Goal: Information Seeking & Learning: Learn about a topic

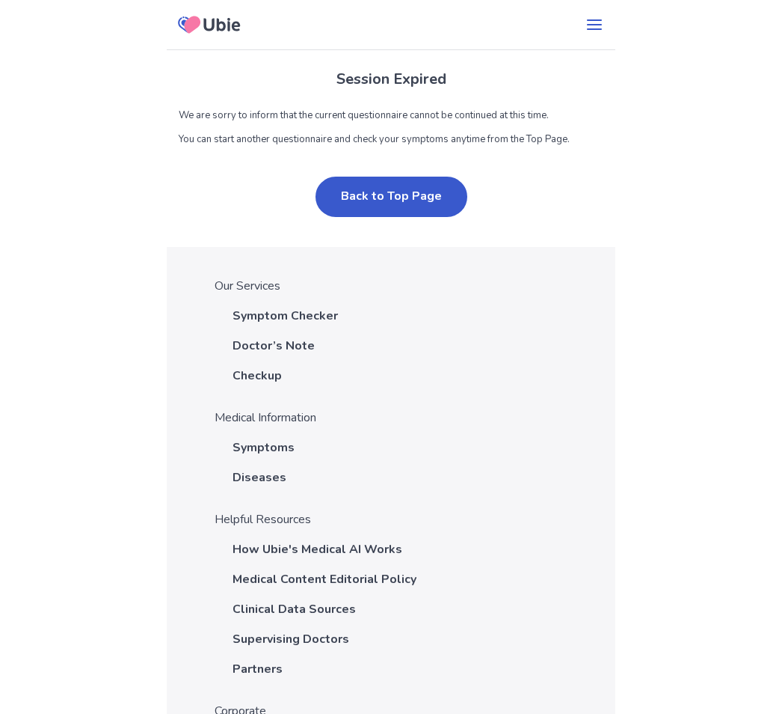
click at [354, 186] on button "Back to Top Page" at bounding box center [392, 197] width 152 height 40
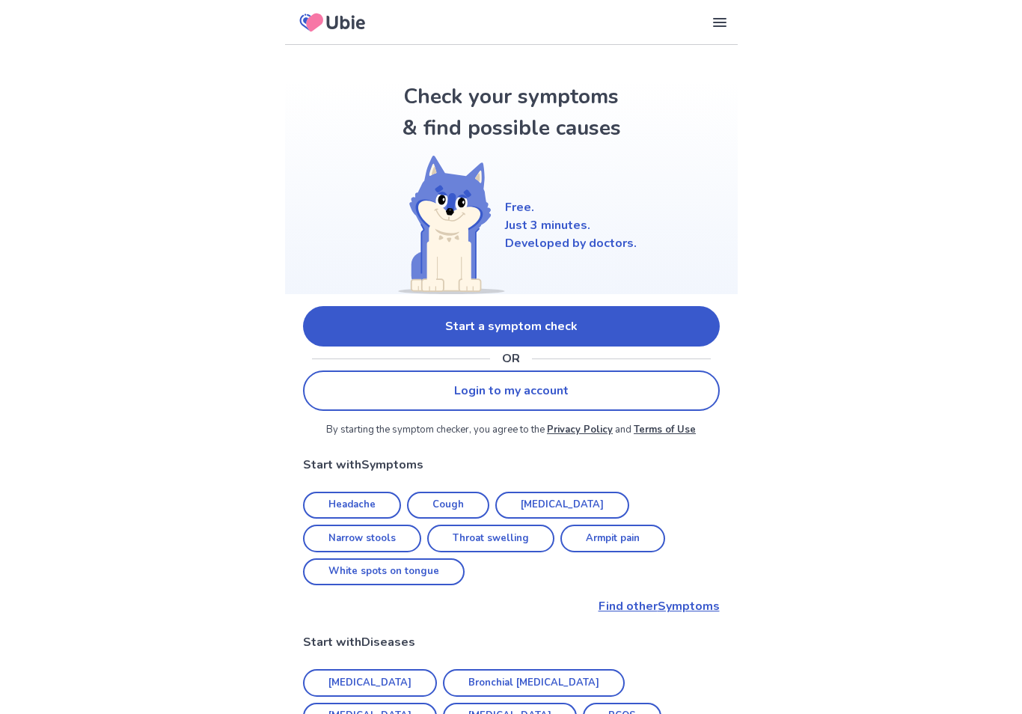
click at [630, 321] on link "Start a symptom check" at bounding box center [511, 326] width 417 height 40
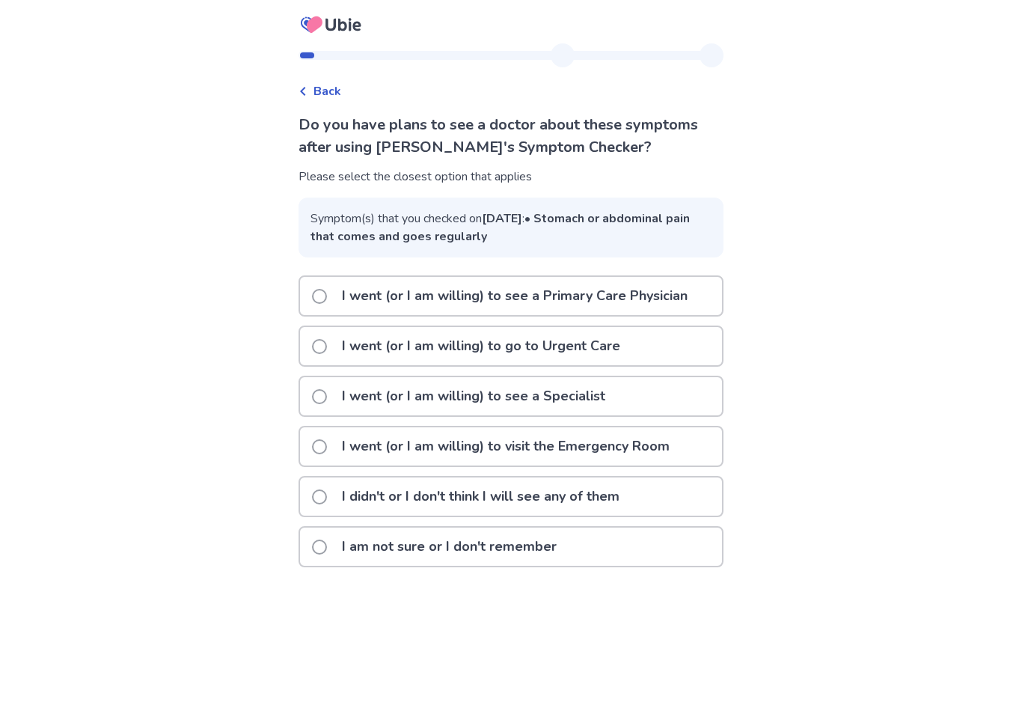
click at [336, 82] on span "Back" at bounding box center [327, 91] width 28 height 18
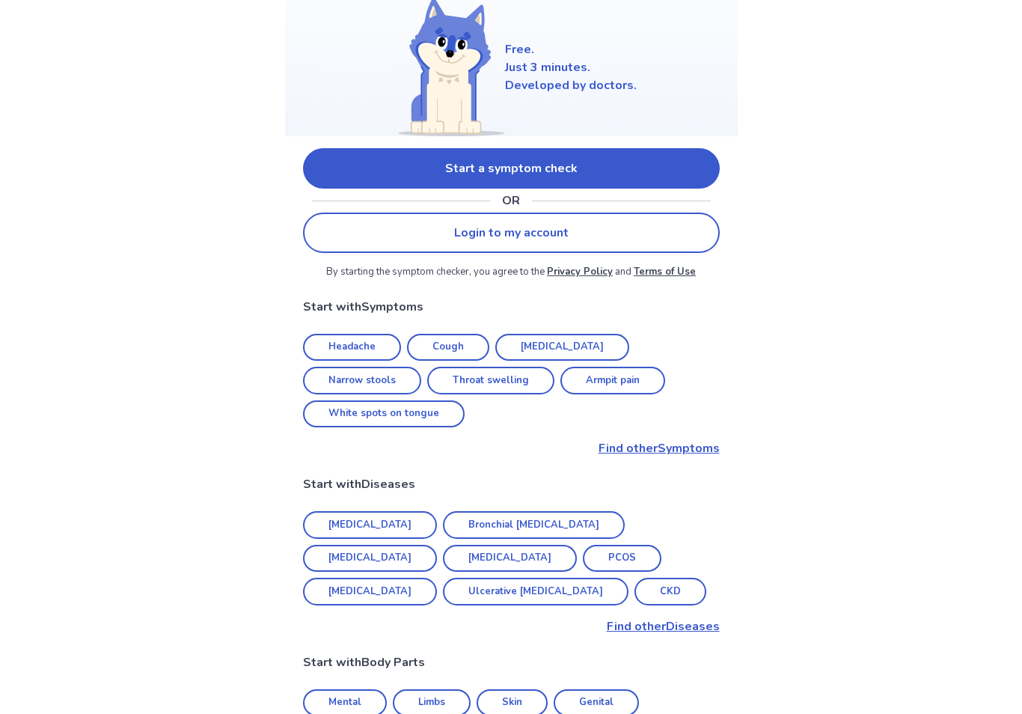
scroll to position [156, 0]
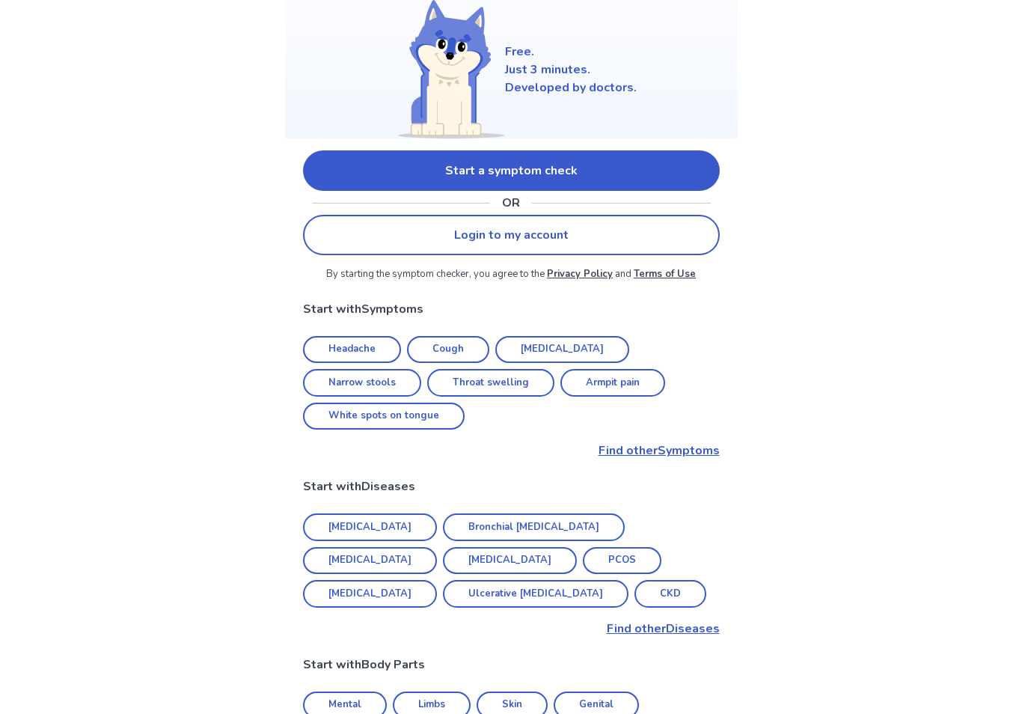
click at [466, 336] on link "Cough" at bounding box center [448, 350] width 82 height 28
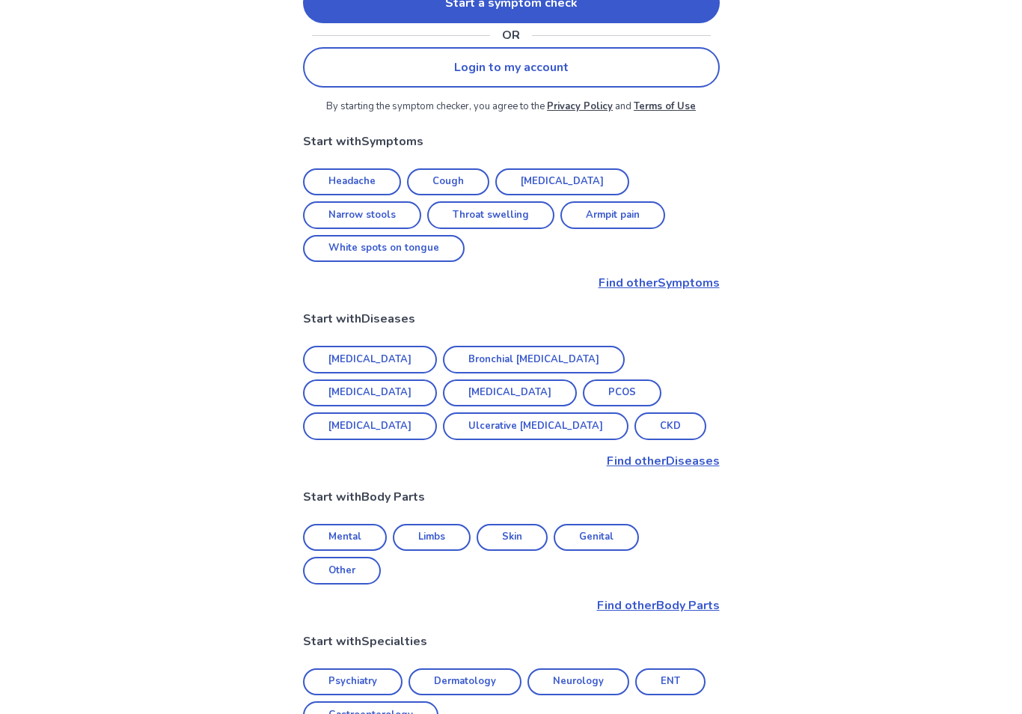
scroll to position [304, 0]
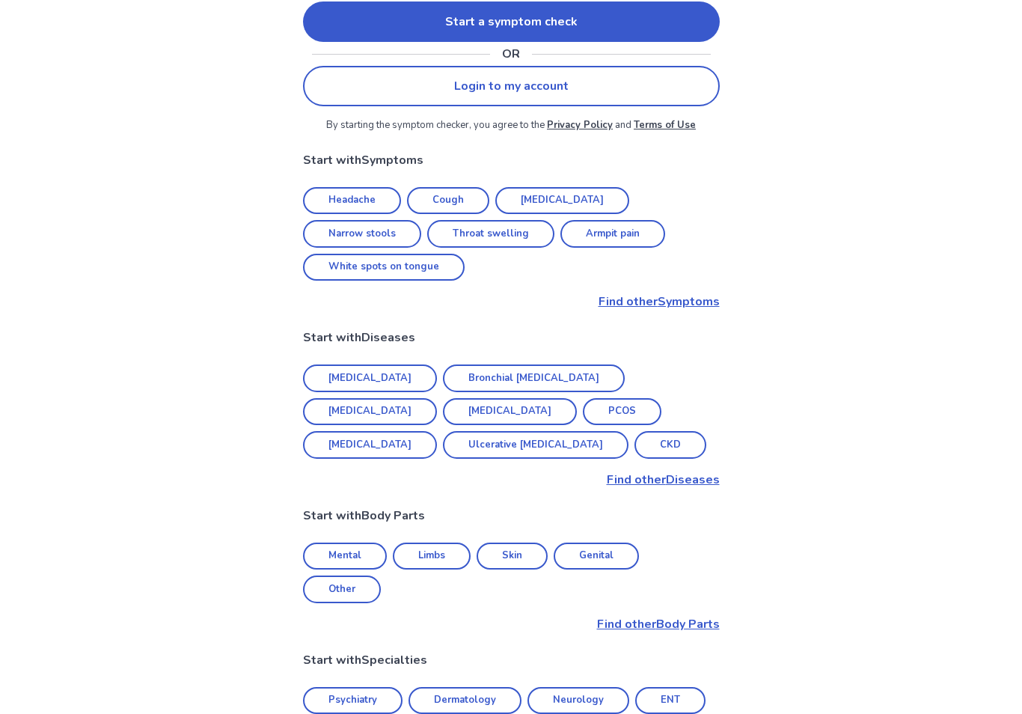
click at [683, 470] on p "Find other Diseases" at bounding box center [511, 479] width 417 height 18
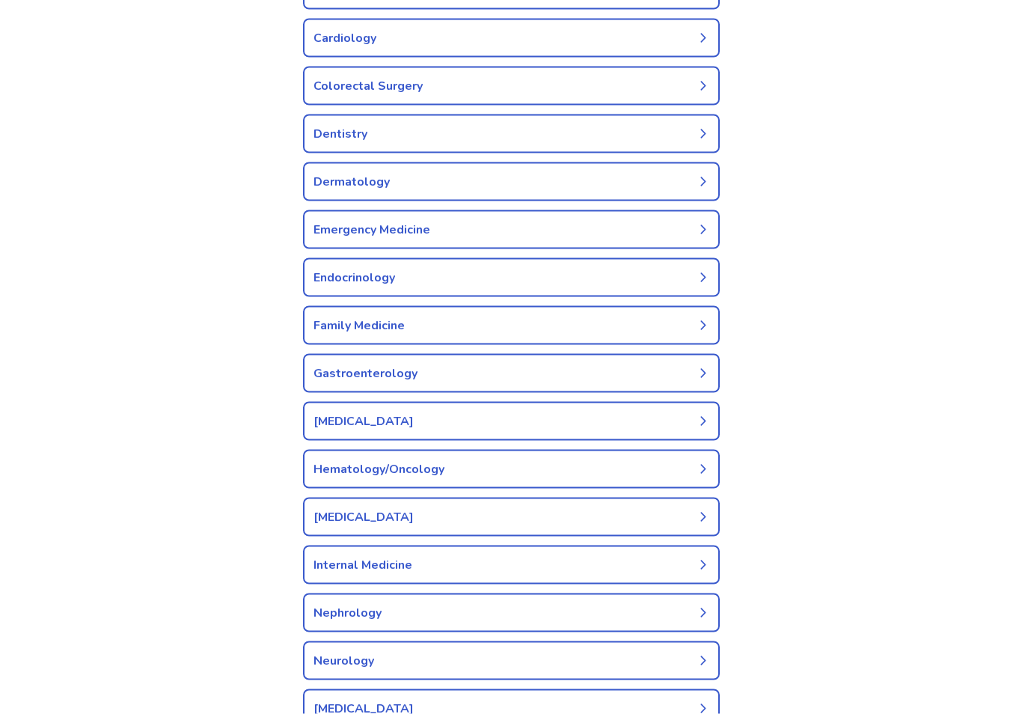
scroll to position [349, 0]
click at [691, 282] on link "Endocrinology" at bounding box center [511, 276] width 417 height 39
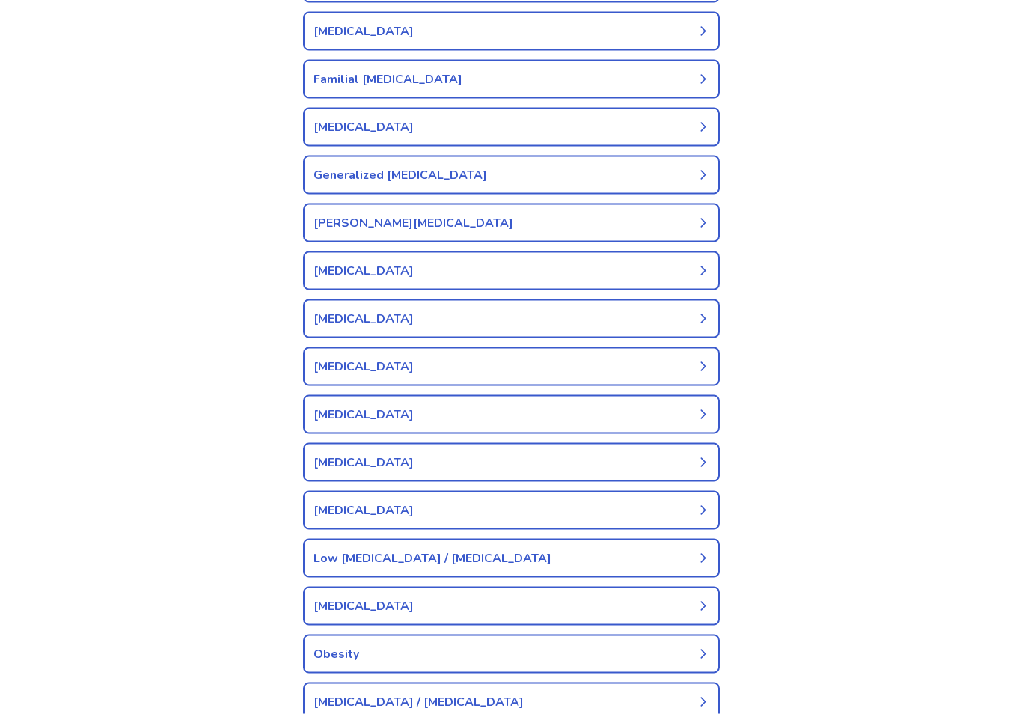
scroll to position [652, 0]
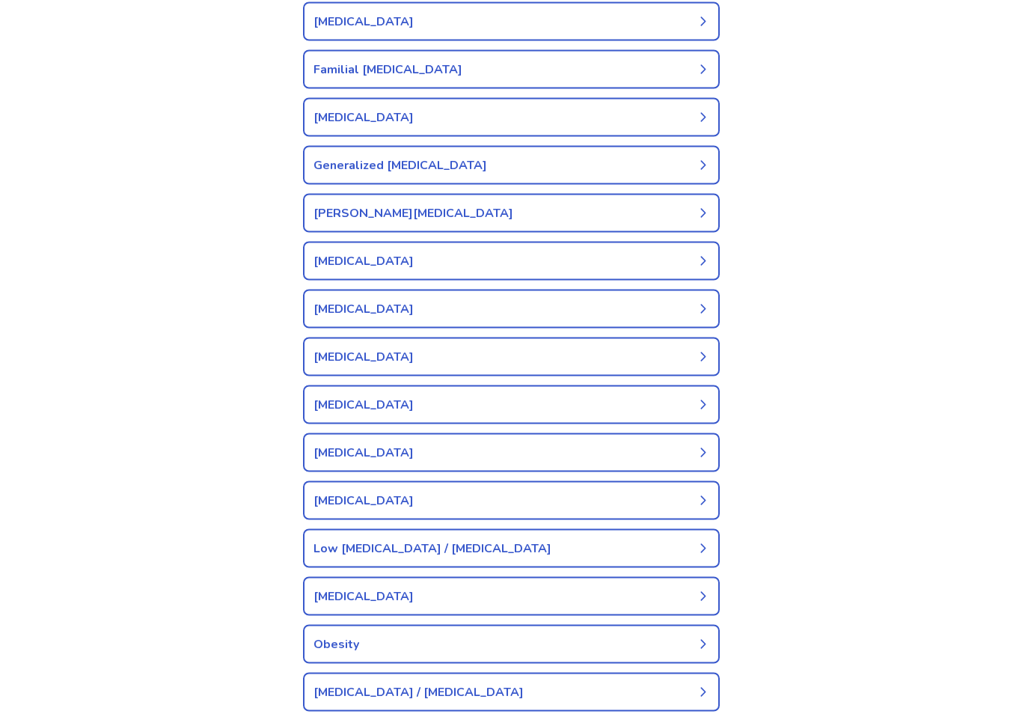
click at [702, 399] on icon at bounding box center [703, 405] width 12 height 12
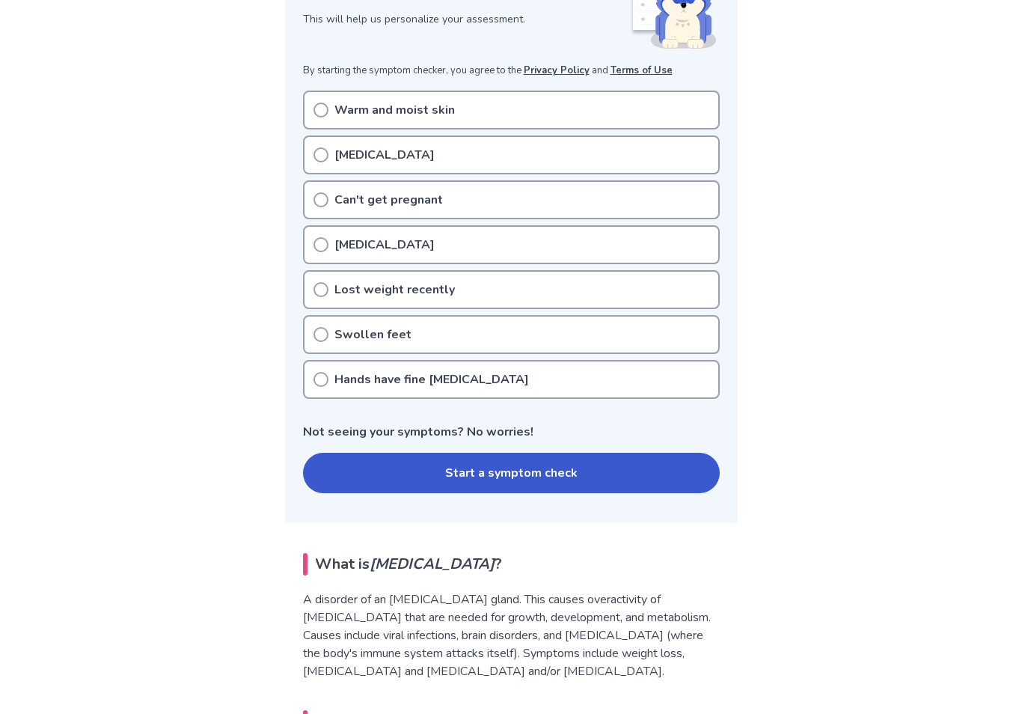
scroll to position [258, 0]
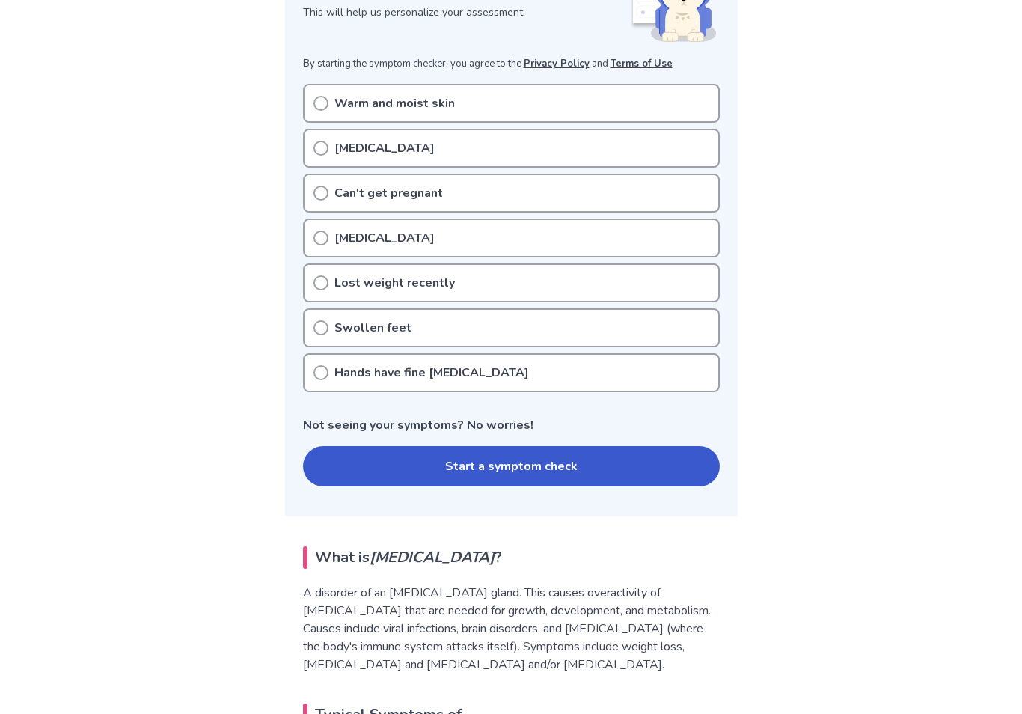
click at [585, 472] on button "Start a symptom check" at bounding box center [511, 466] width 417 height 40
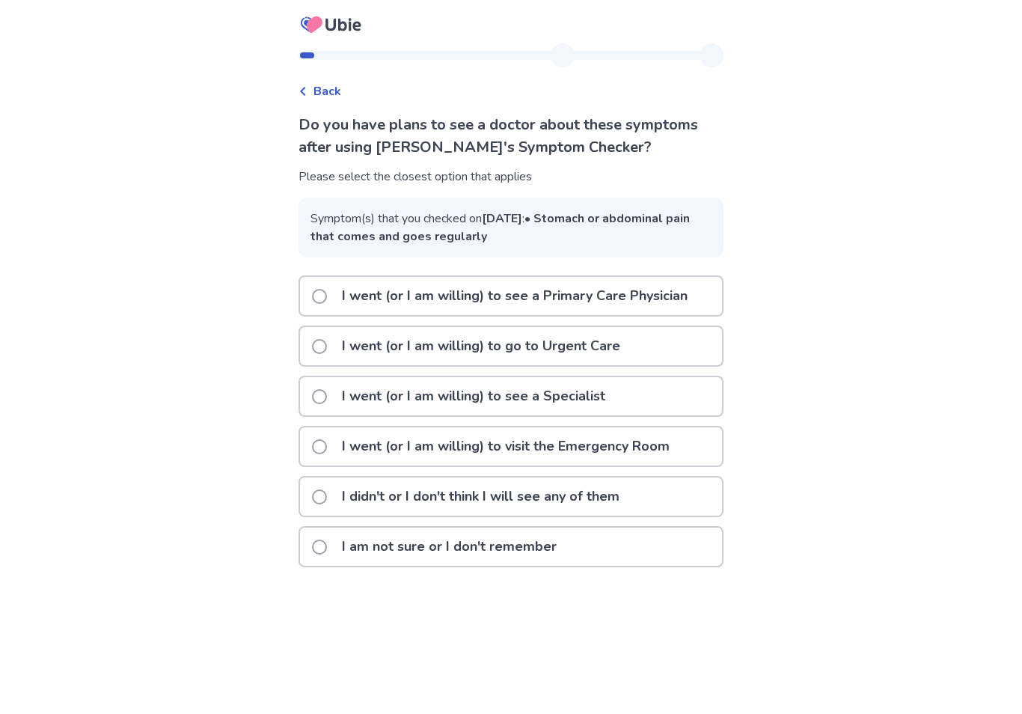
click at [335, 94] on span "Back" at bounding box center [327, 91] width 28 height 18
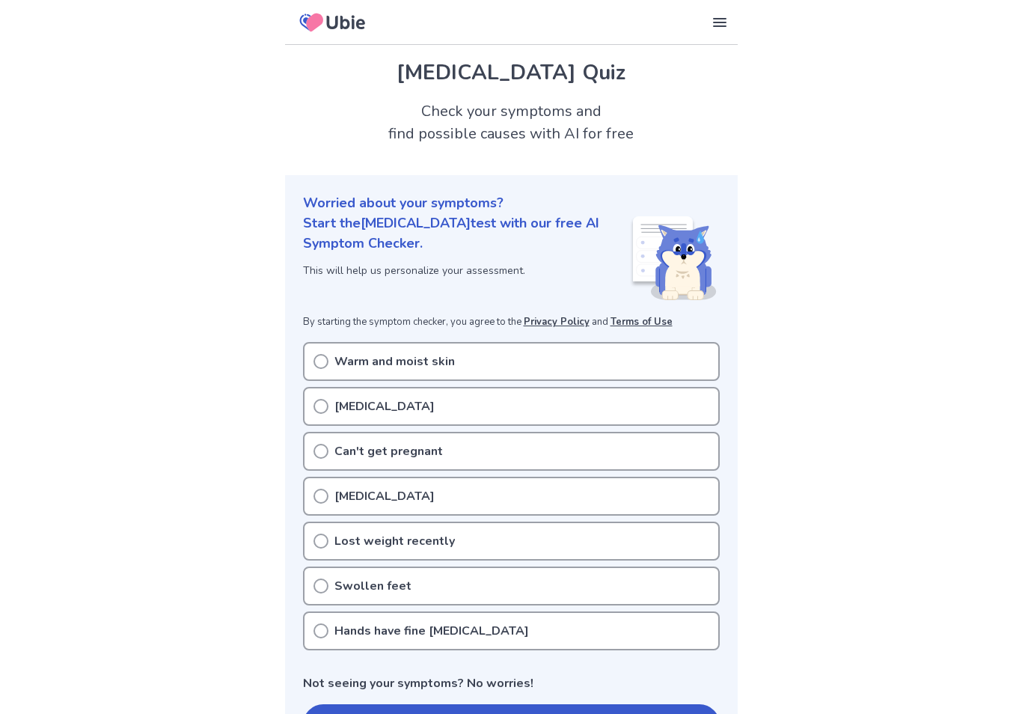
scroll to position [676, 0]
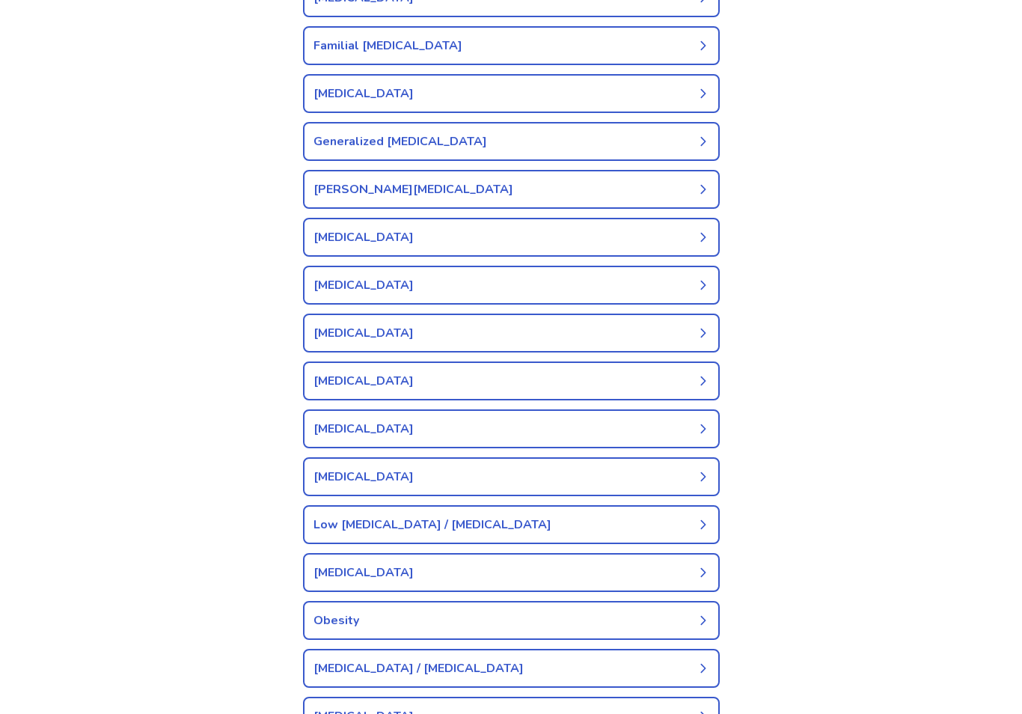
click at [703, 477] on icon at bounding box center [702, 476] width 5 height 9
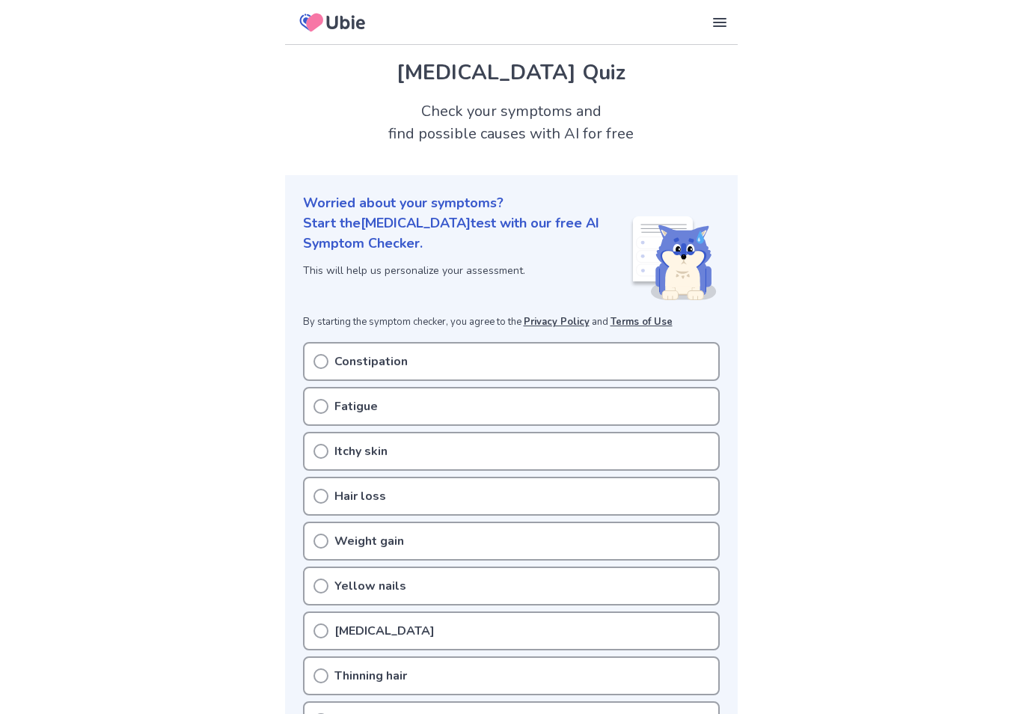
click at [325, 452] on icon at bounding box center [320, 451] width 15 height 15
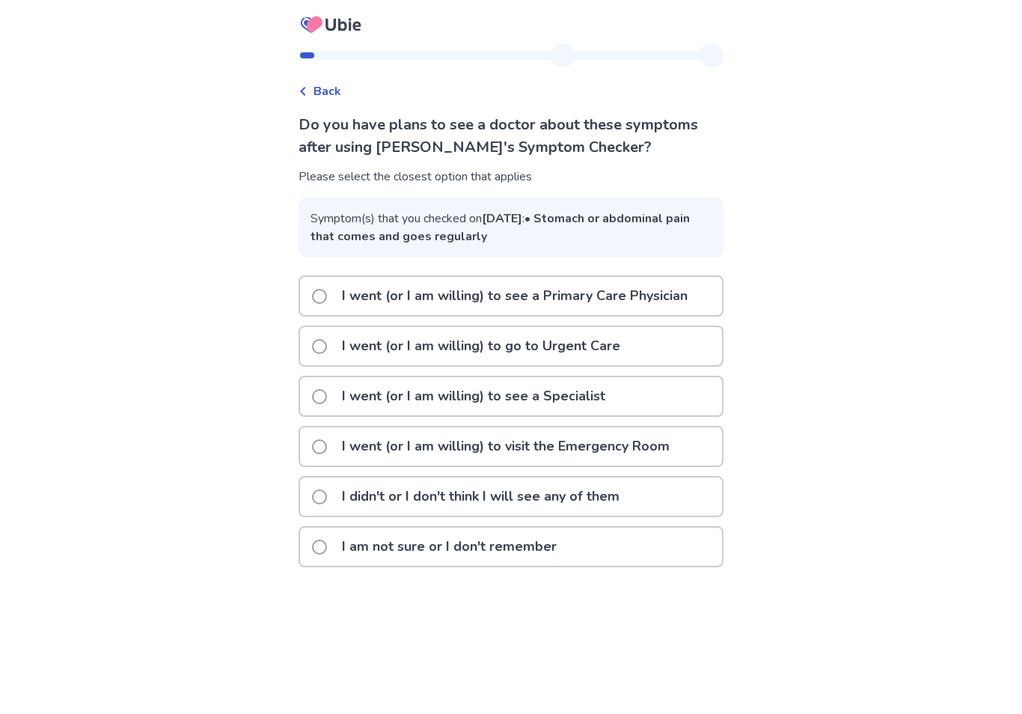
scroll to position [23, 0]
click at [340, 82] on span "Back" at bounding box center [327, 91] width 28 height 18
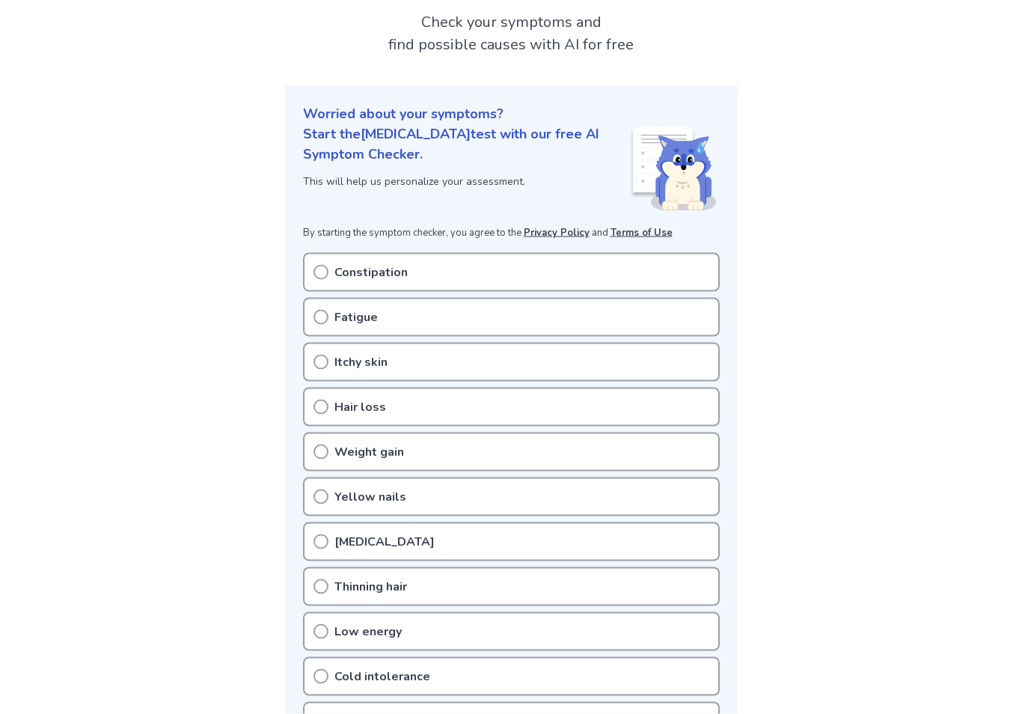
scroll to position [90, 0]
click at [321, 541] on icon at bounding box center [320, 540] width 15 height 15
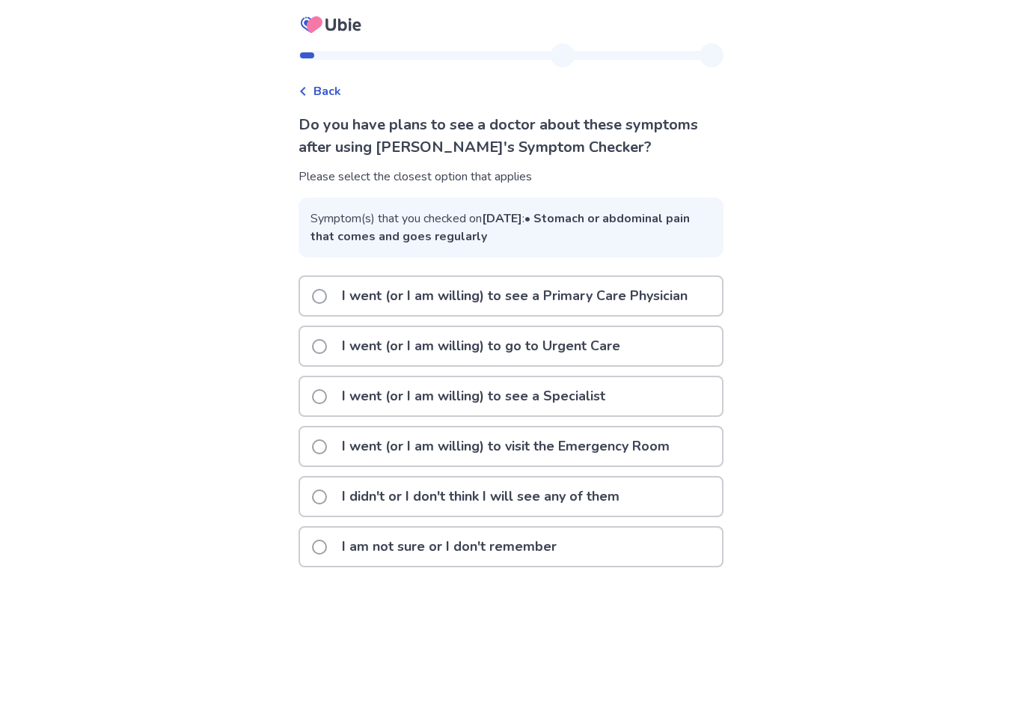
click at [332, 94] on span "Back" at bounding box center [327, 91] width 28 height 18
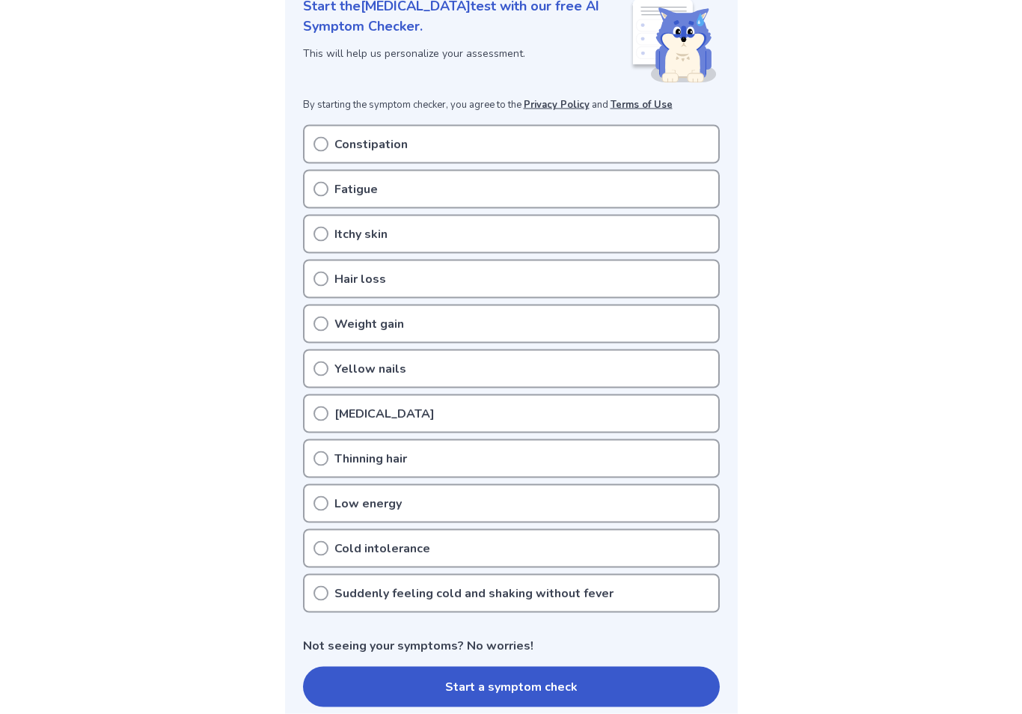
scroll to position [218, 0]
click at [326, 544] on circle at bounding box center [320, 547] width 13 height 13
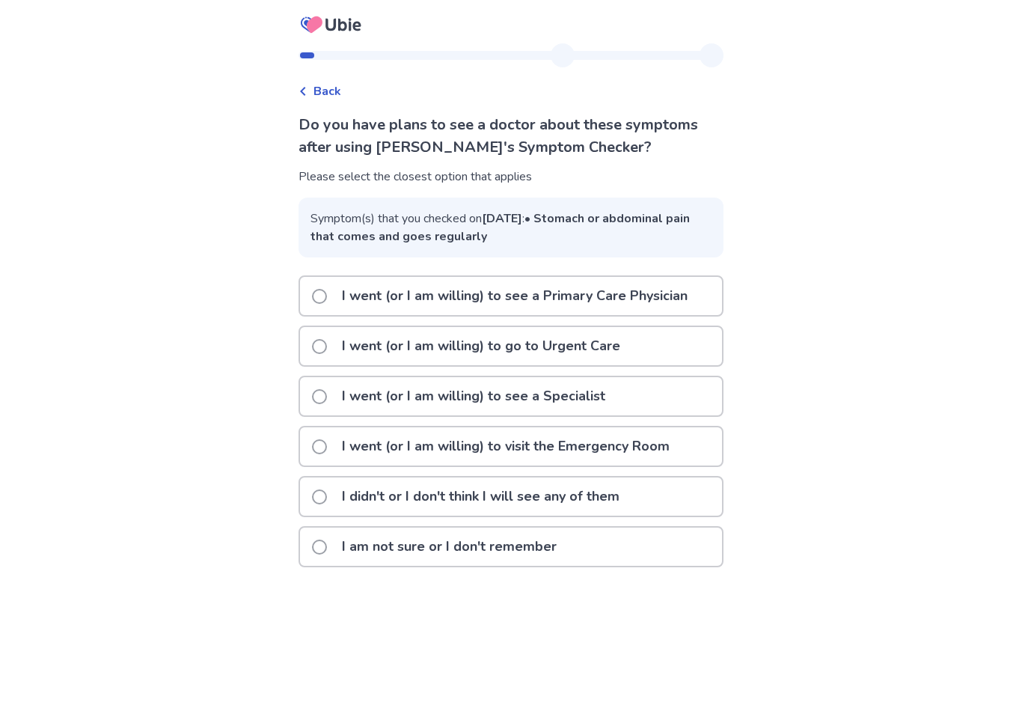
click at [338, 315] on label "I went (or I am willing) to see a Primary Care Physician" at bounding box center [504, 296] width 384 height 38
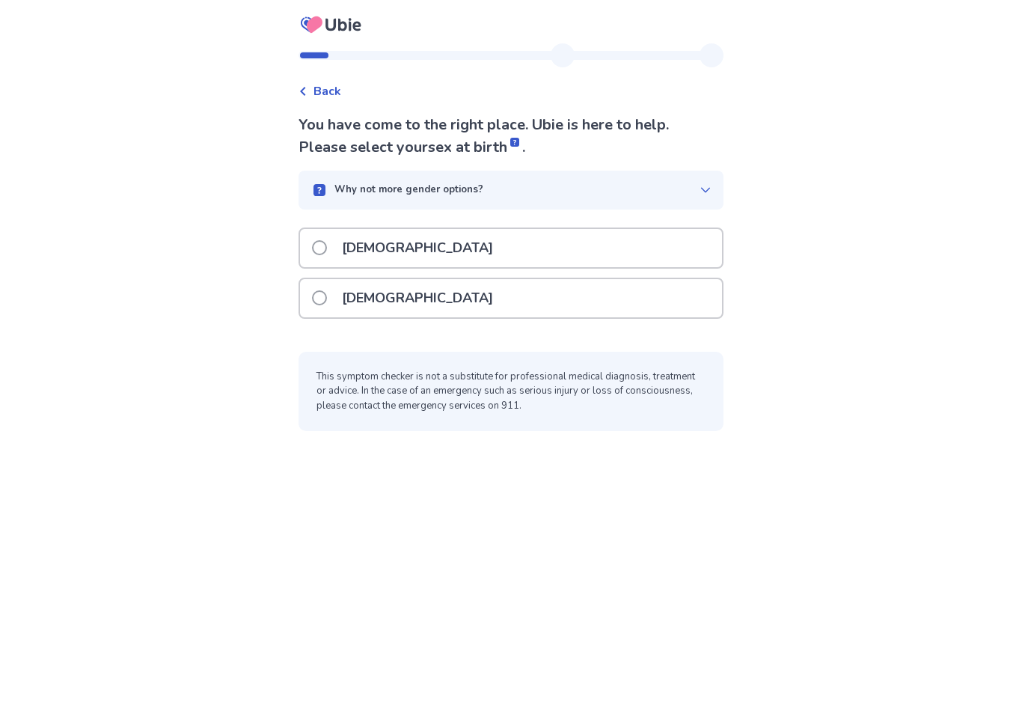
click at [327, 246] on span at bounding box center [319, 247] width 15 height 15
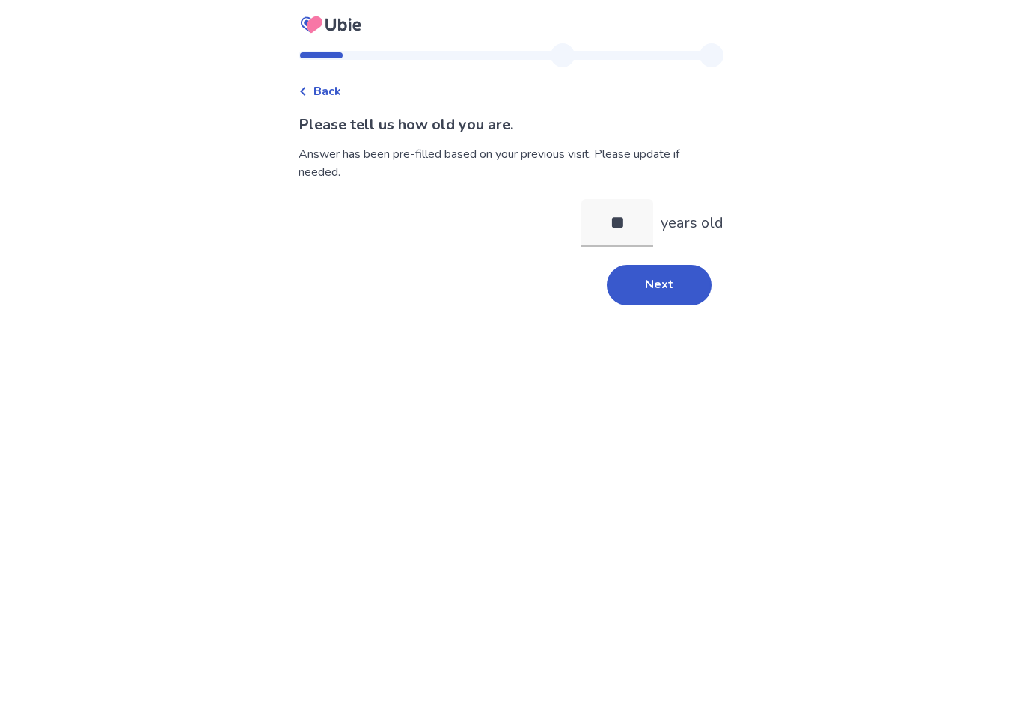
click at [625, 228] on input "**" at bounding box center [617, 223] width 72 height 48
type input "*"
type input "**"
click at [665, 285] on button "Next" at bounding box center [659, 285] width 105 height 40
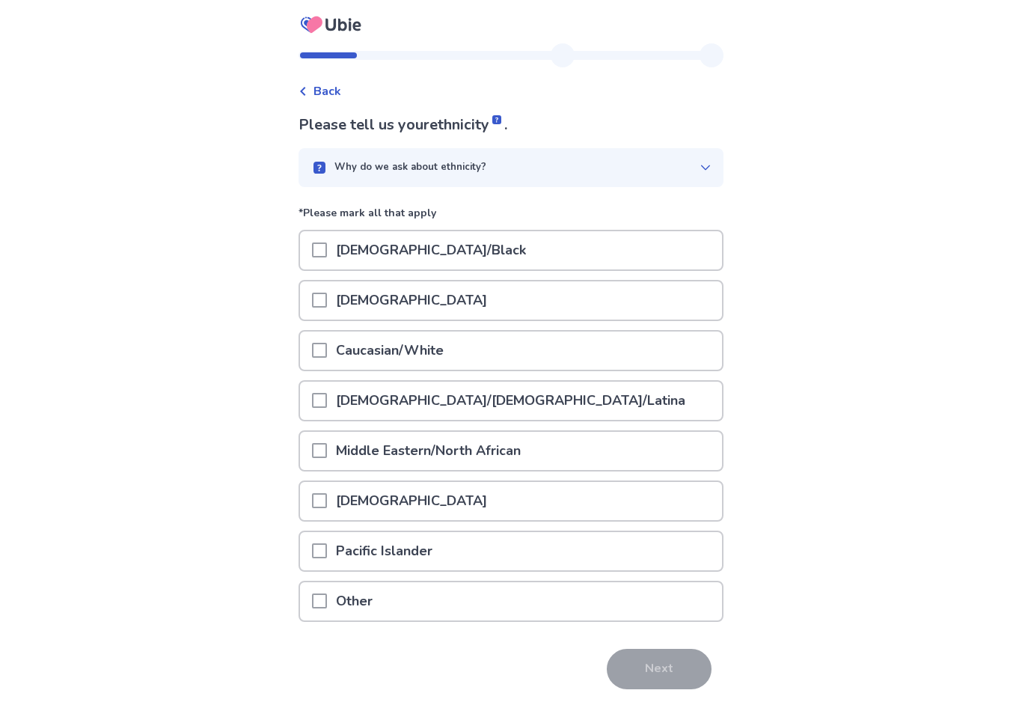
click at [327, 347] on span at bounding box center [319, 350] width 15 height 15
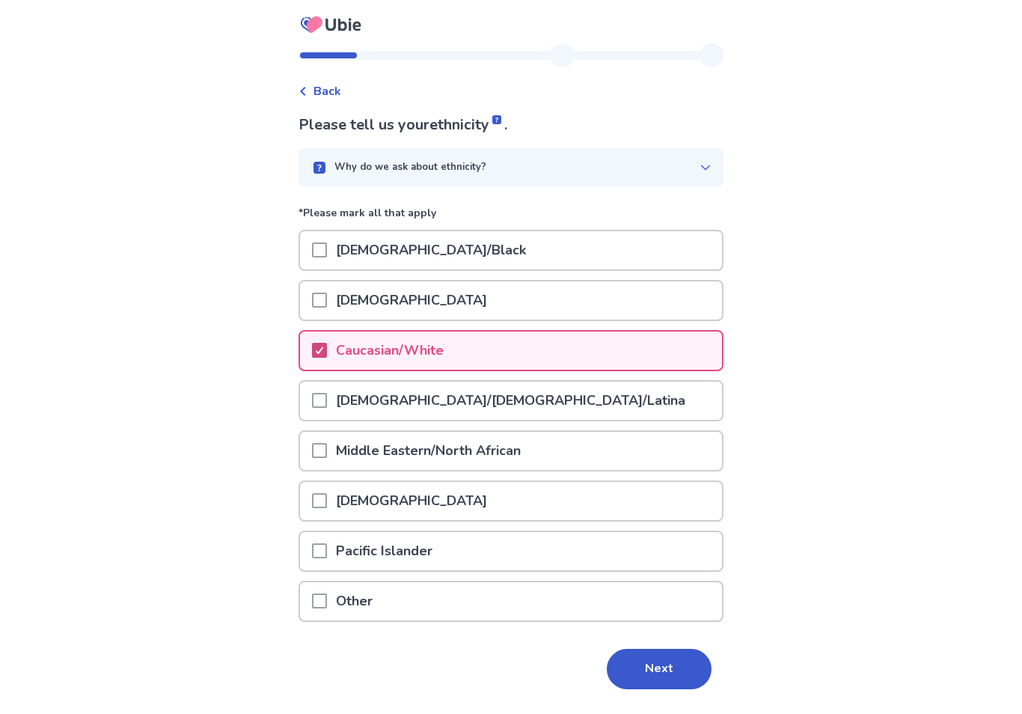
click at [644, 660] on button "Next" at bounding box center [659, 668] width 105 height 40
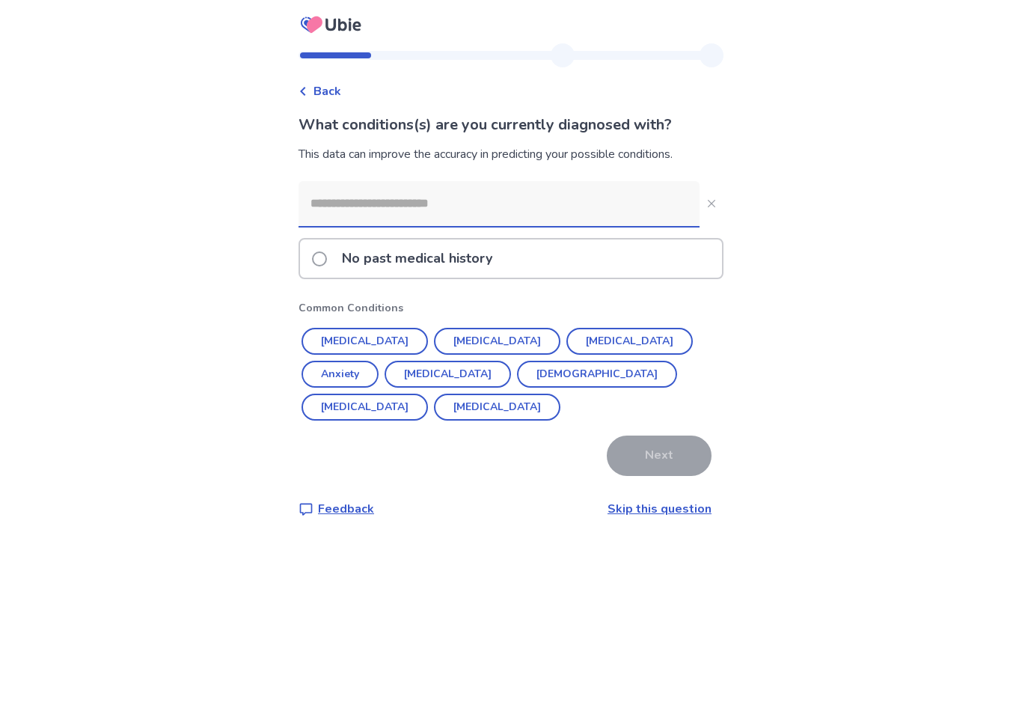
click at [398, 340] on button "Hypertension" at bounding box center [364, 341] width 126 height 27
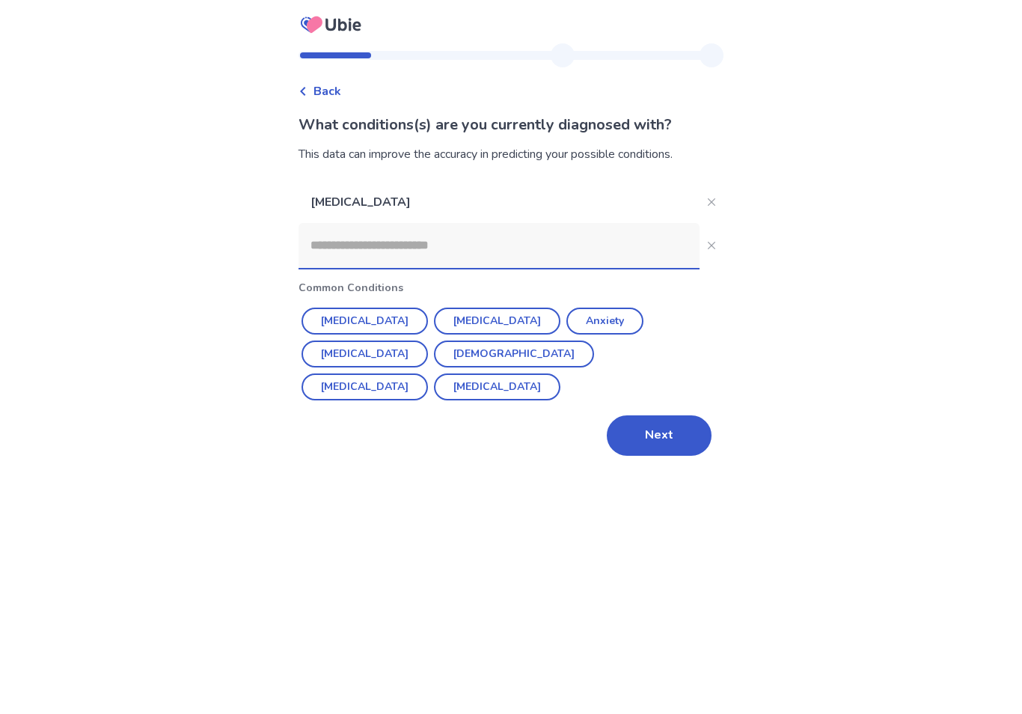
click at [428, 373] on button "Erectile Dysfunction" at bounding box center [364, 386] width 126 height 27
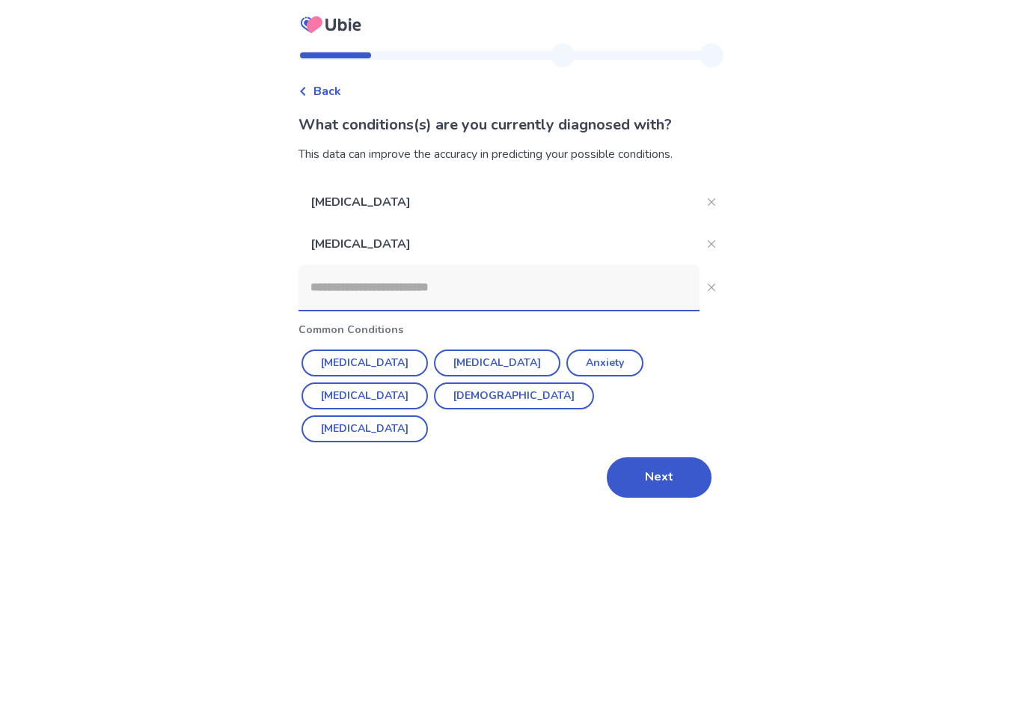
click at [669, 470] on button "Next" at bounding box center [659, 477] width 105 height 40
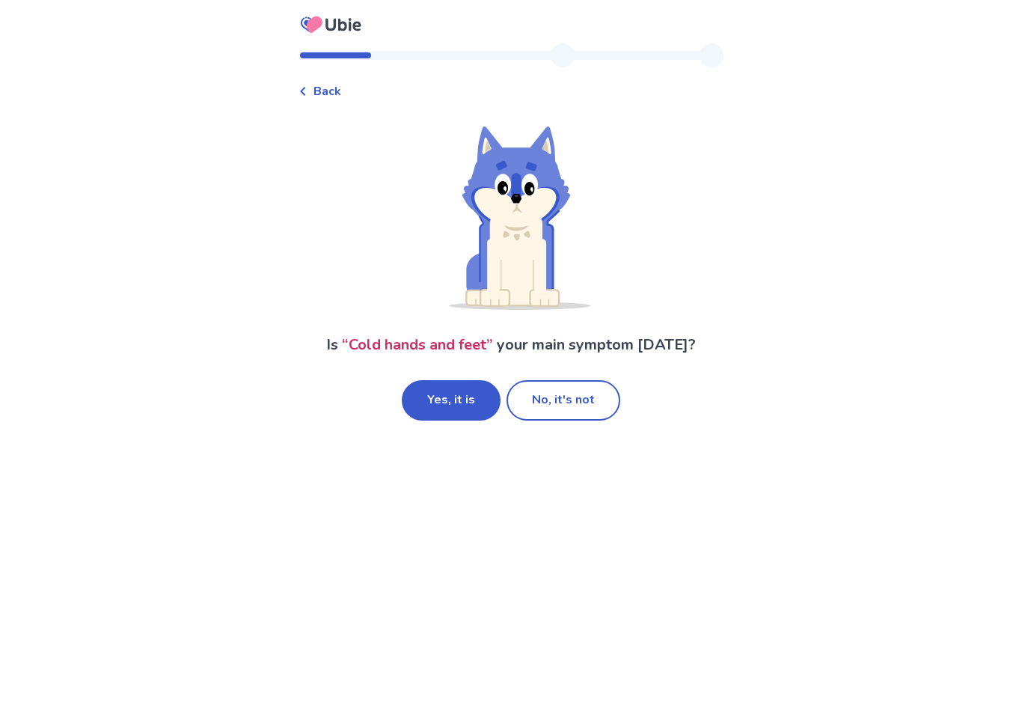
click at [581, 394] on button "No, it's not" at bounding box center [563, 400] width 114 height 40
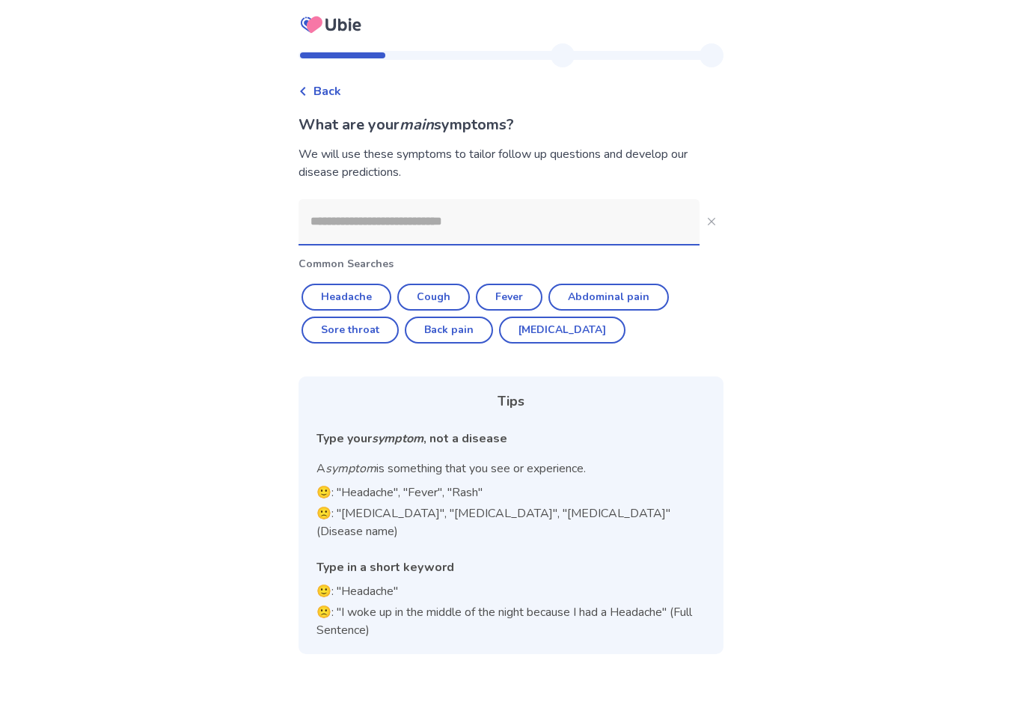
click at [455, 287] on button "Cough" at bounding box center [433, 296] width 73 height 27
type input "*****"
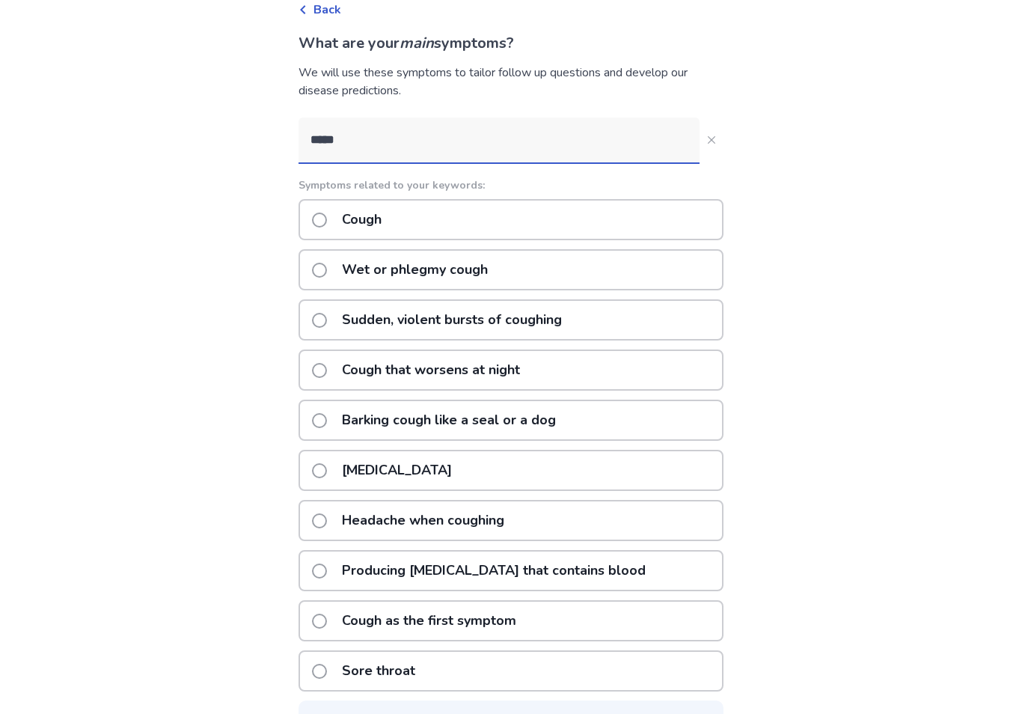
scroll to position [85, 0]
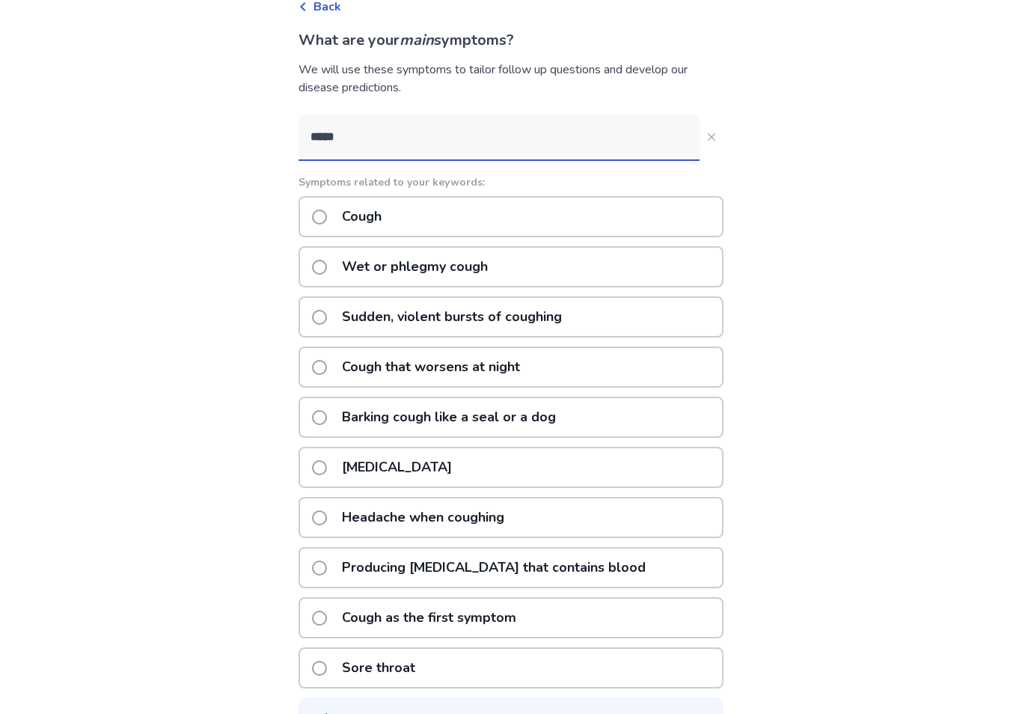
click at [322, 267] on span at bounding box center [319, 267] width 15 height 15
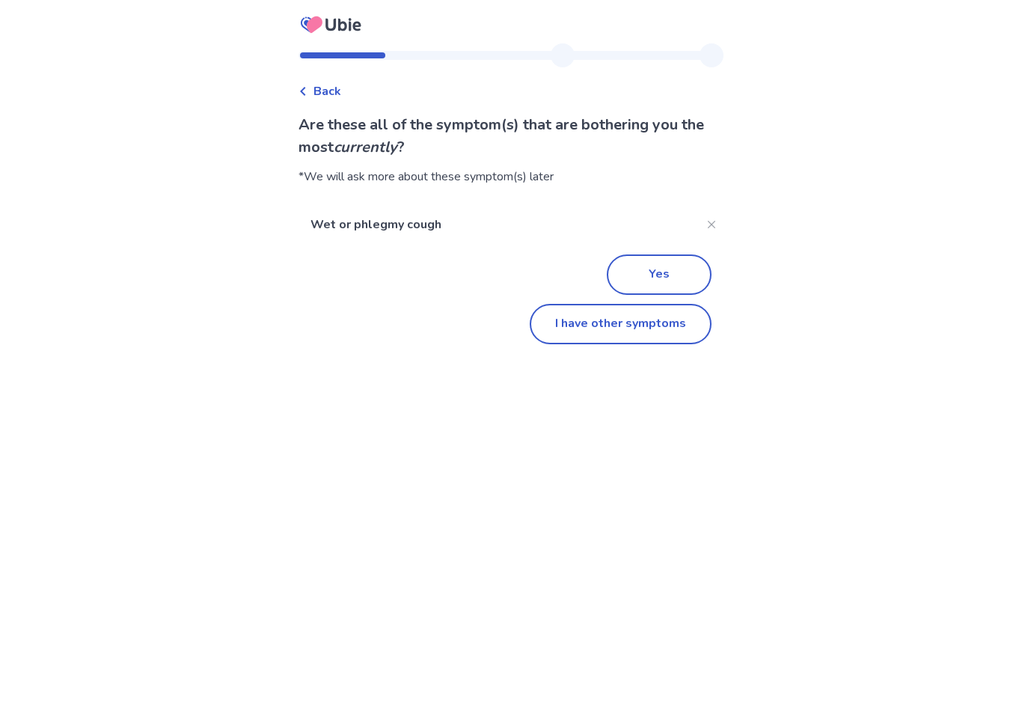
click at [671, 277] on button "Yes" at bounding box center [659, 274] width 105 height 40
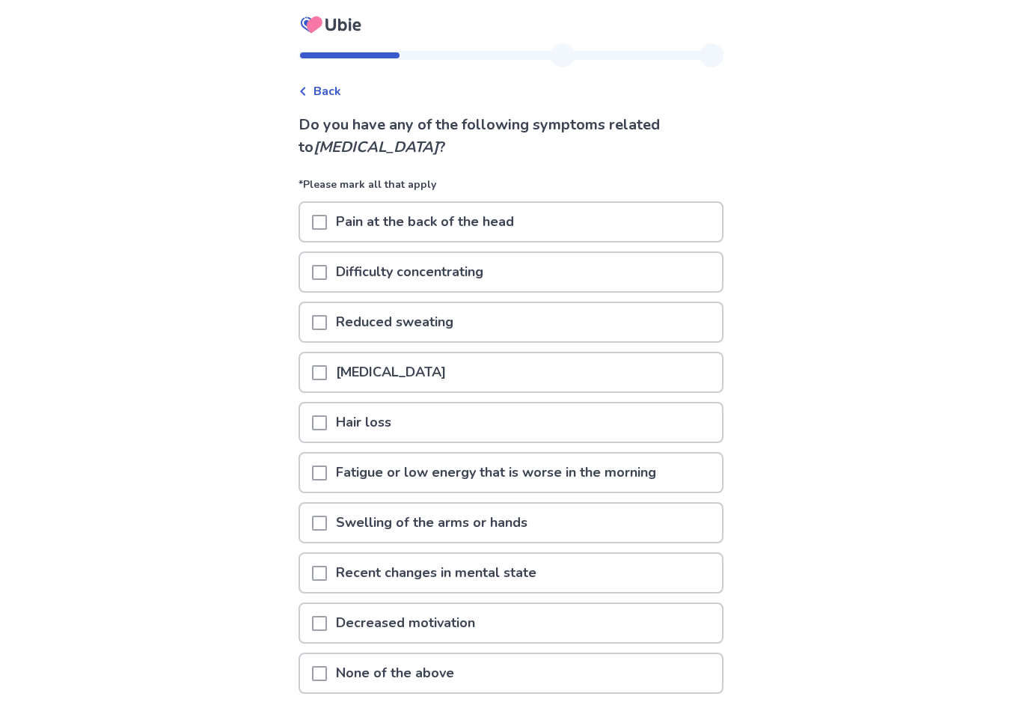
click at [326, 92] on span "Back" at bounding box center [327, 91] width 28 height 18
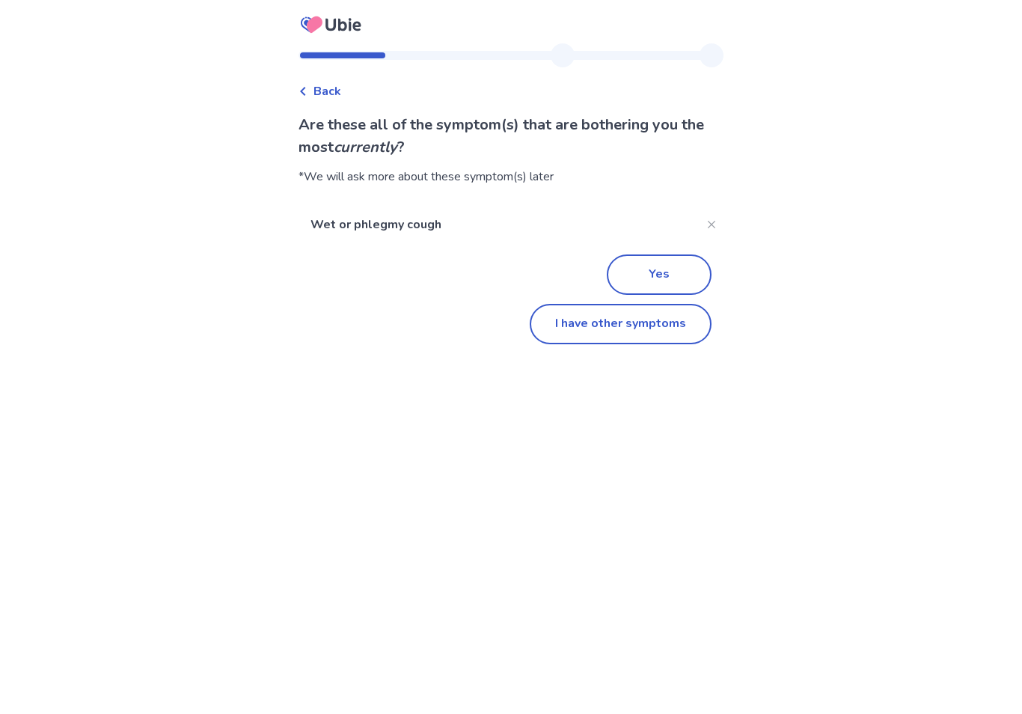
click at [648, 326] on button "I have other symptoms" at bounding box center [621, 324] width 182 height 40
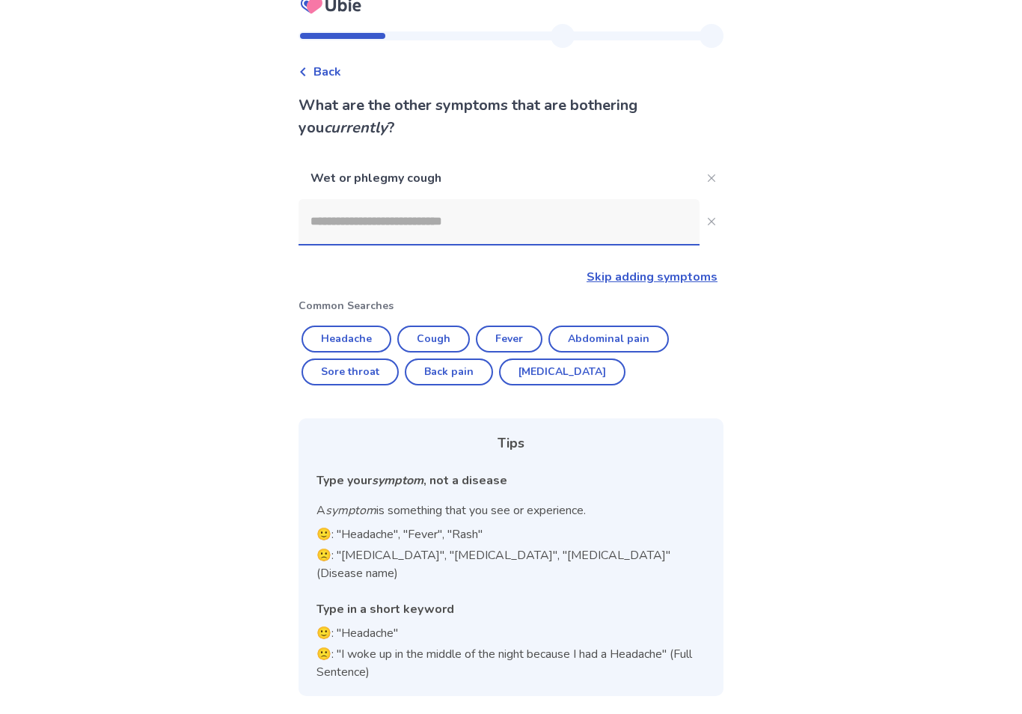
click at [449, 331] on button "Cough" at bounding box center [433, 338] width 73 height 27
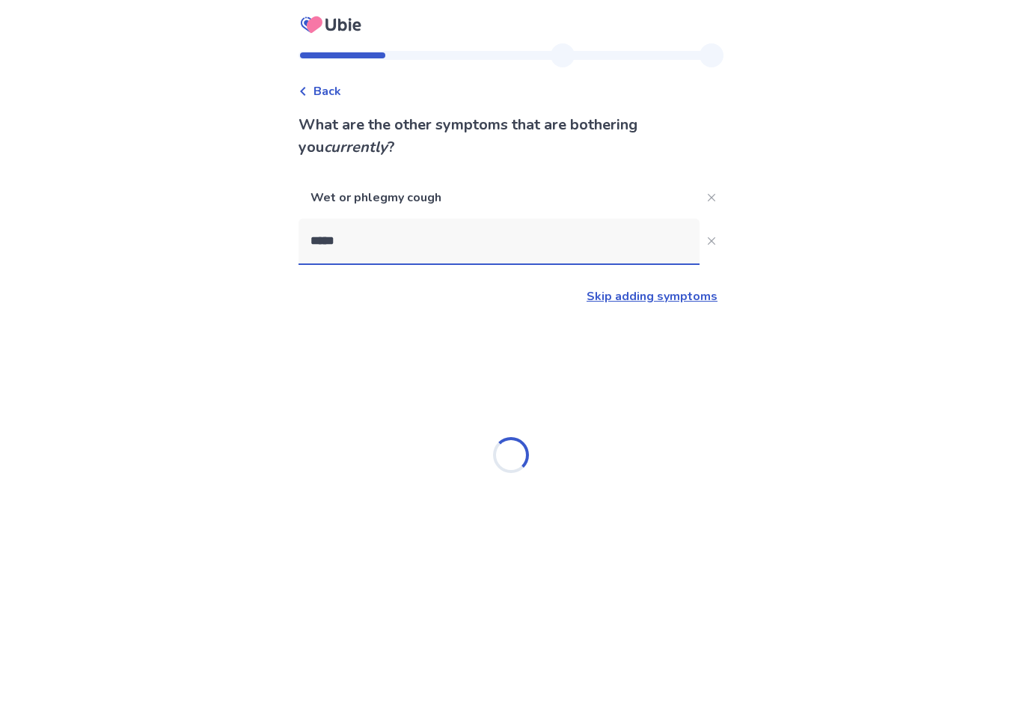
type input "*****"
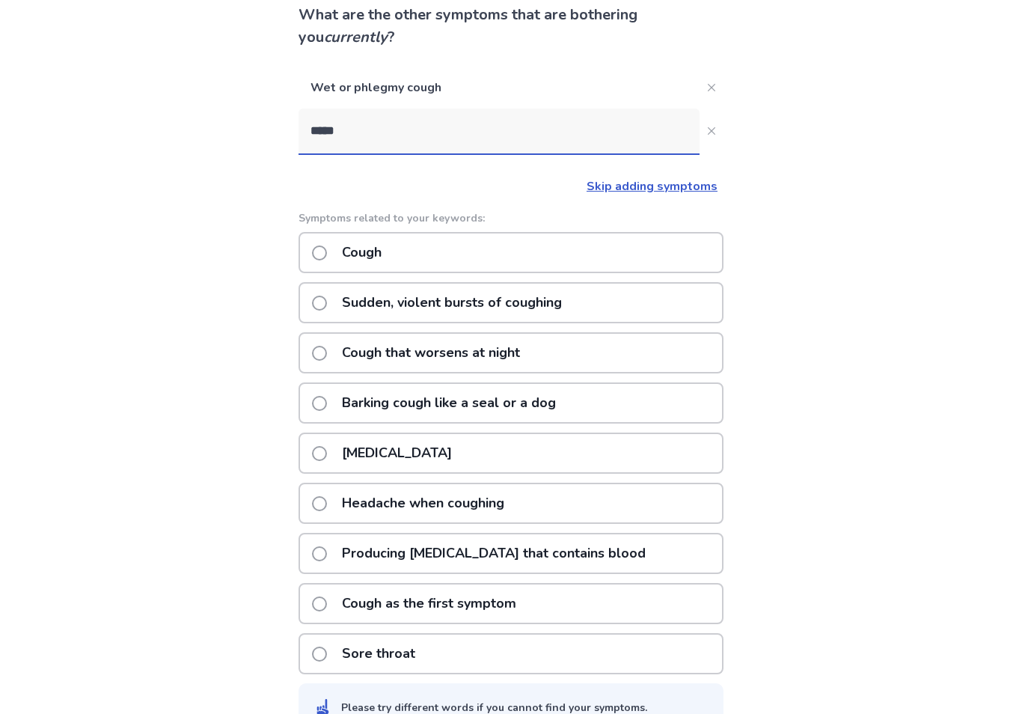
scroll to position [110, 0]
click at [327, 601] on span at bounding box center [319, 603] width 15 height 15
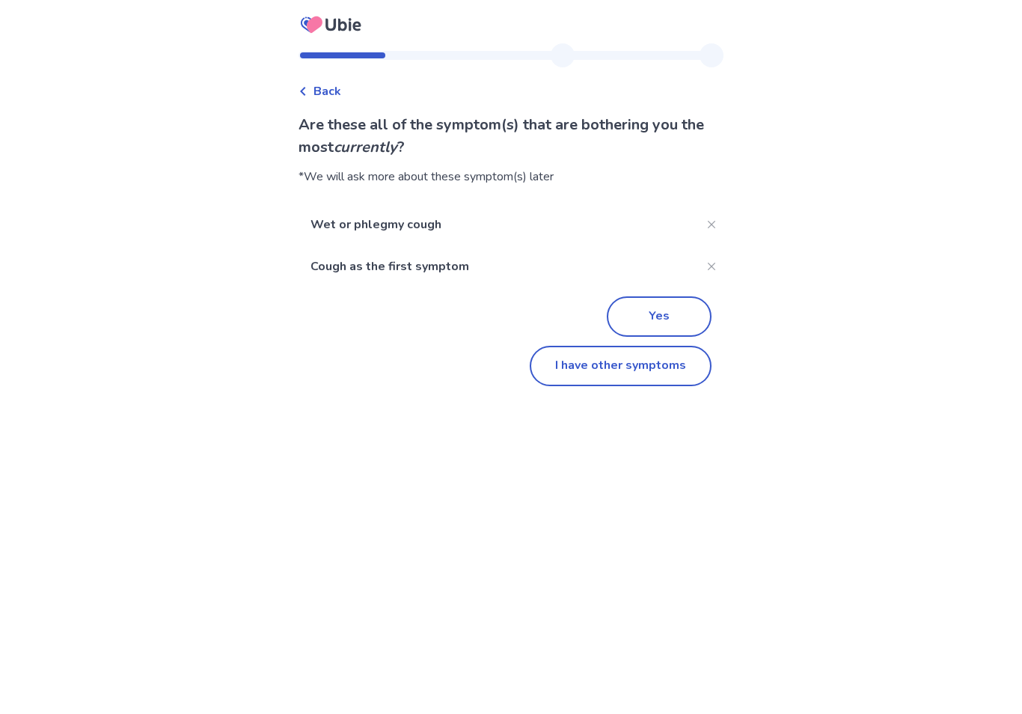
click at [645, 360] on button "I have other symptoms" at bounding box center [621, 366] width 182 height 40
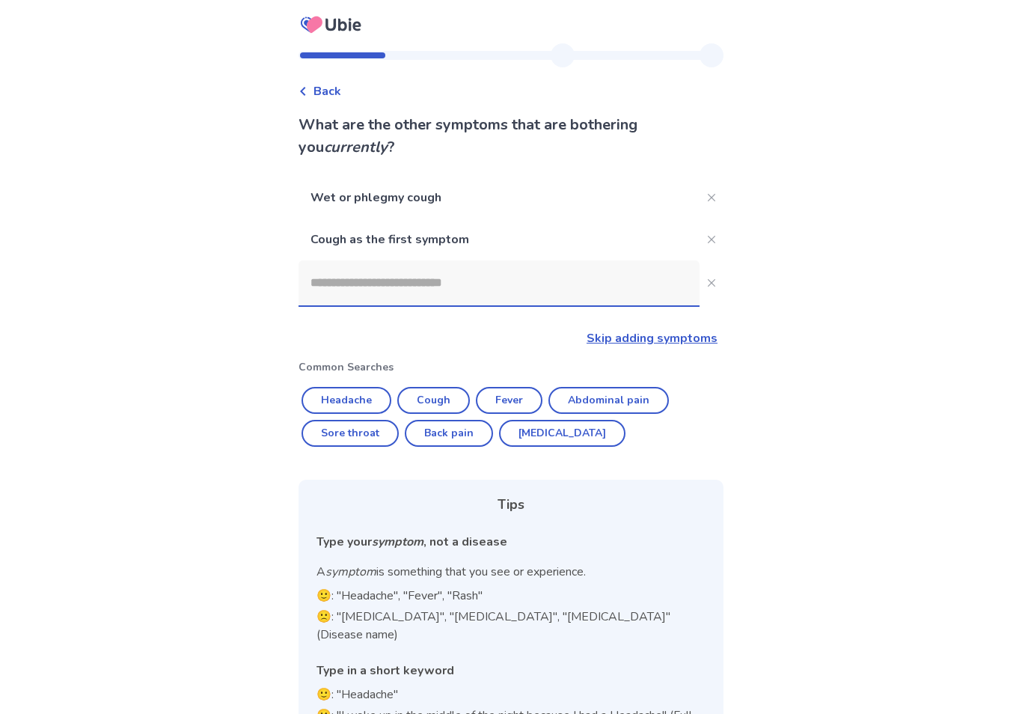
scroll to position [43, 0]
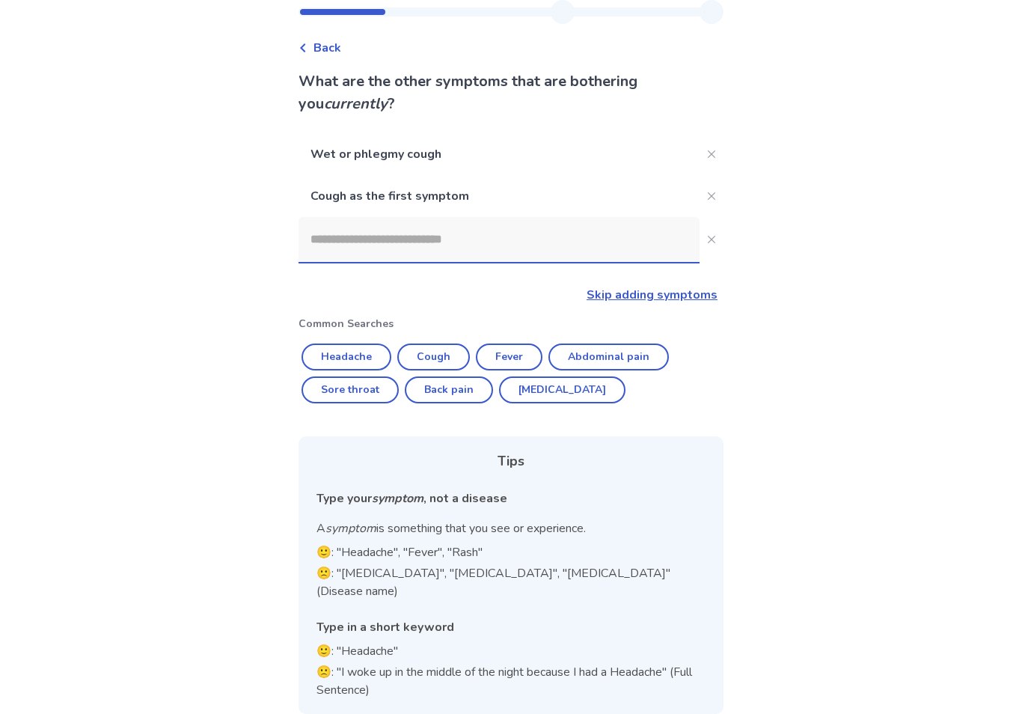
click at [509, 244] on input at bounding box center [498, 239] width 401 height 45
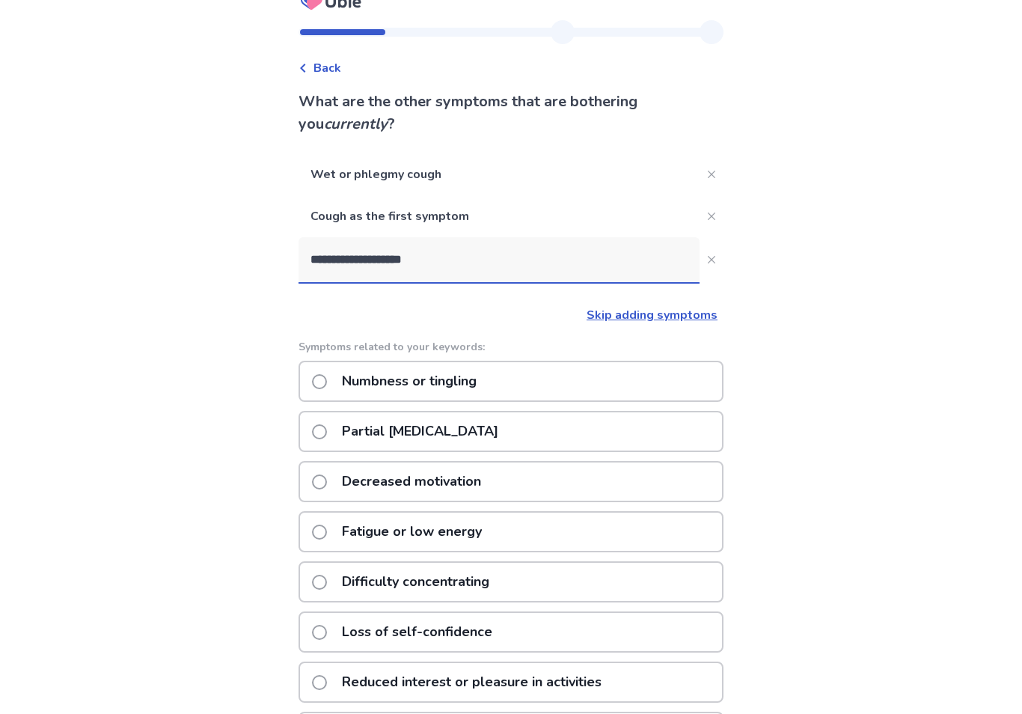
type input "**********"
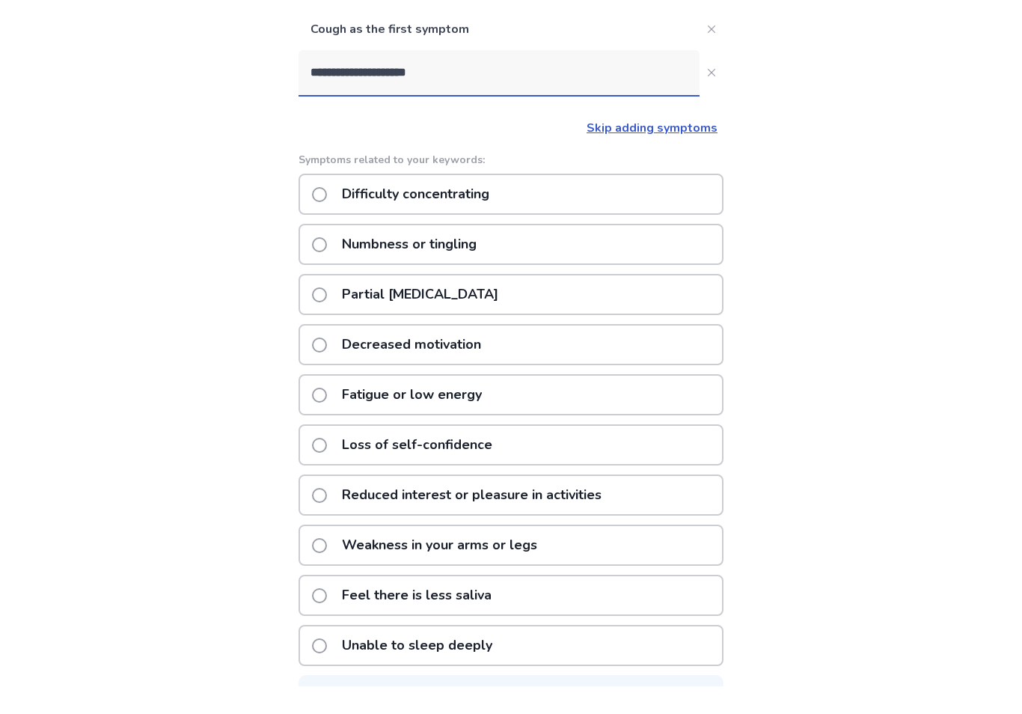
scroll to position [138, 0]
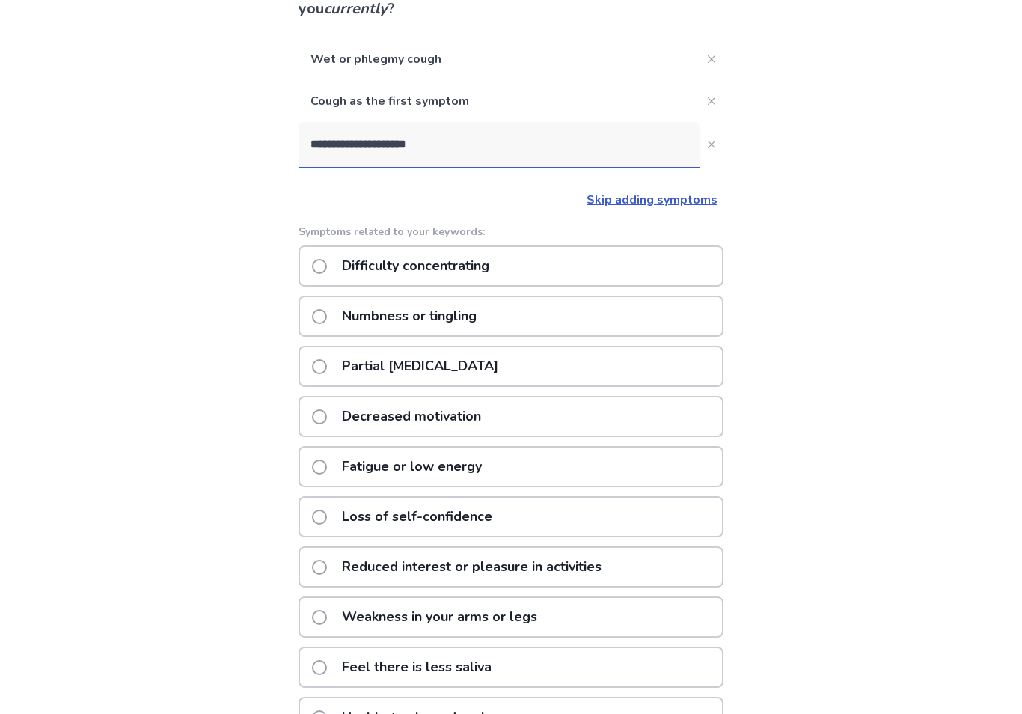
click at [327, 266] on span at bounding box center [319, 266] width 15 height 15
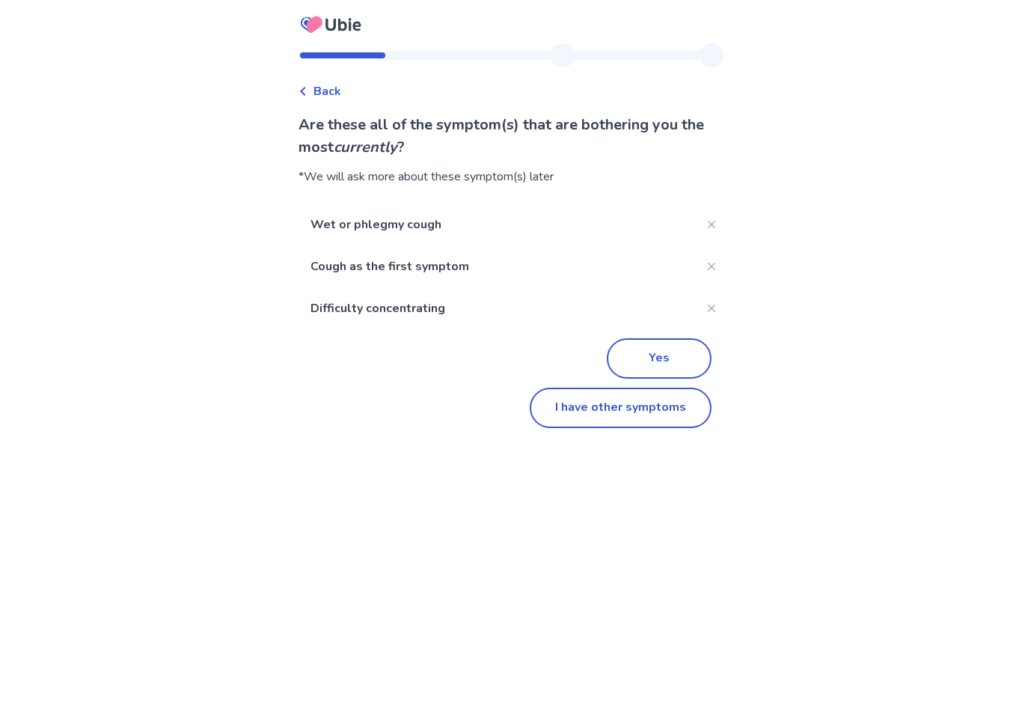
click at [637, 403] on button "I have other symptoms" at bounding box center [621, 407] width 182 height 40
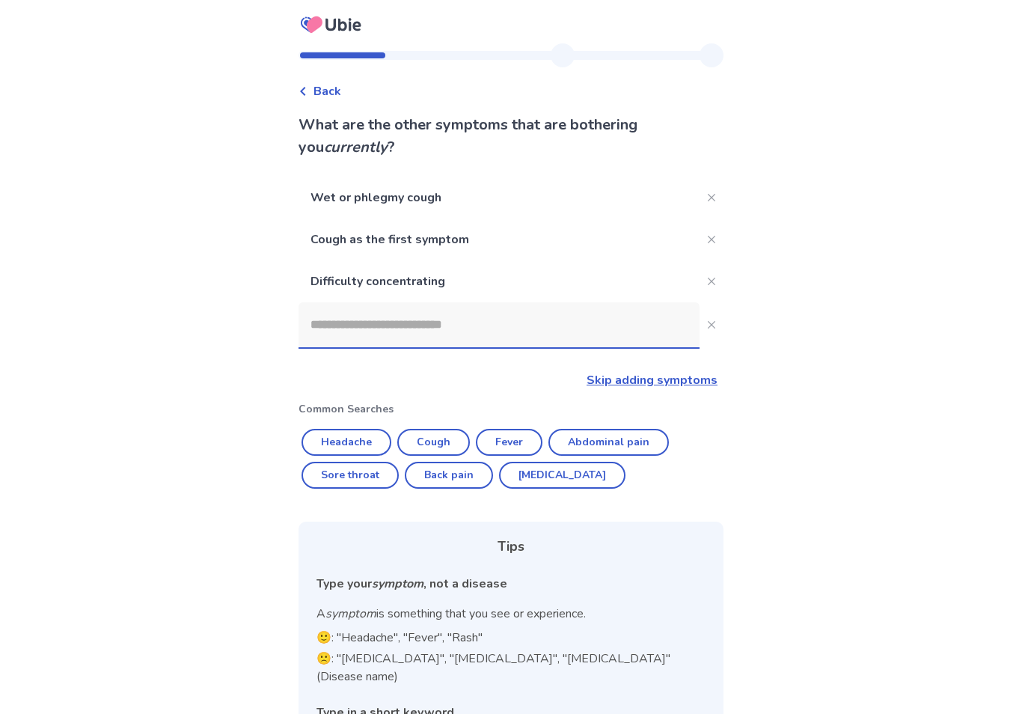
scroll to position [85, 0]
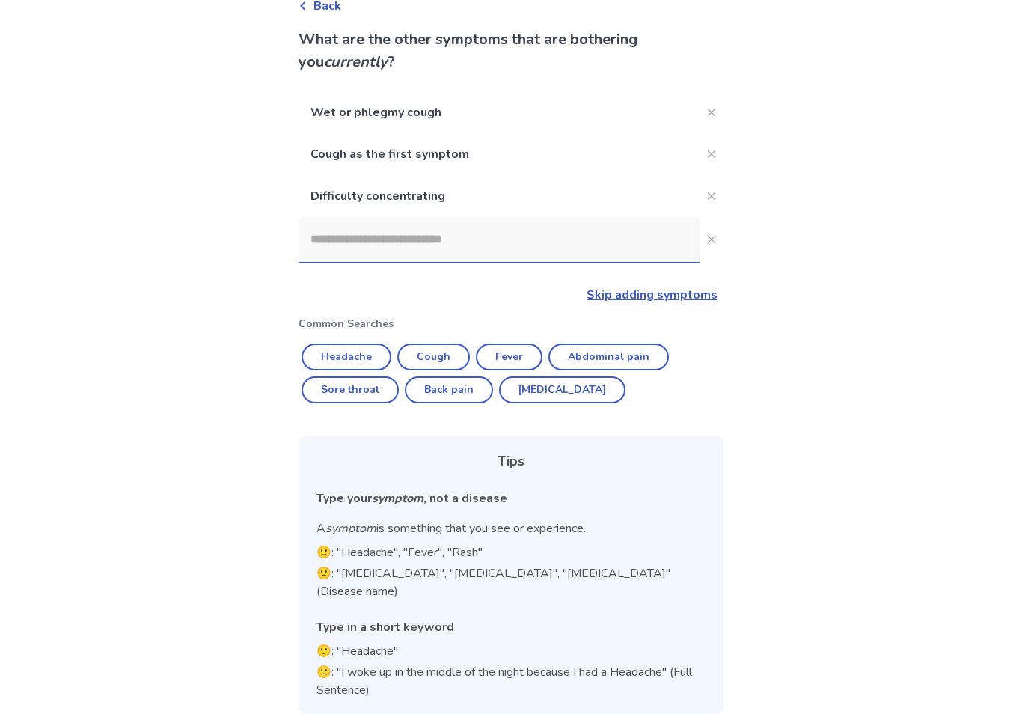
click at [562, 231] on input at bounding box center [498, 239] width 401 height 45
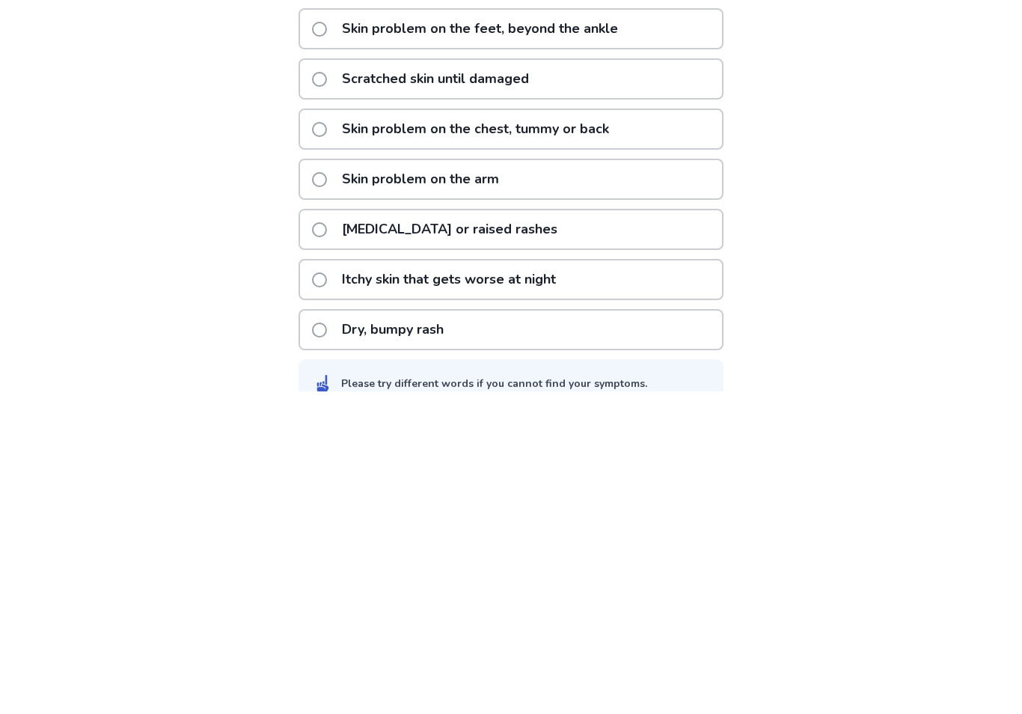
scroll to position [301, 0]
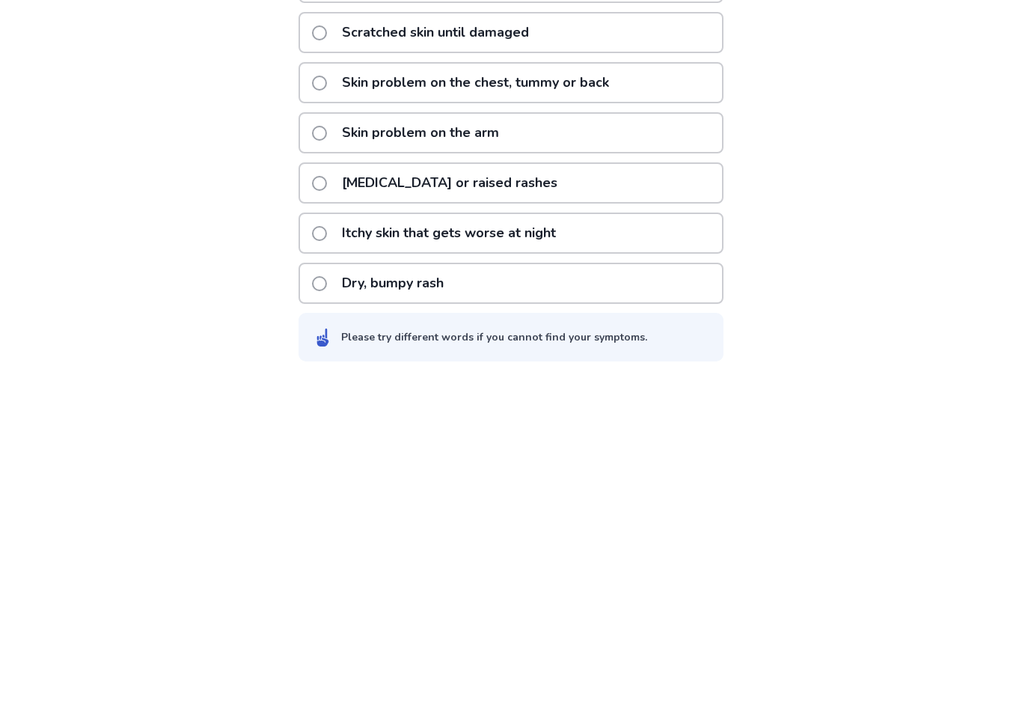
type input "**********"
click at [808, 303] on div "**********" at bounding box center [511, 206] width 1022 height 1013
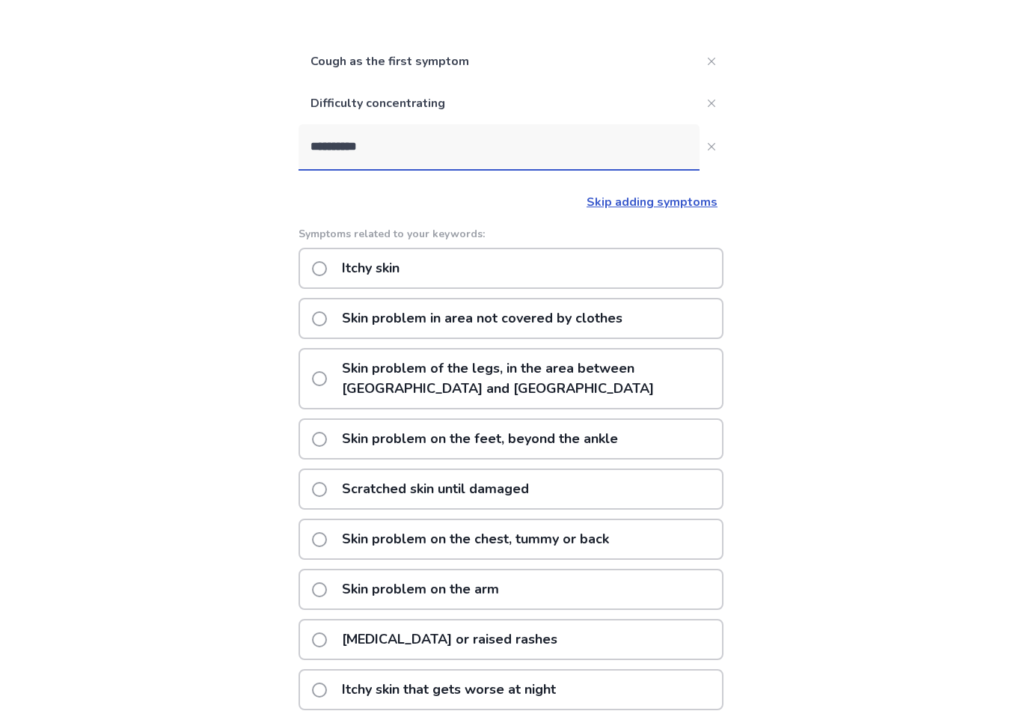
scroll to position [0, 0]
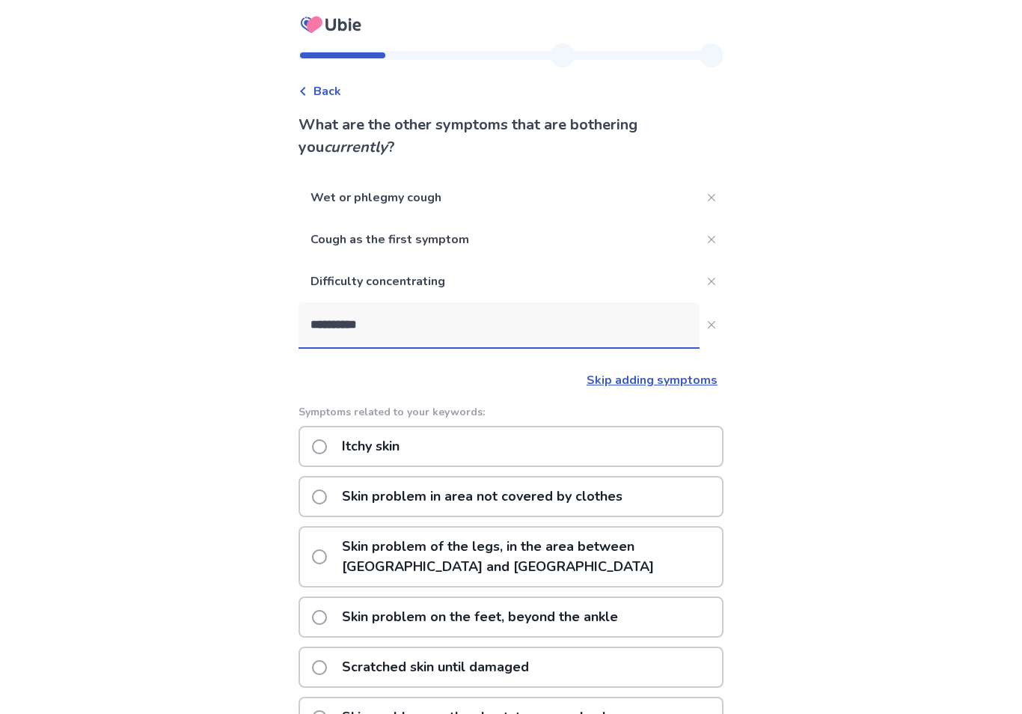
click at [339, 449] on label "Itchy skin" at bounding box center [360, 446] width 96 height 38
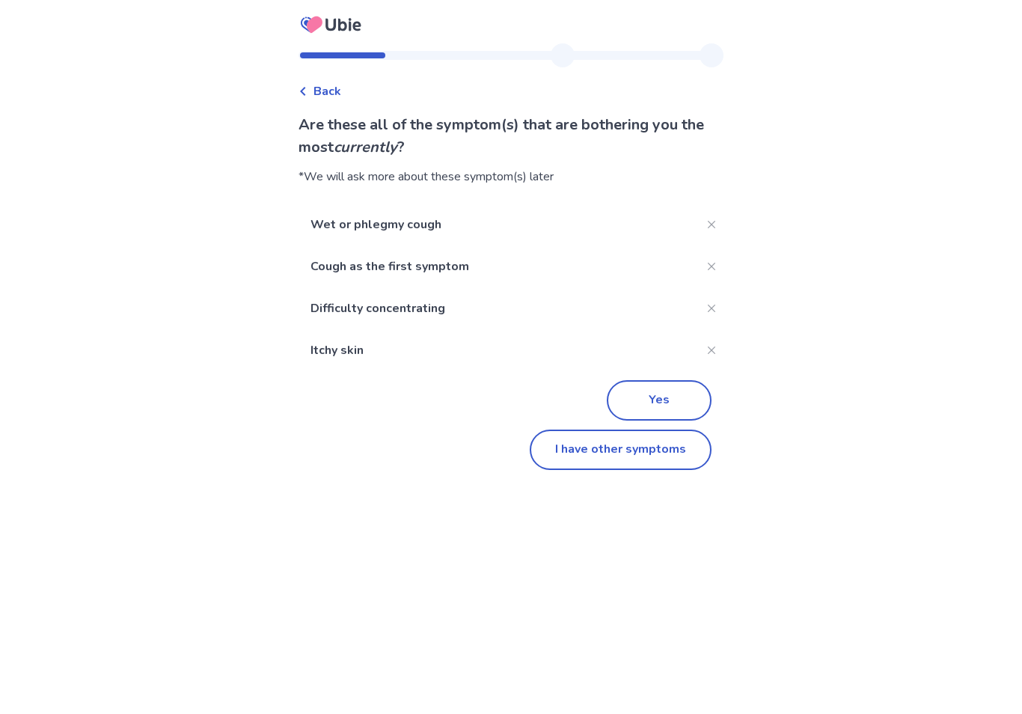
click at [649, 443] on button "I have other symptoms" at bounding box center [621, 449] width 182 height 40
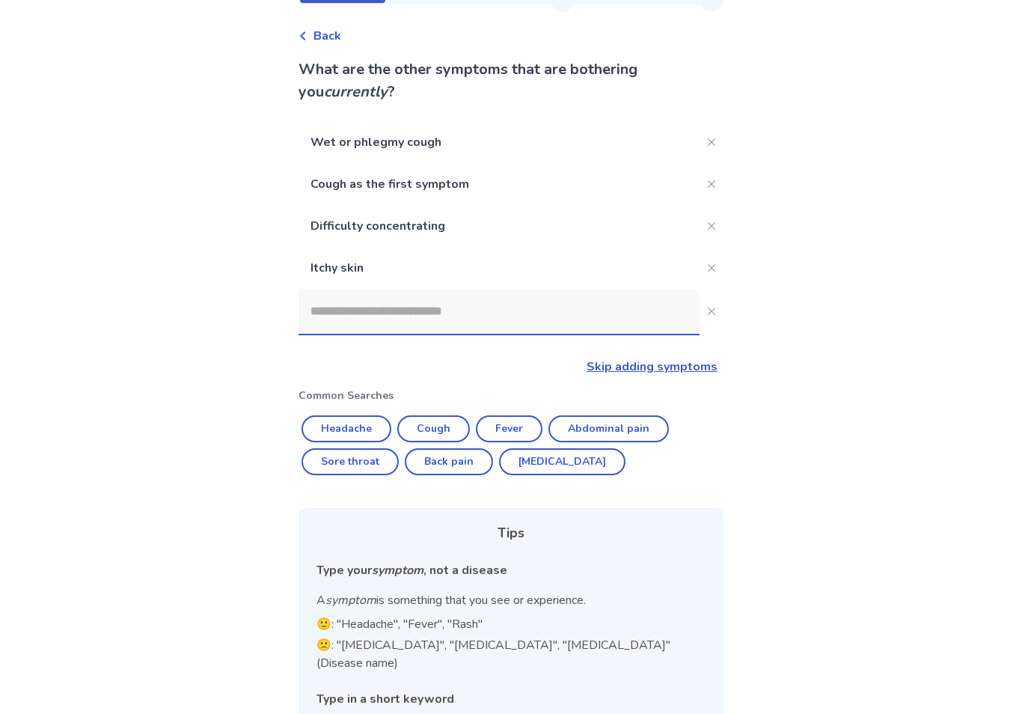
scroll to position [55, 0]
click at [508, 312] on input at bounding box center [498, 311] width 401 height 45
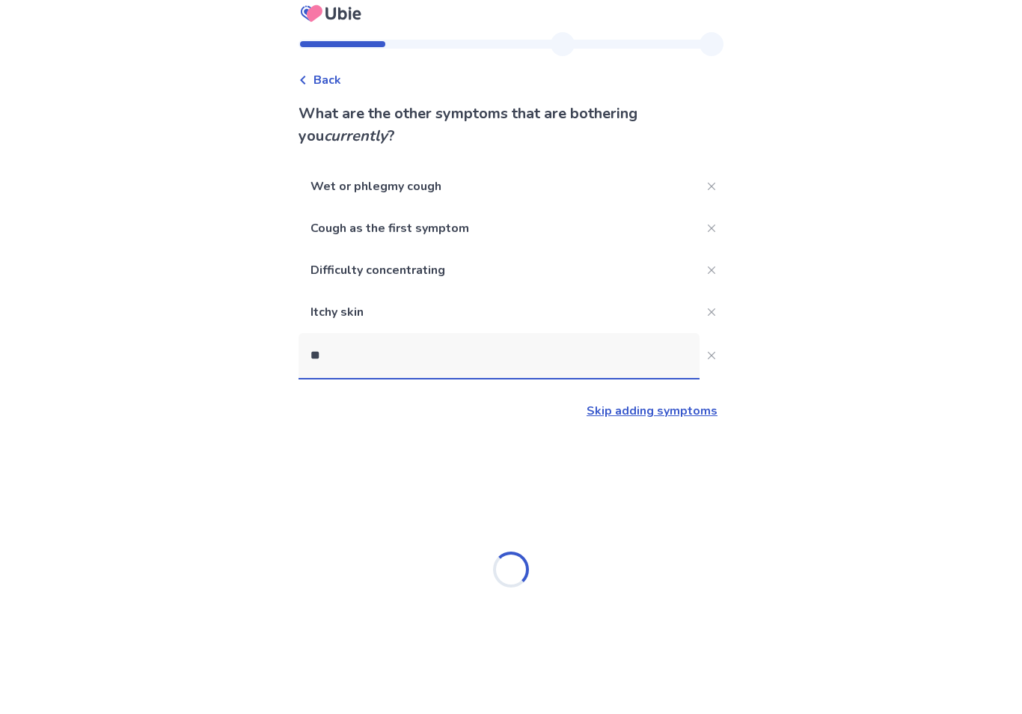
scroll to position [0, 0]
type input "**********"
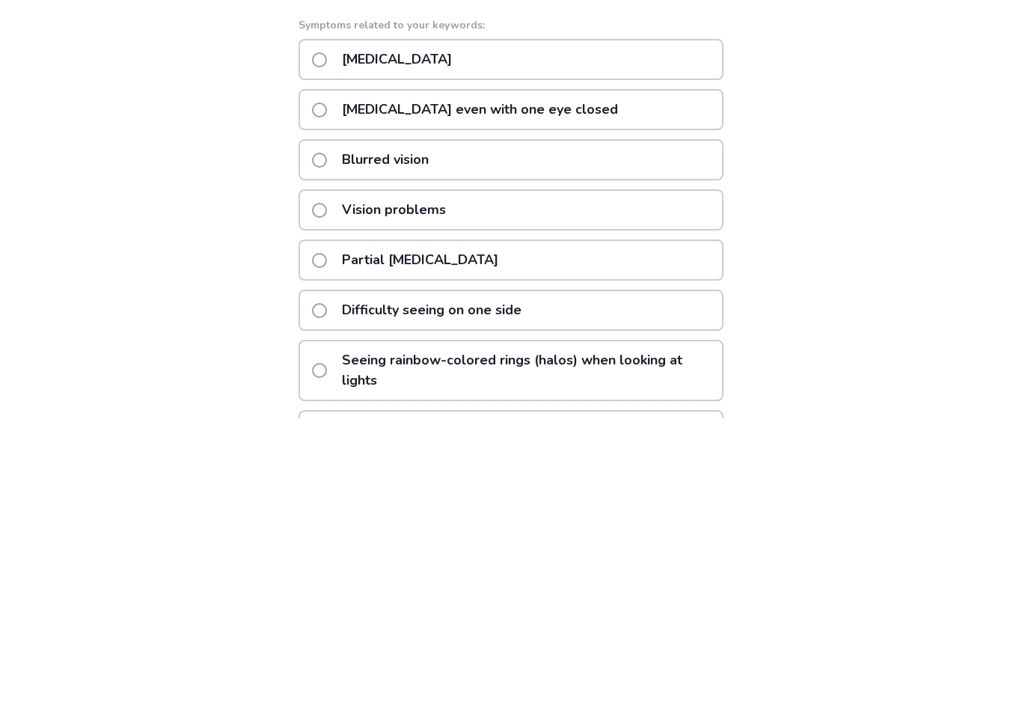
scroll to position [133, 0]
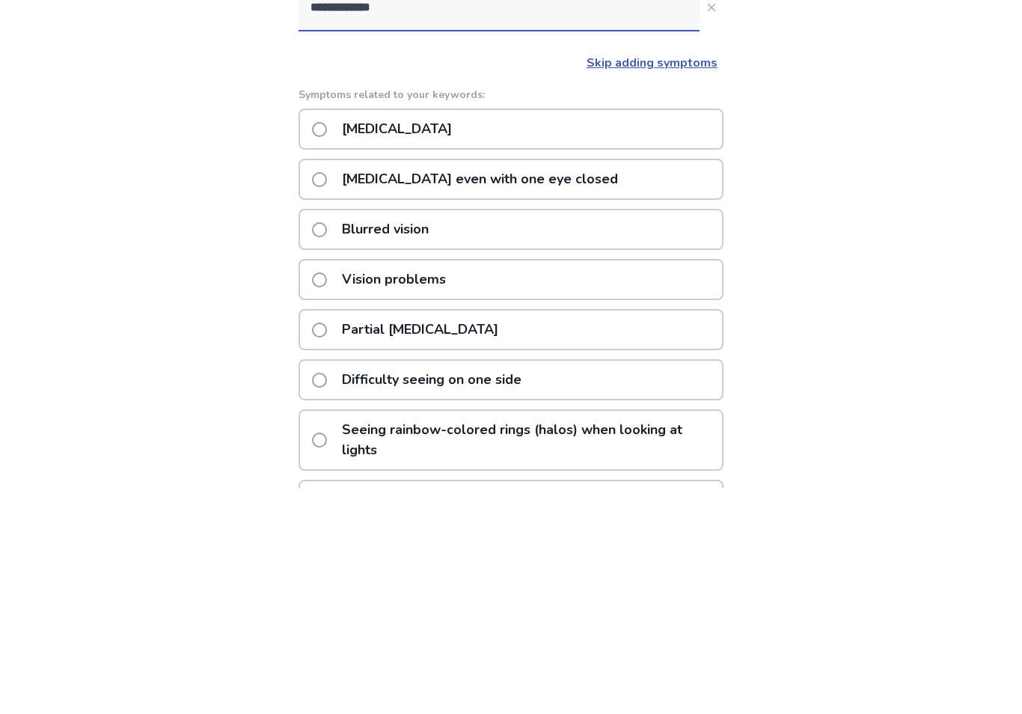
click at [326, 348] on span at bounding box center [319, 355] width 15 height 15
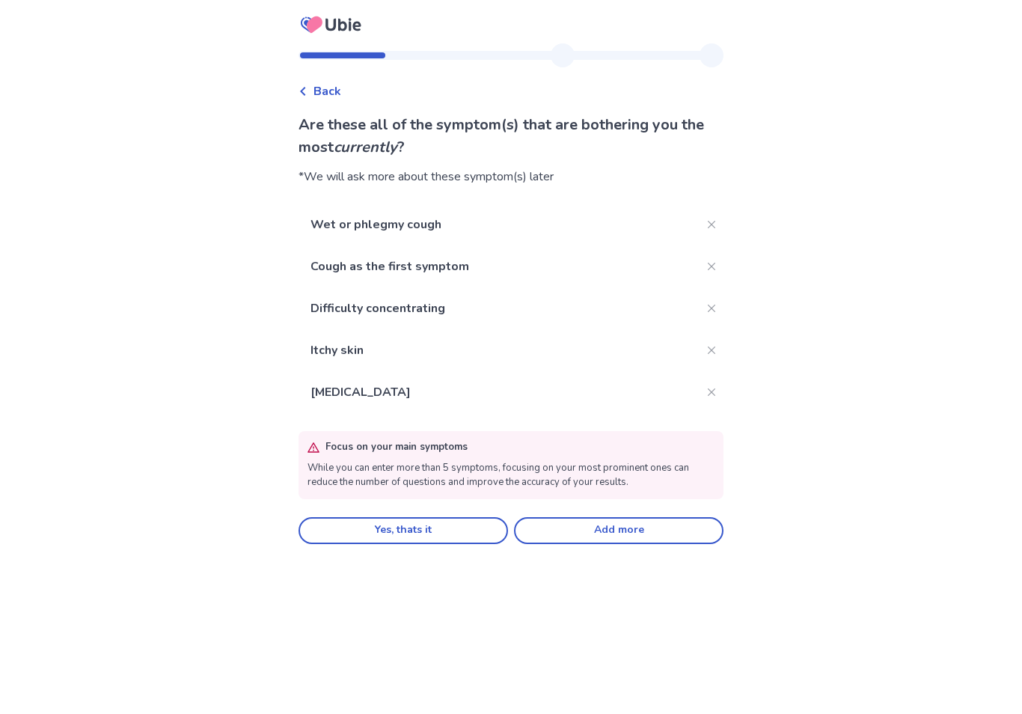
click at [622, 529] on button "Add more" at bounding box center [618, 530] width 209 height 27
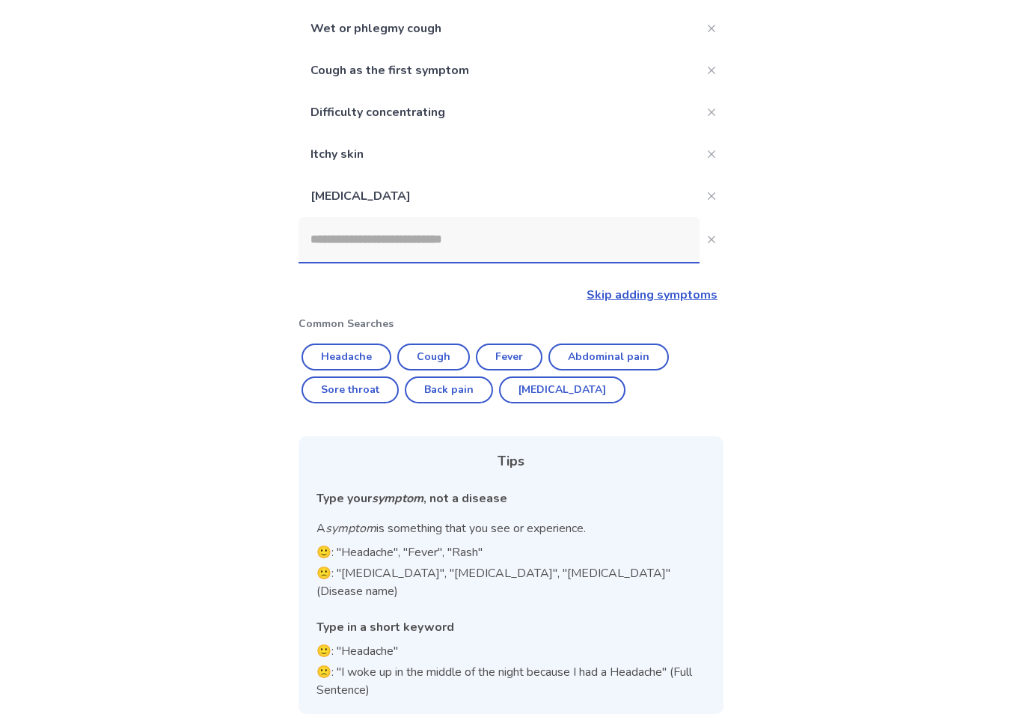
click at [463, 247] on input at bounding box center [498, 239] width 401 height 45
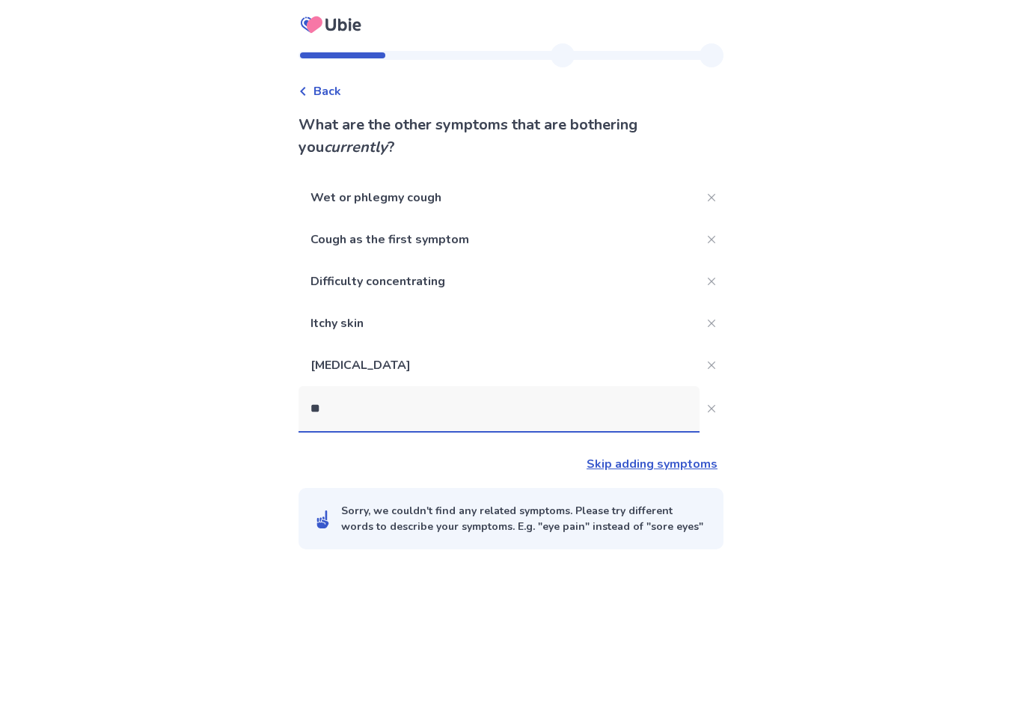
scroll to position [23, 0]
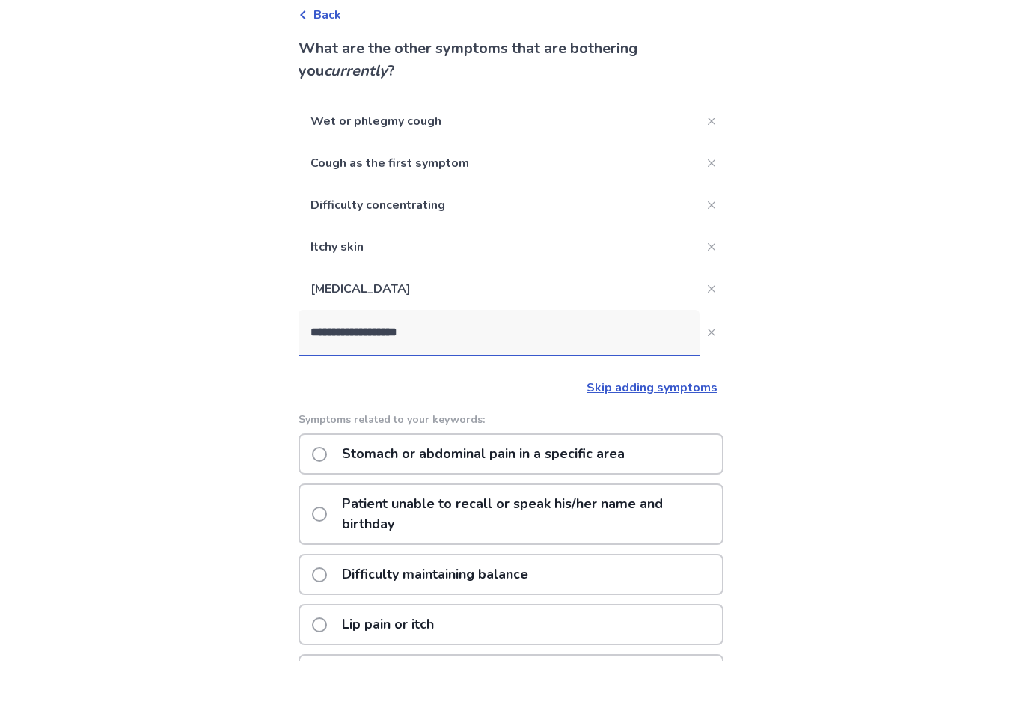
type input "**********"
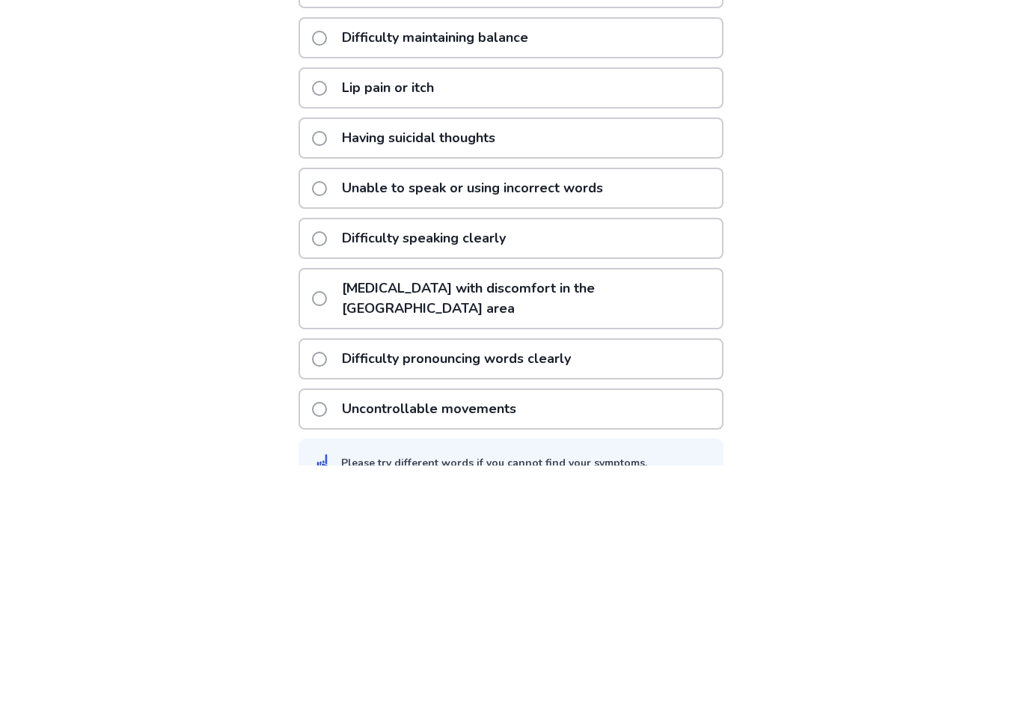
scroll to position [334, 0]
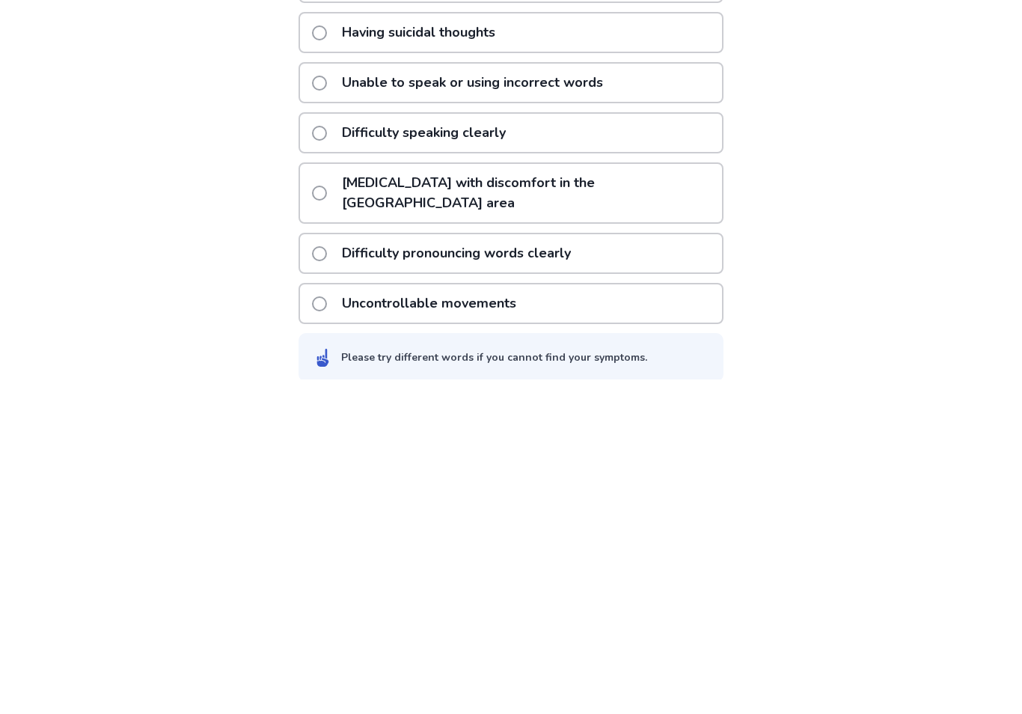
click at [327, 580] on span at bounding box center [319, 587] width 15 height 15
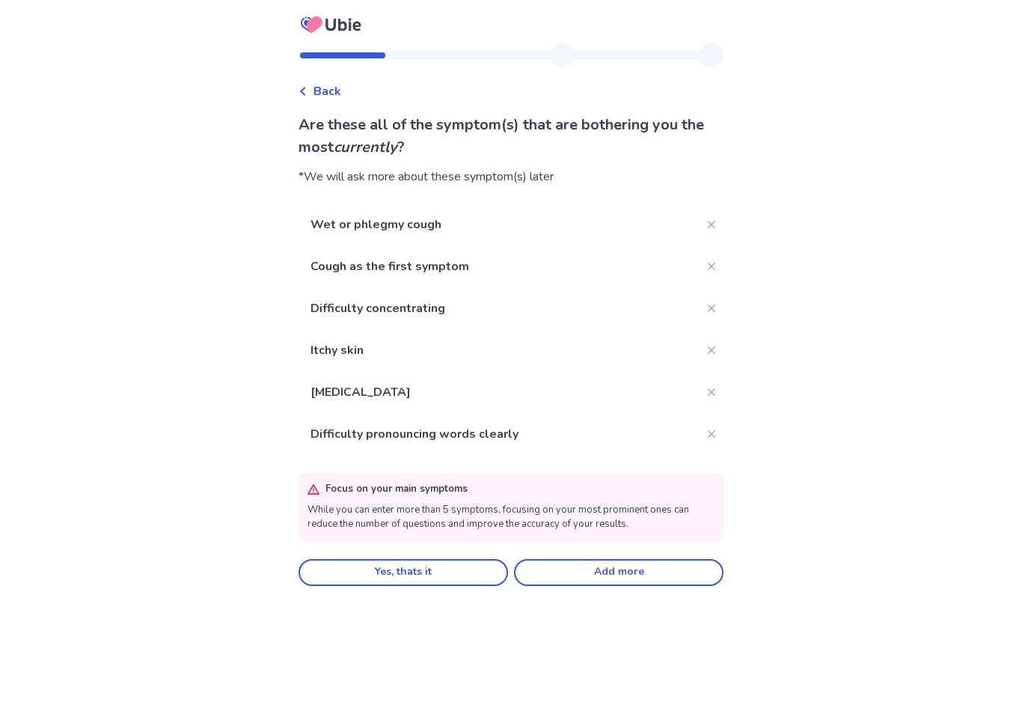
click at [705, 438] on button "Close" at bounding box center [711, 434] width 24 height 24
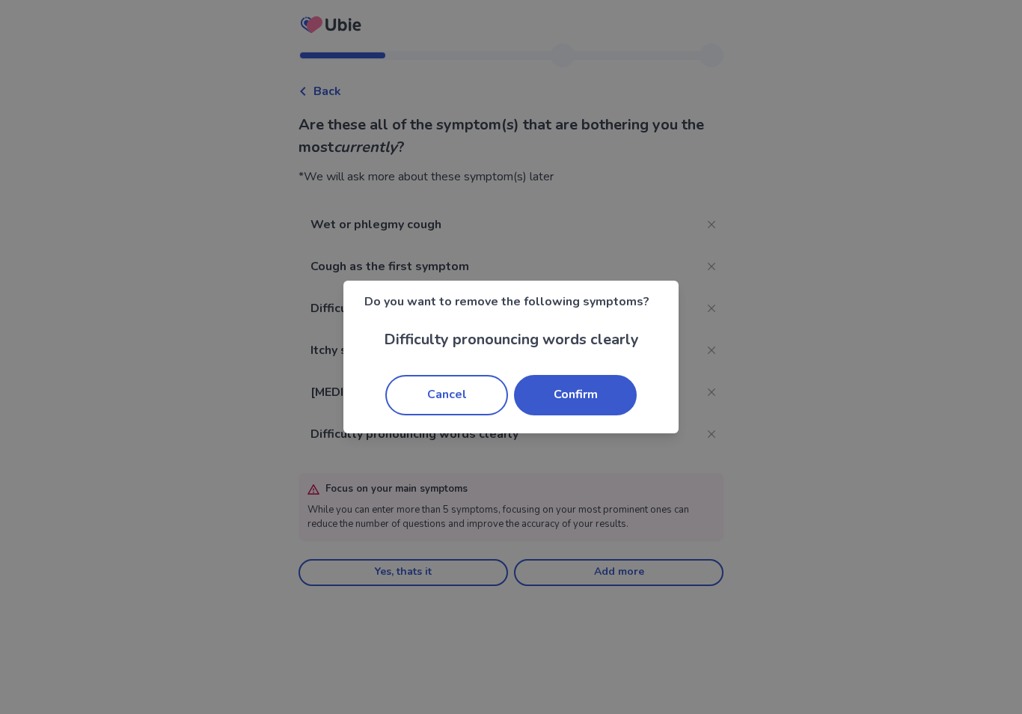
click at [444, 396] on button "Cancel" at bounding box center [446, 395] width 123 height 40
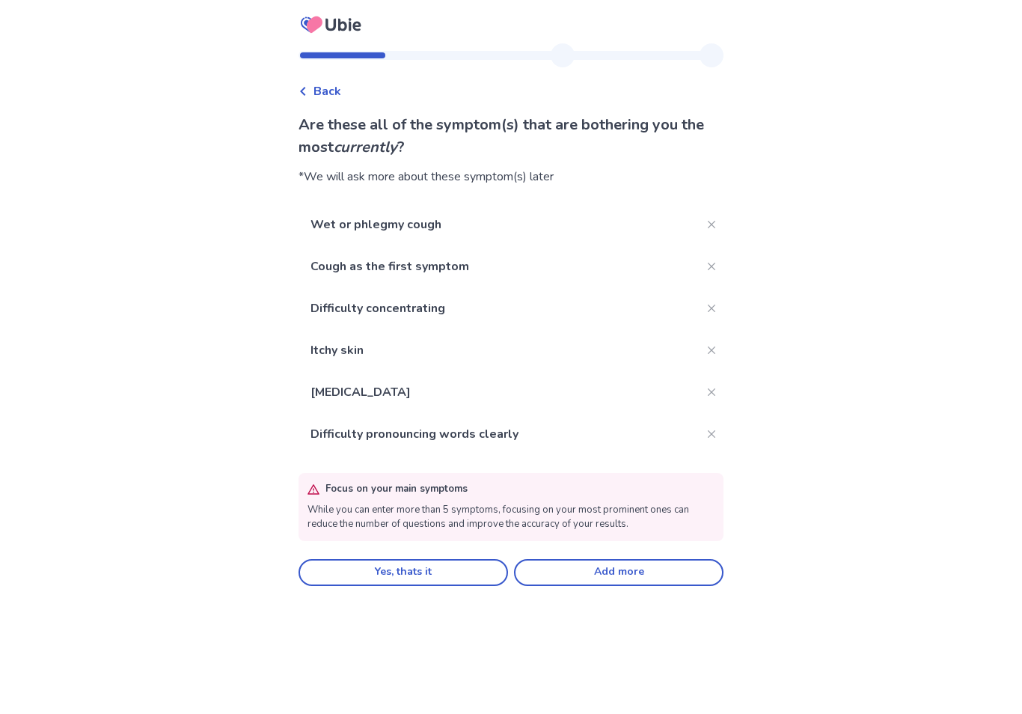
click at [708, 433] on icon "Close" at bounding box center [711, 433] width 7 height 7
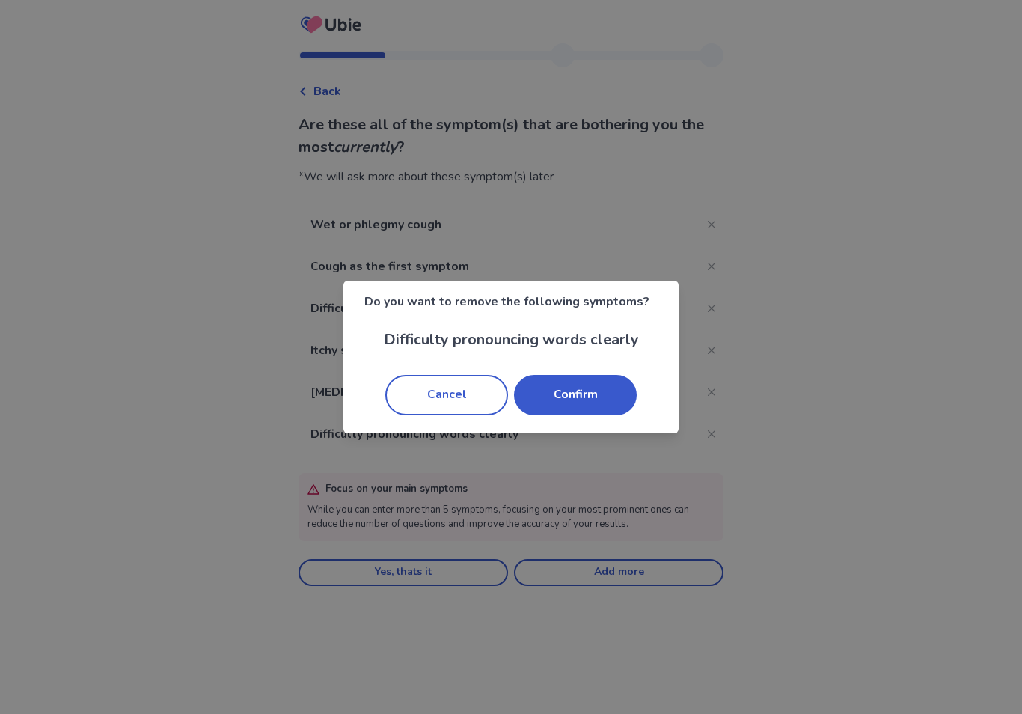
click at [594, 387] on button "Confirm" at bounding box center [575, 395] width 123 height 40
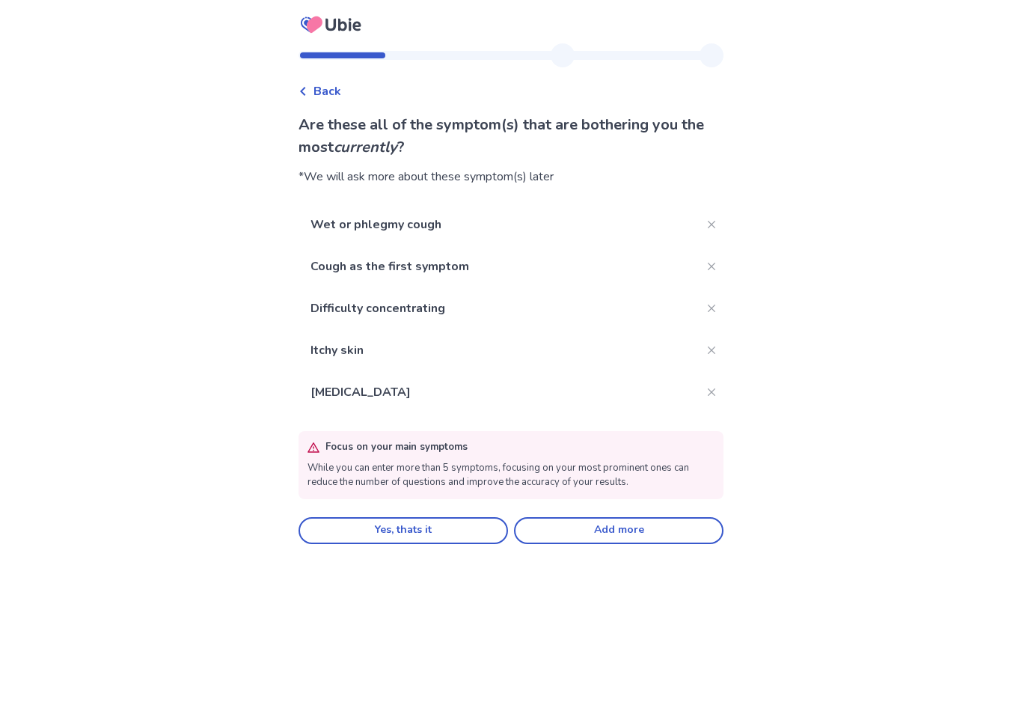
click at [341, 85] on span "Back" at bounding box center [327, 91] width 28 height 18
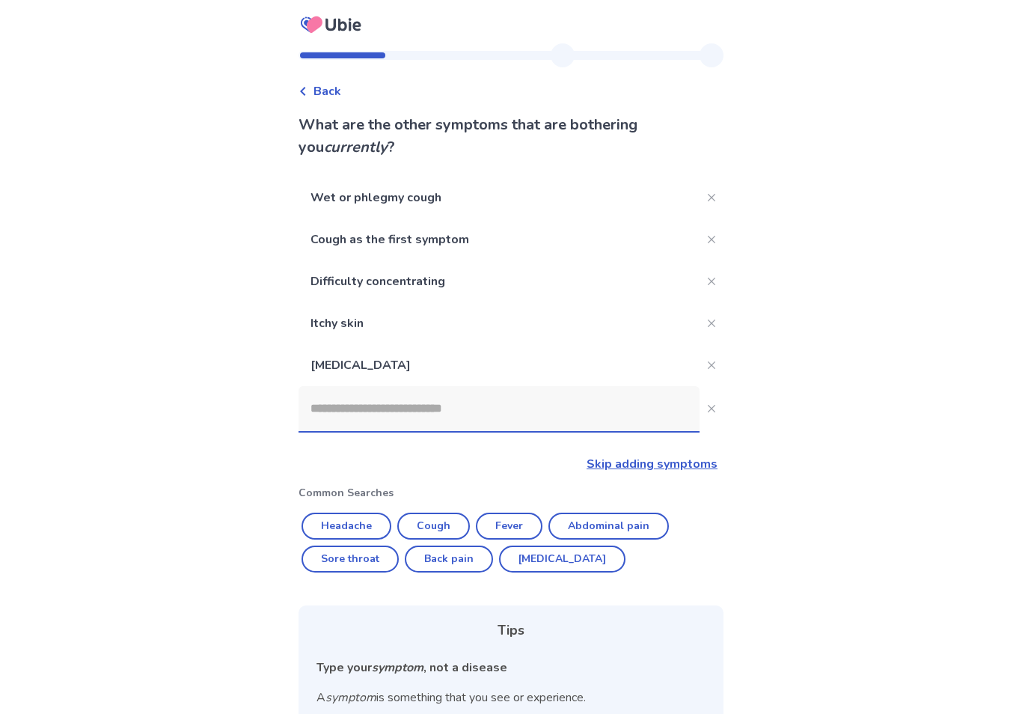
scroll to position [169, 0]
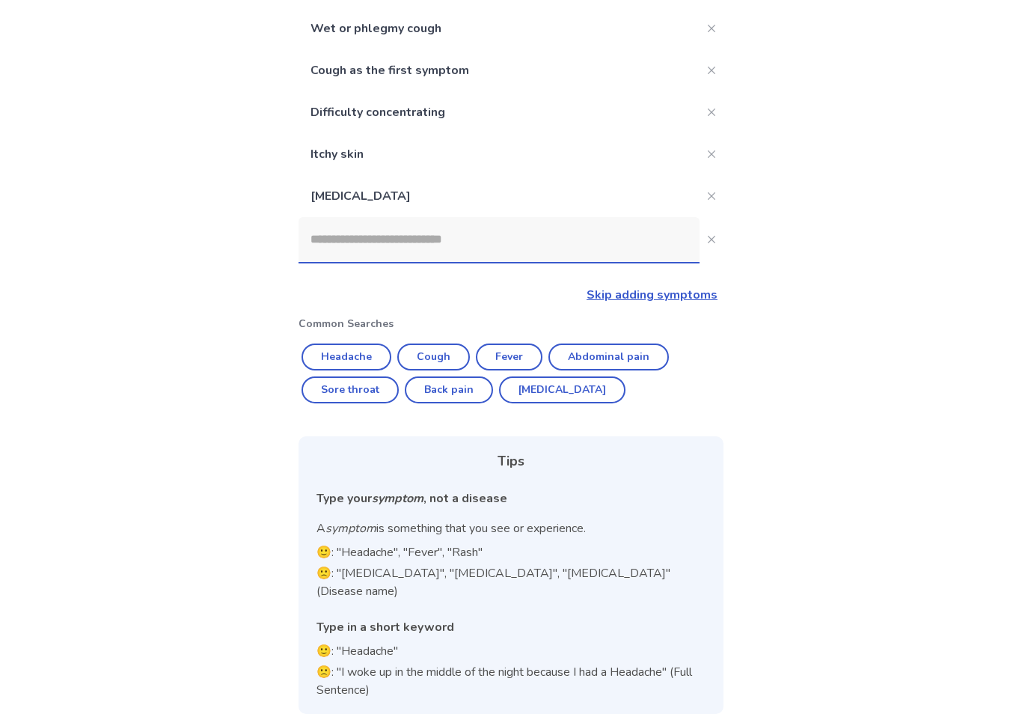
click at [554, 243] on input at bounding box center [498, 239] width 401 height 45
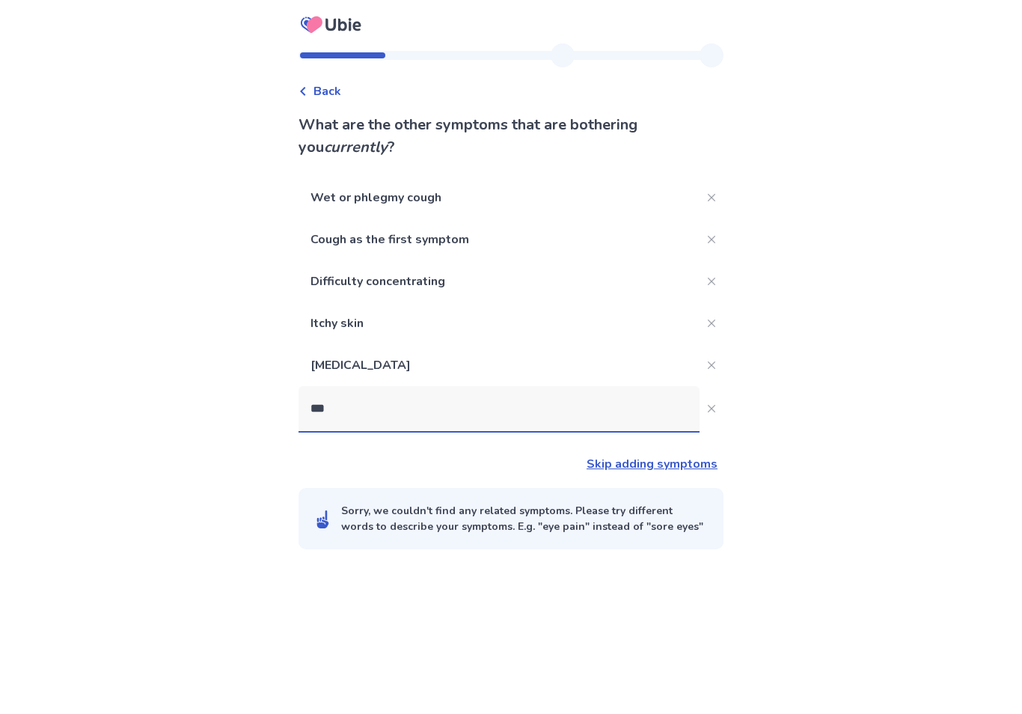
scroll to position [23, 0]
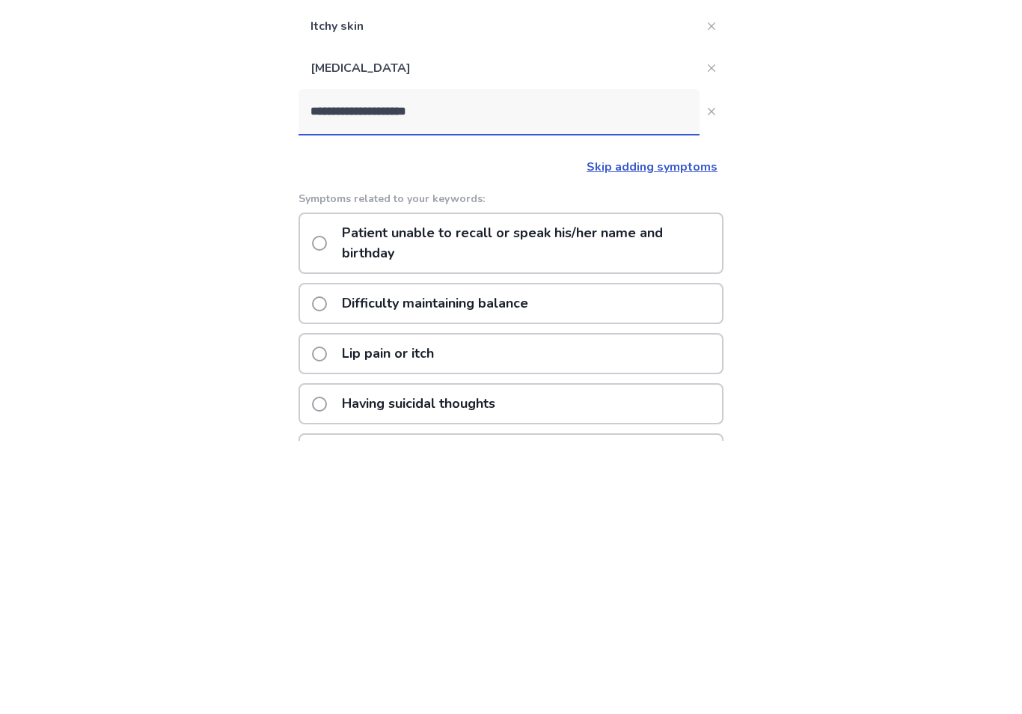
type input "**********"
click at [770, 331] on div "**********" at bounding box center [511, 510] width 1022 height 1067
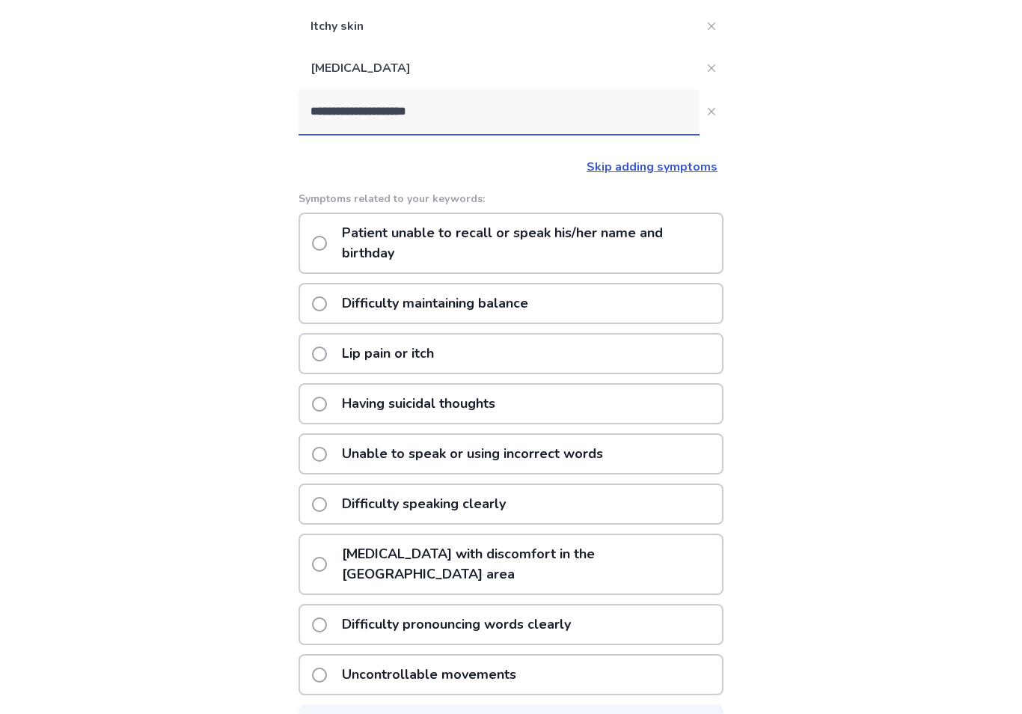
click at [823, 280] on div "**********" at bounding box center [511, 237] width 1022 height 1067
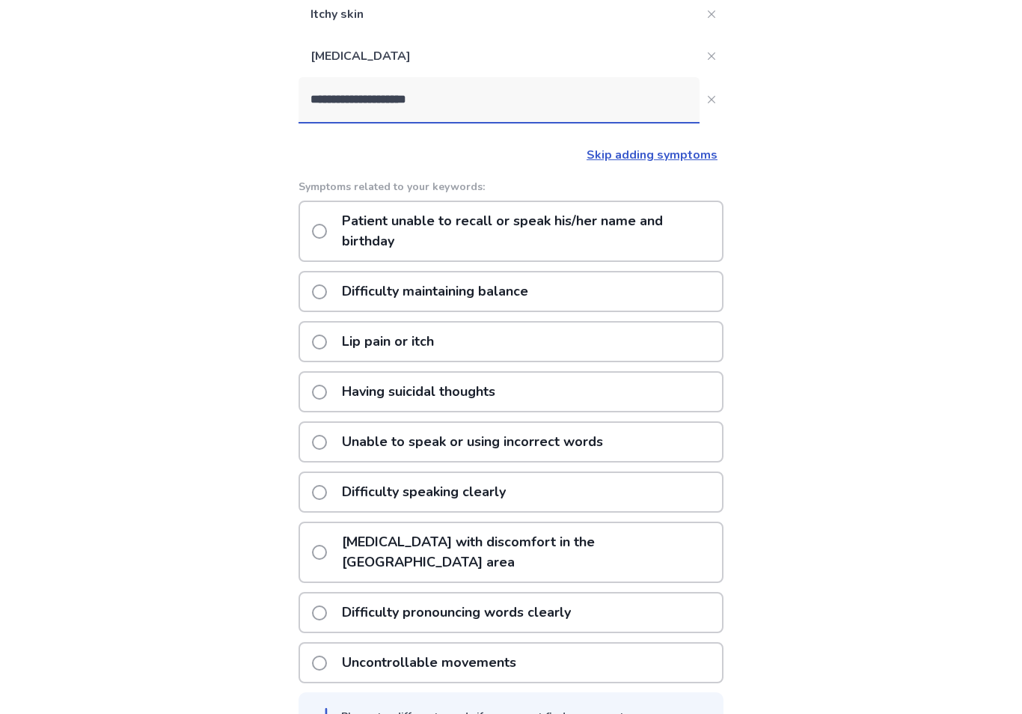
scroll to position [311, 0]
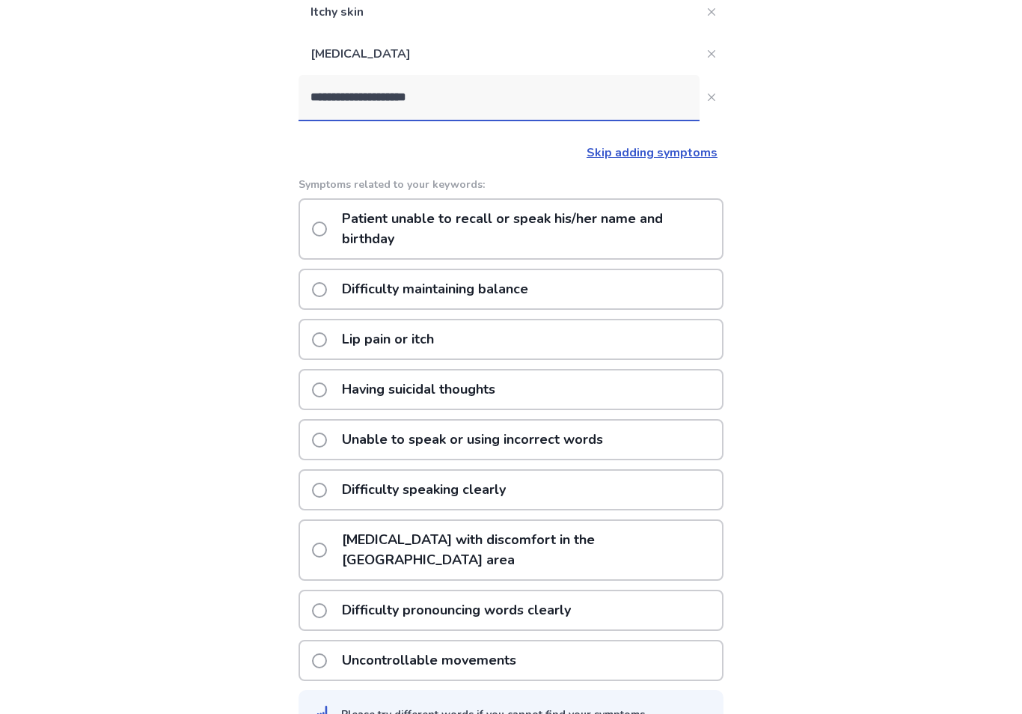
click at [803, 619] on div "**********" at bounding box center [511, 222] width 1022 height 1067
click at [662, 153] on link "Skip adding symptoms" at bounding box center [651, 152] width 131 height 16
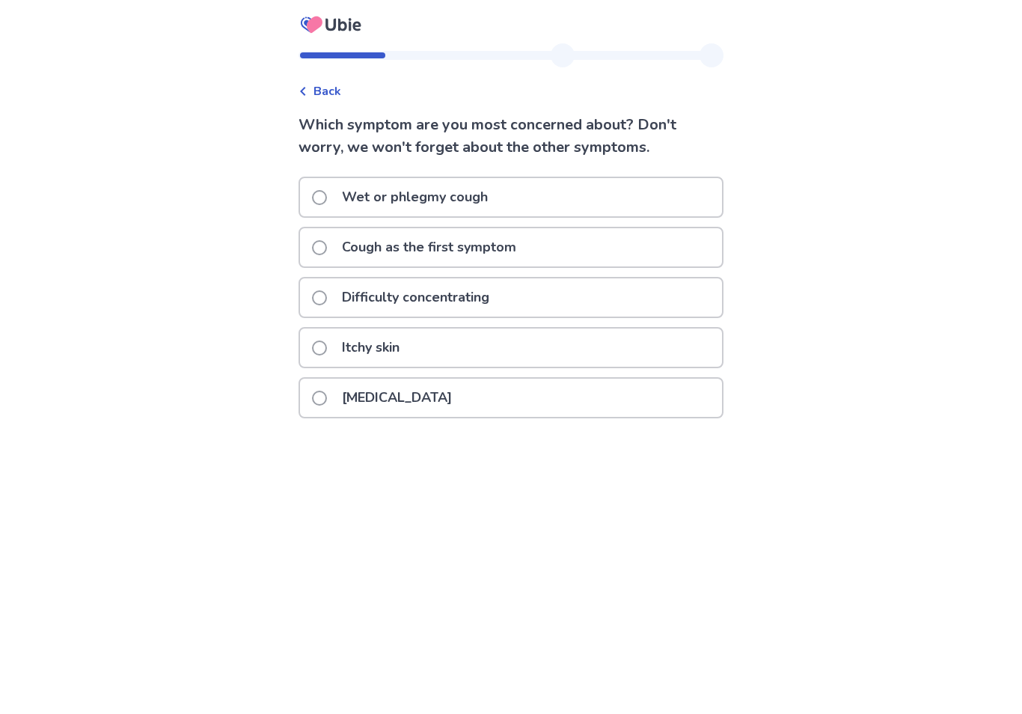
click at [333, 289] on label "Difficulty concentrating" at bounding box center [405, 297] width 186 height 38
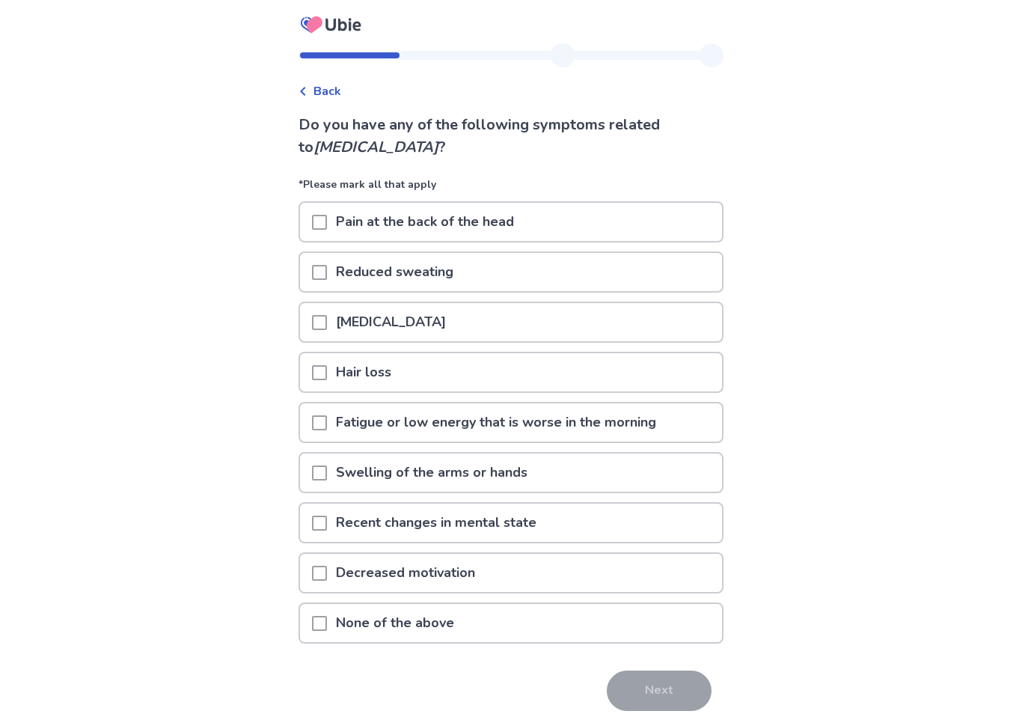
click at [327, 375] on span at bounding box center [319, 372] width 15 height 15
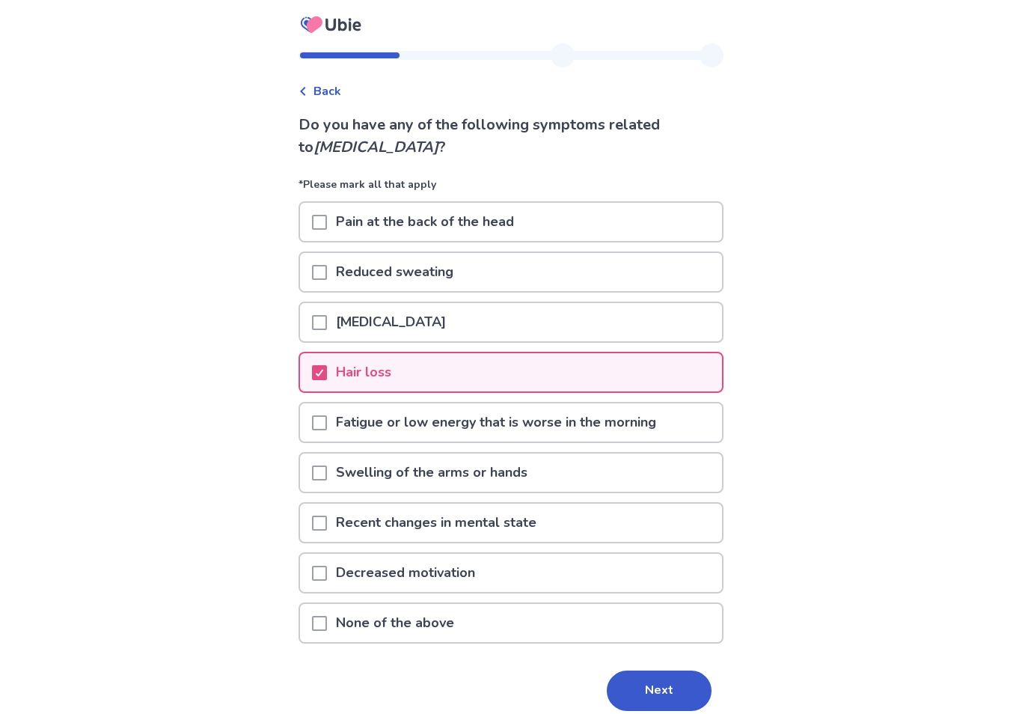
click at [327, 605] on div at bounding box center [319, 623] width 15 height 38
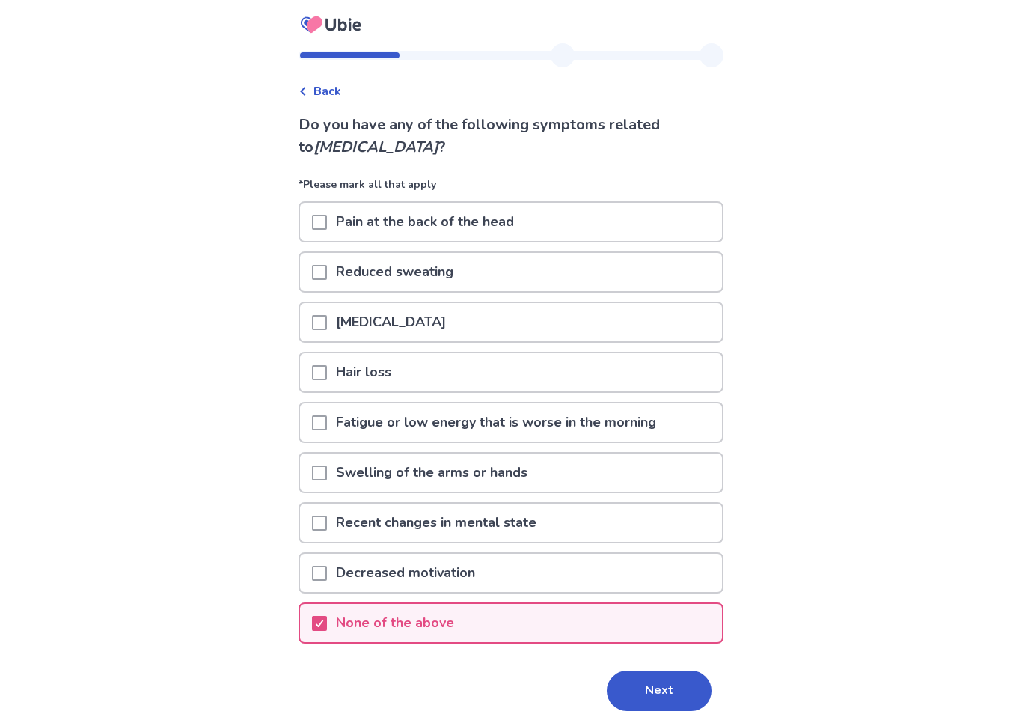
click at [670, 690] on button "Next" at bounding box center [659, 690] width 105 height 40
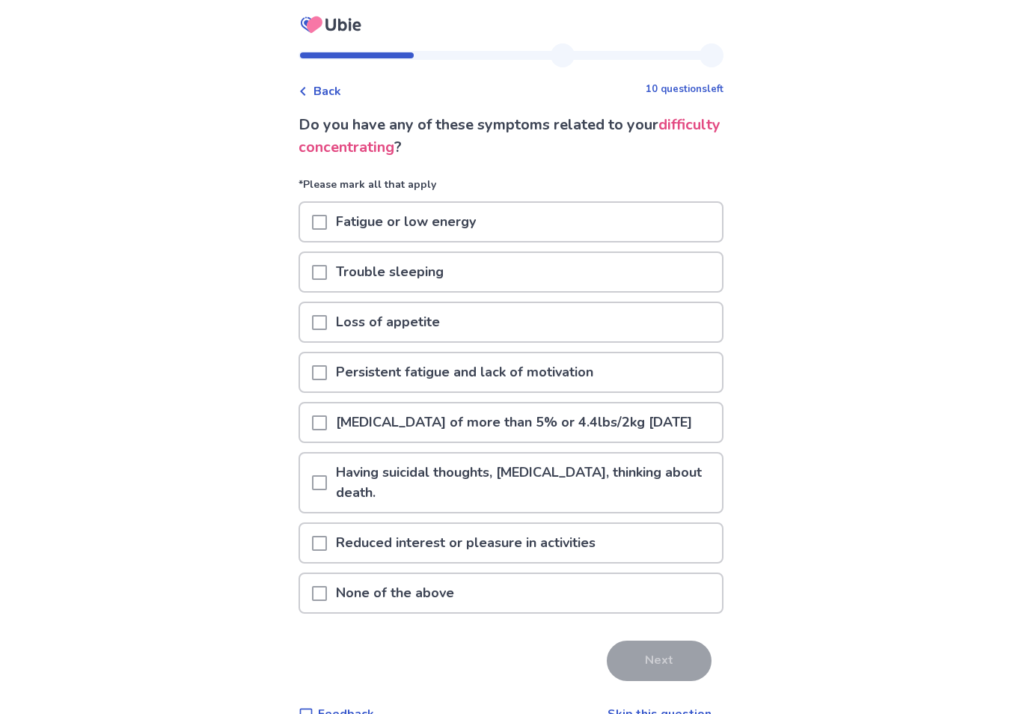
click at [327, 274] on span at bounding box center [319, 272] width 15 height 15
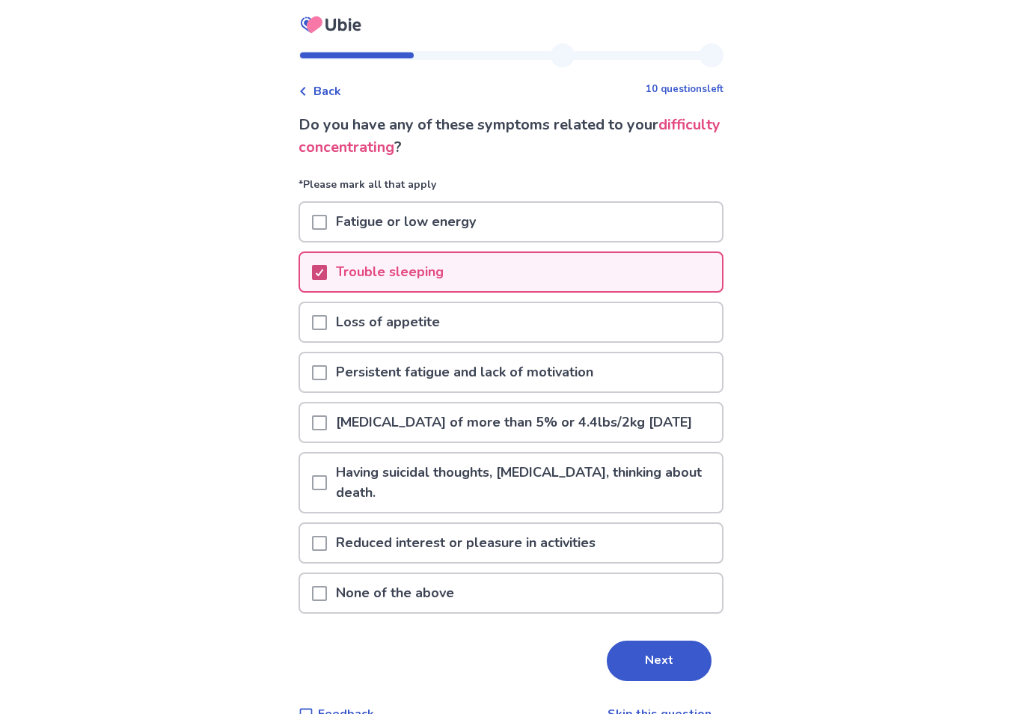
click at [652, 672] on button "Next" at bounding box center [659, 660] width 105 height 40
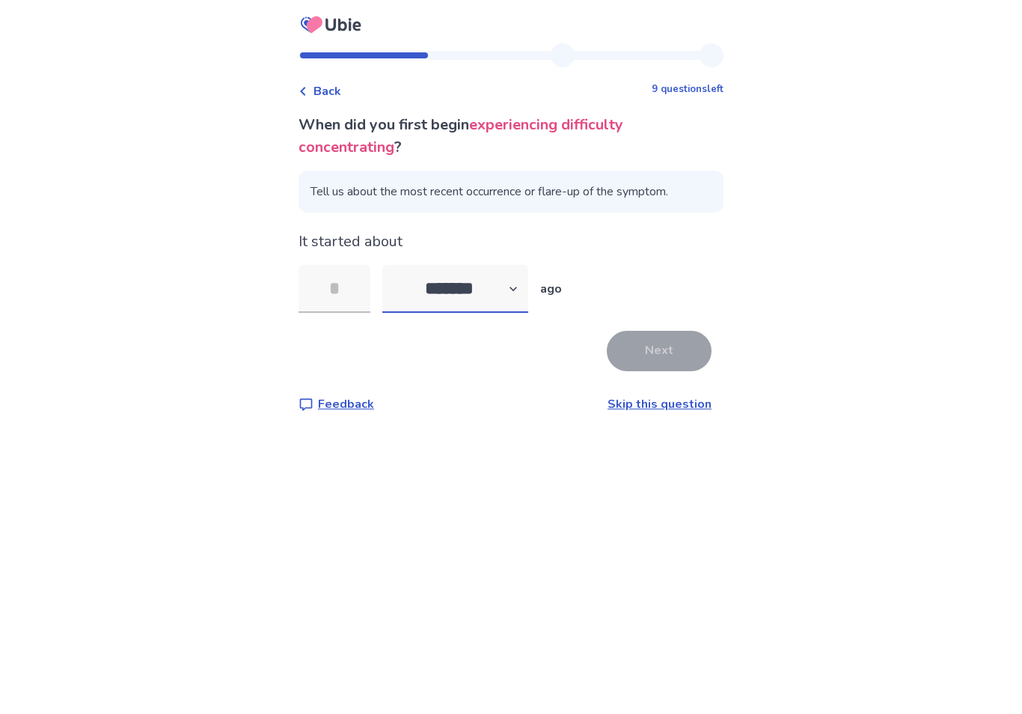
click at [528, 279] on select "******* ****** ******* ******** *******" at bounding box center [455, 289] width 146 height 48
select select "*"
click at [341, 289] on input "tel" at bounding box center [334, 289] width 72 height 48
type input "**"
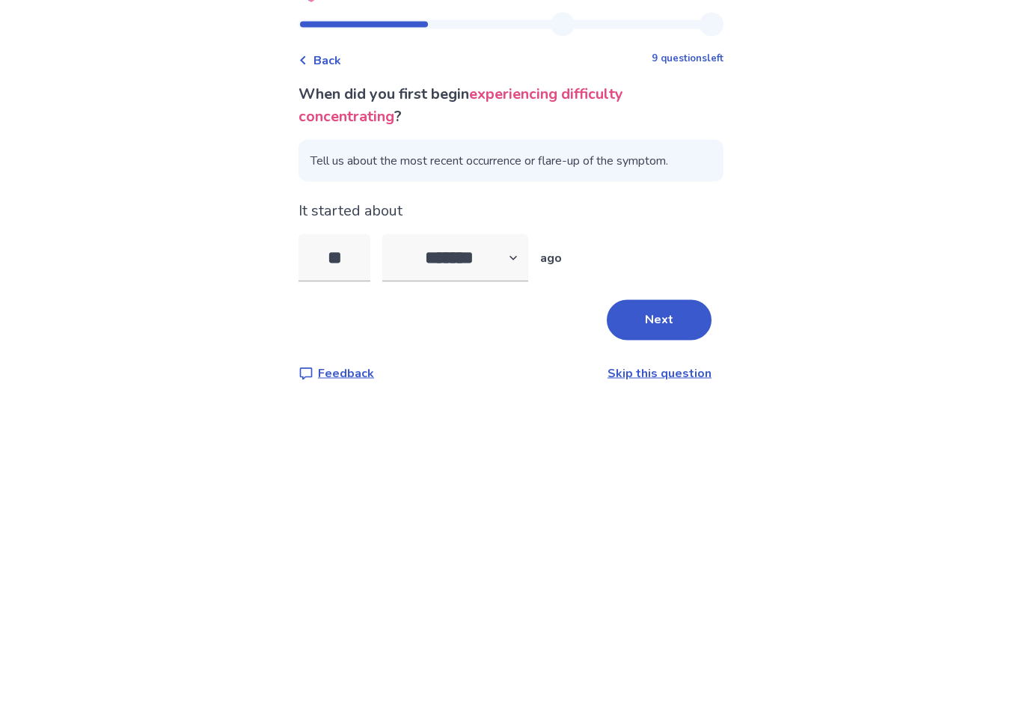
click at [672, 331] on button "Next" at bounding box center [659, 351] width 105 height 40
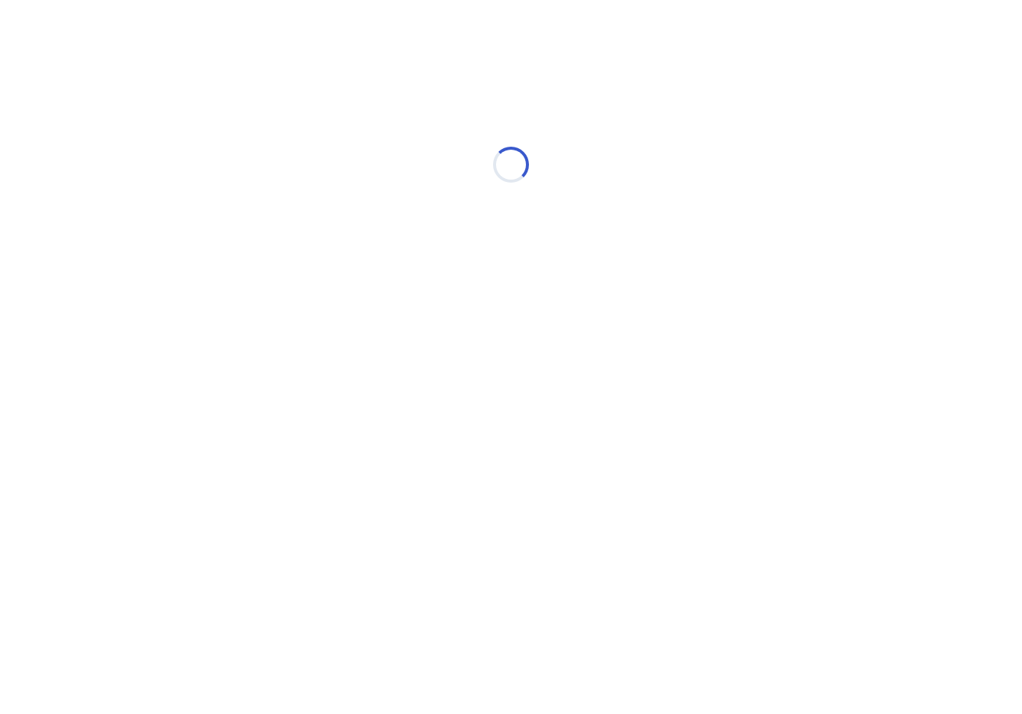
select select "*"
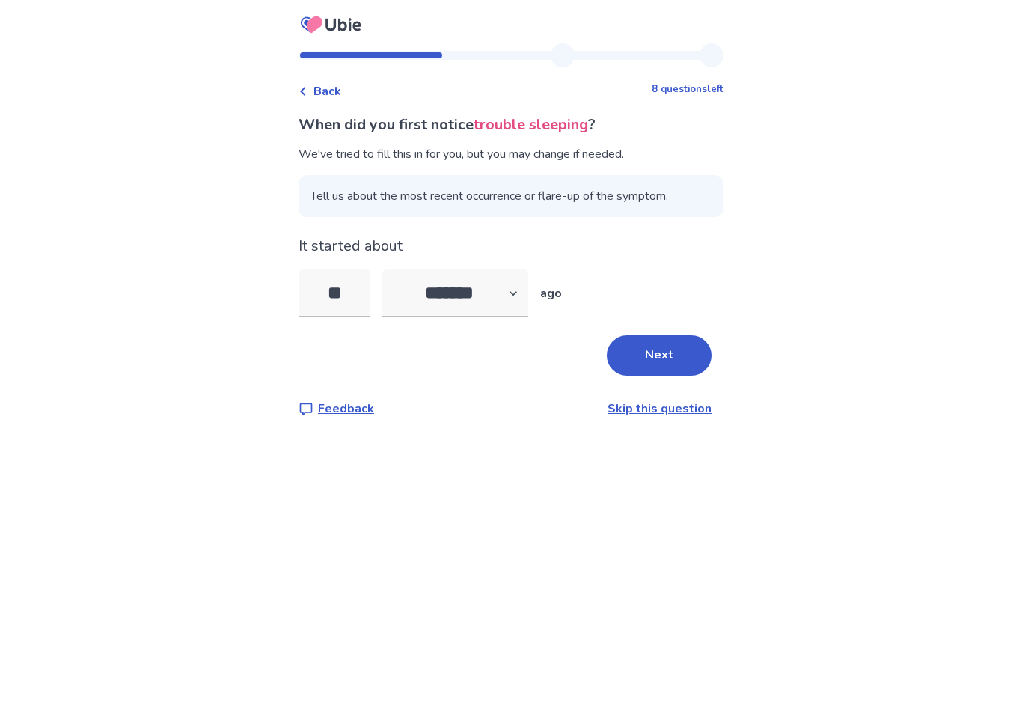
click at [673, 350] on button "Next" at bounding box center [659, 355] width 105 height 40
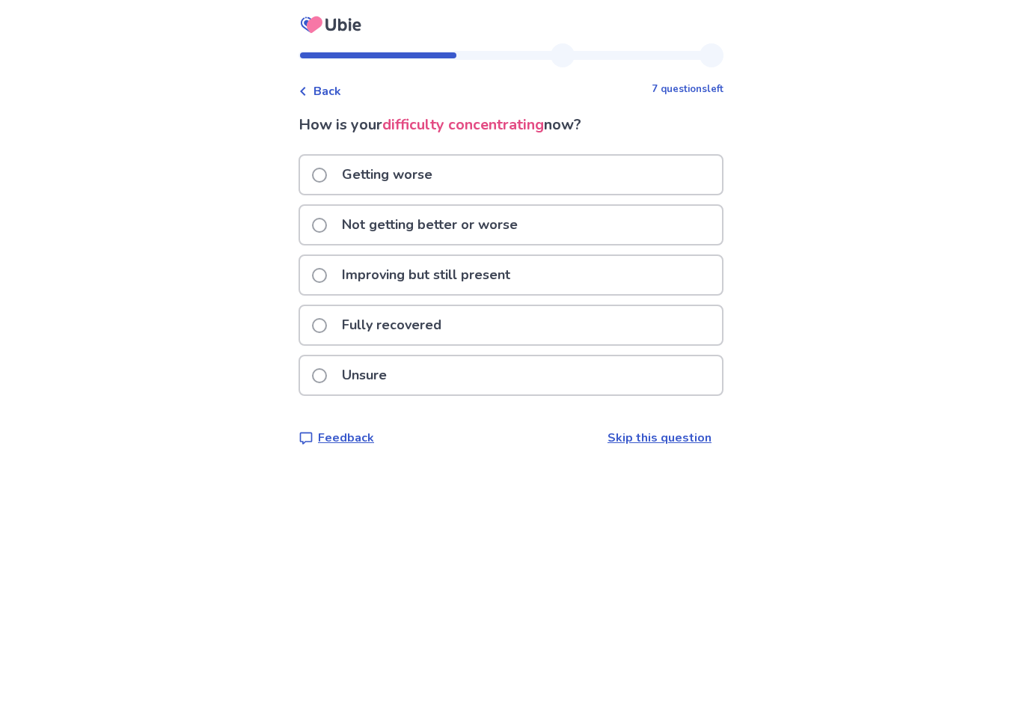
click at [327, 221] on span at bounding box center [319, 225] width 15 height 15
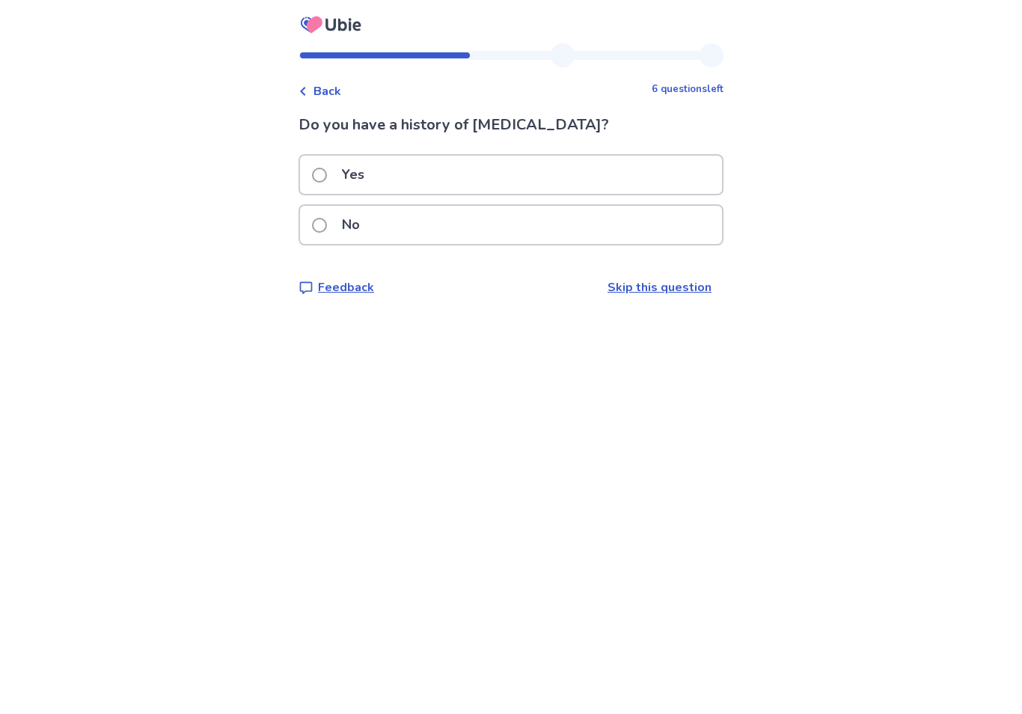
click at [336, 227] on label "No" at bounding box center [340, 225] width 57 height 38
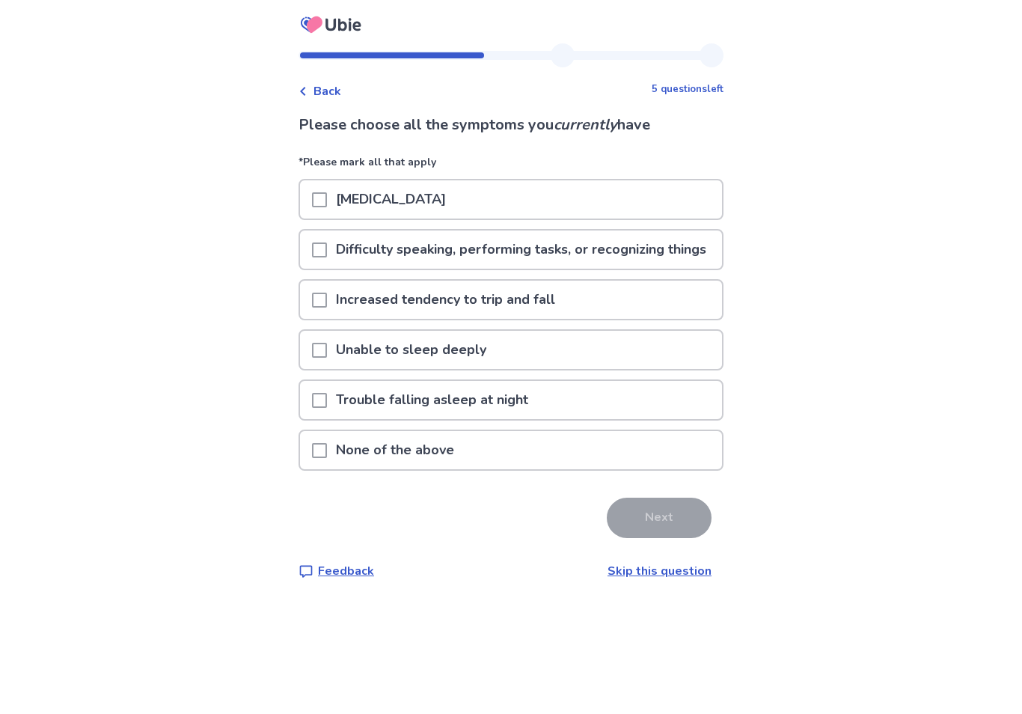
click at [327, 204] on span at bounding box center [319, 199] width 15 height 15
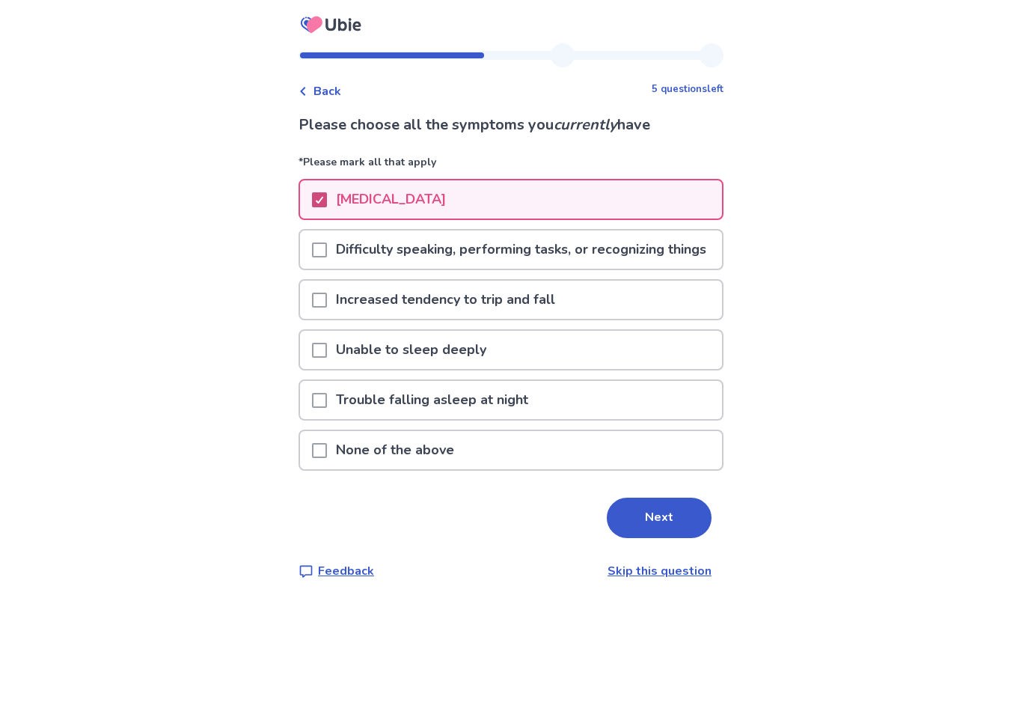
click at [653, 532] on button "Next" at bounding box center [659, 517] width 105 height 40
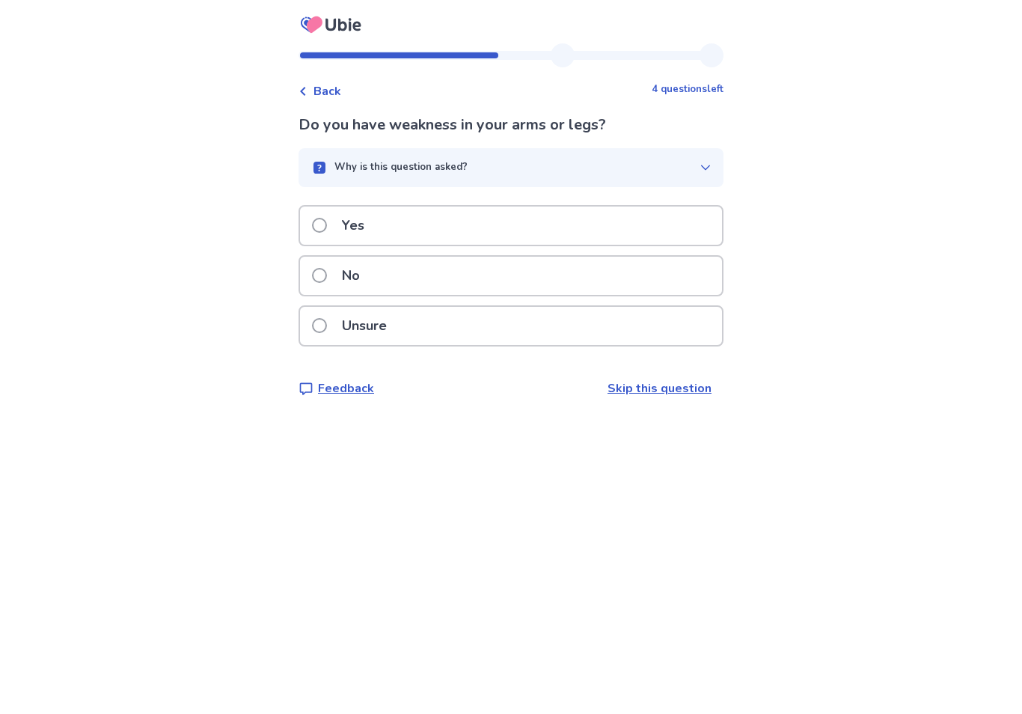
click at [327, 322] on span at bounding box center [319, 325] width 15 height 15
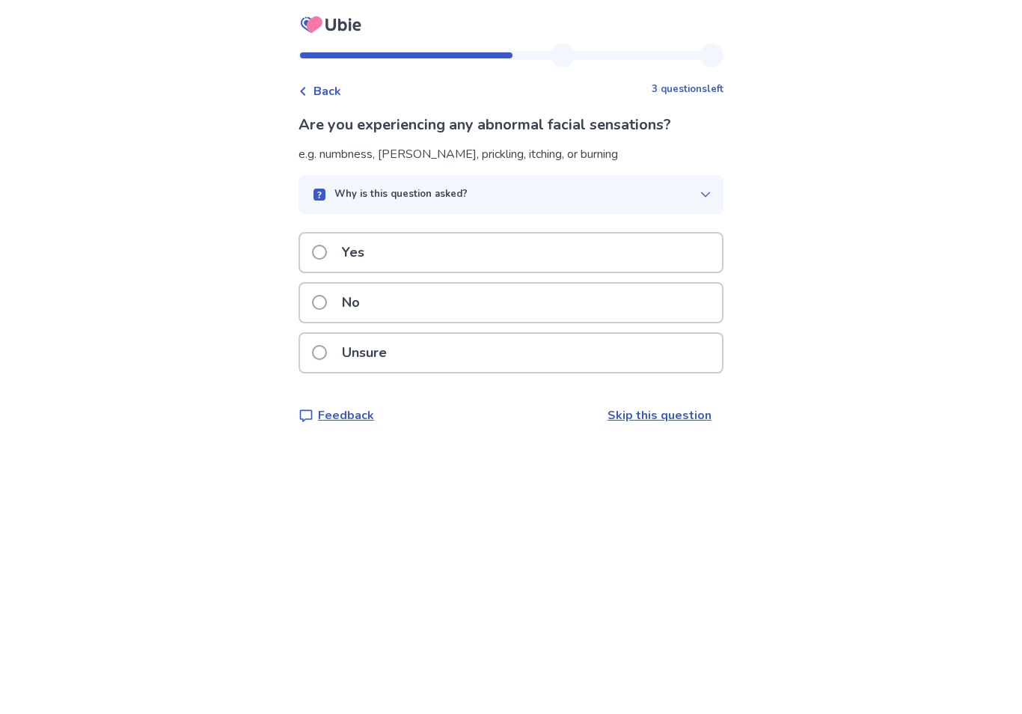
click at [340, 348] on label "Unsure" at bounding box center [354, 353] width 84 height 38
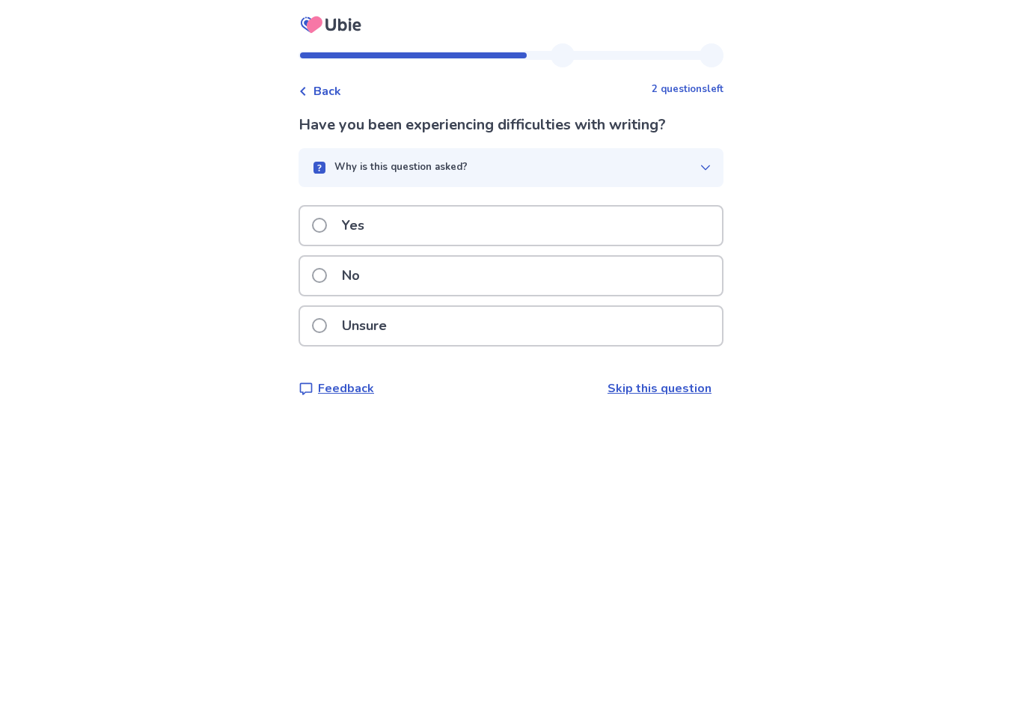
click at [327, 218] on span at bounding box center [319, 225] width 15 height 15
click at [326, 277] on span at bounding box center [319, 275] width 15 height 15
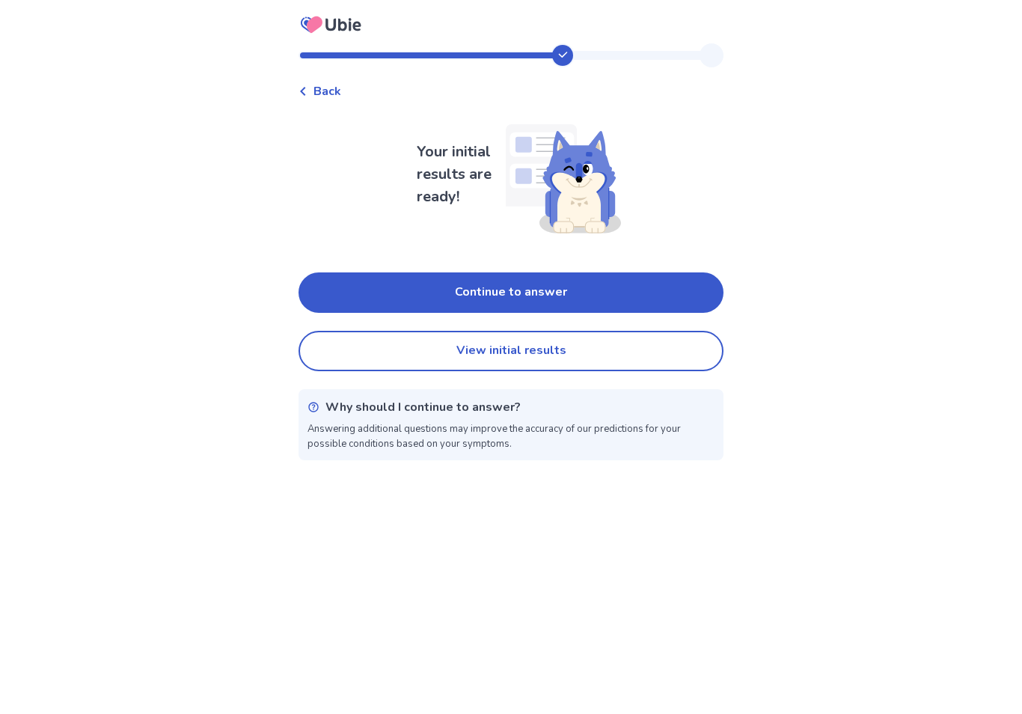
click at [590, 287] on button "Continue to answer" at bounding box center [510, 292] width 425 height 40
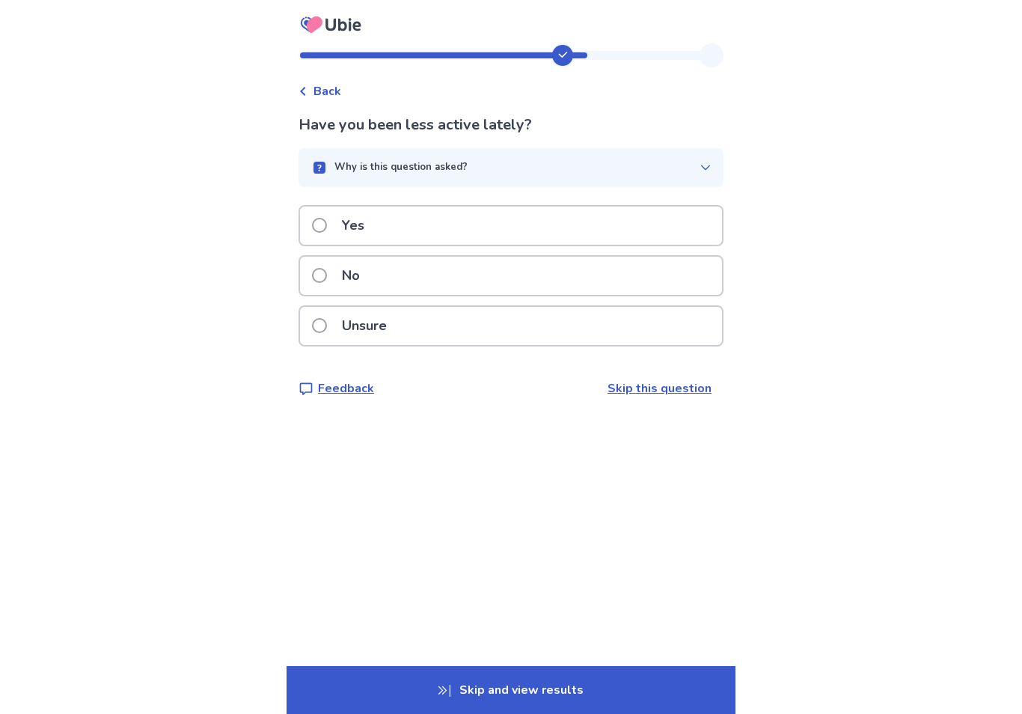
click at [327, 273] on span at bounding box center [319, 275] width 15 height 15
click at [327, 268] on span at bounding box center [319, 275] width 15 height 15
click at [337, 270] on label "No" at bounding box center [340, 276] width 57 height 38
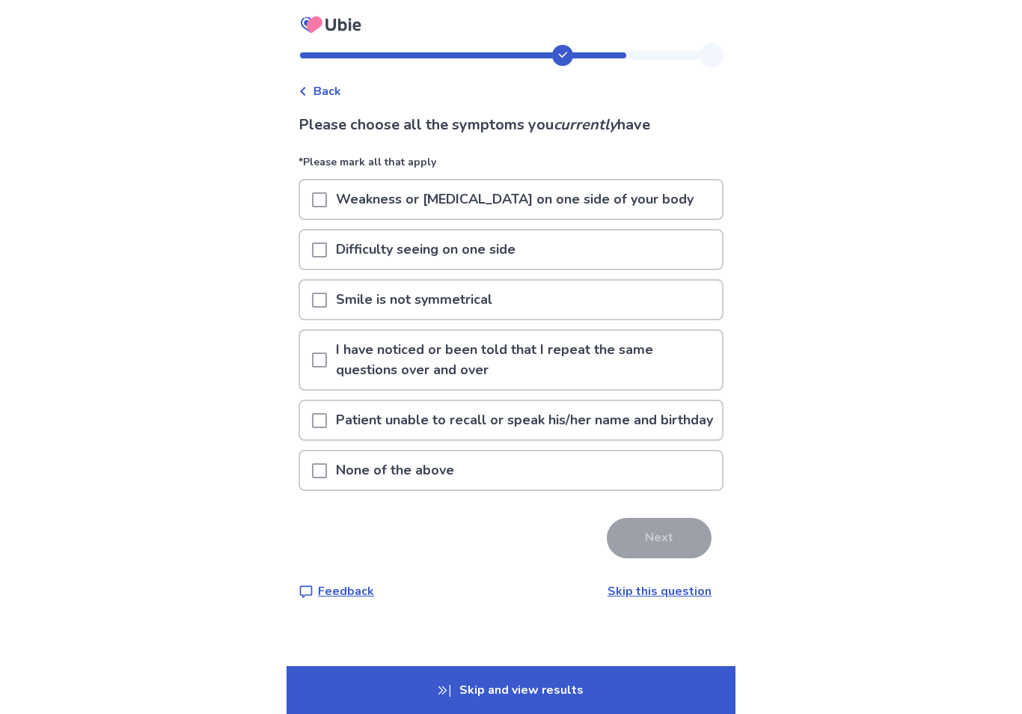
click at [327, 478] on span at bounding box center [319, 470] width 15 height 15
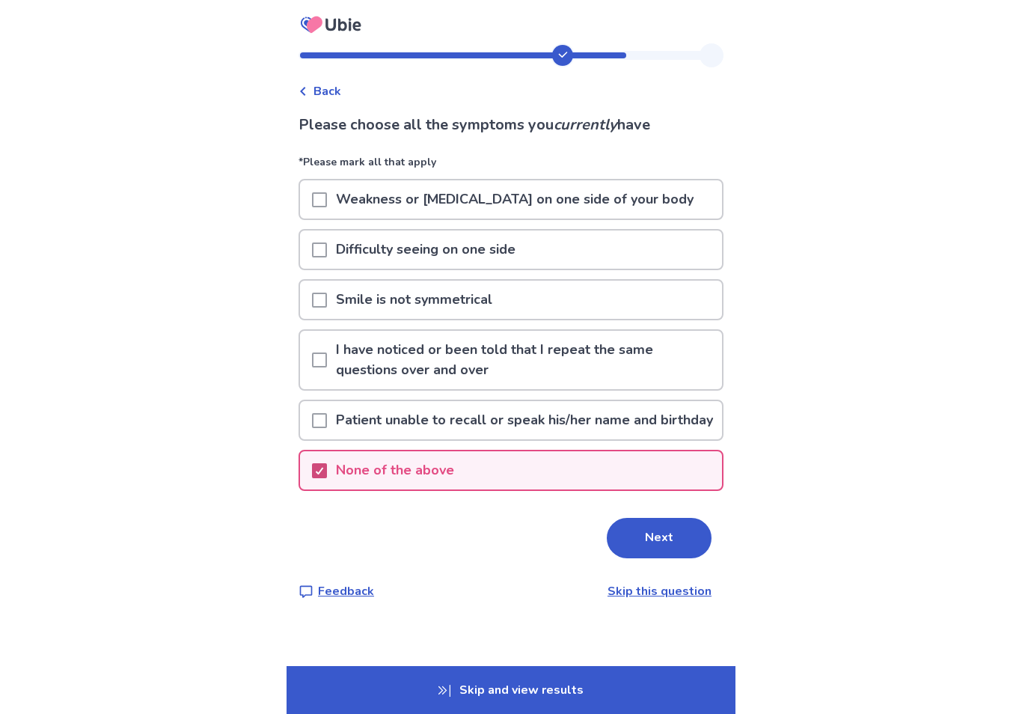
click at [657, 558] on button "Next" at bounding box center [659, 538] width 105 height 40
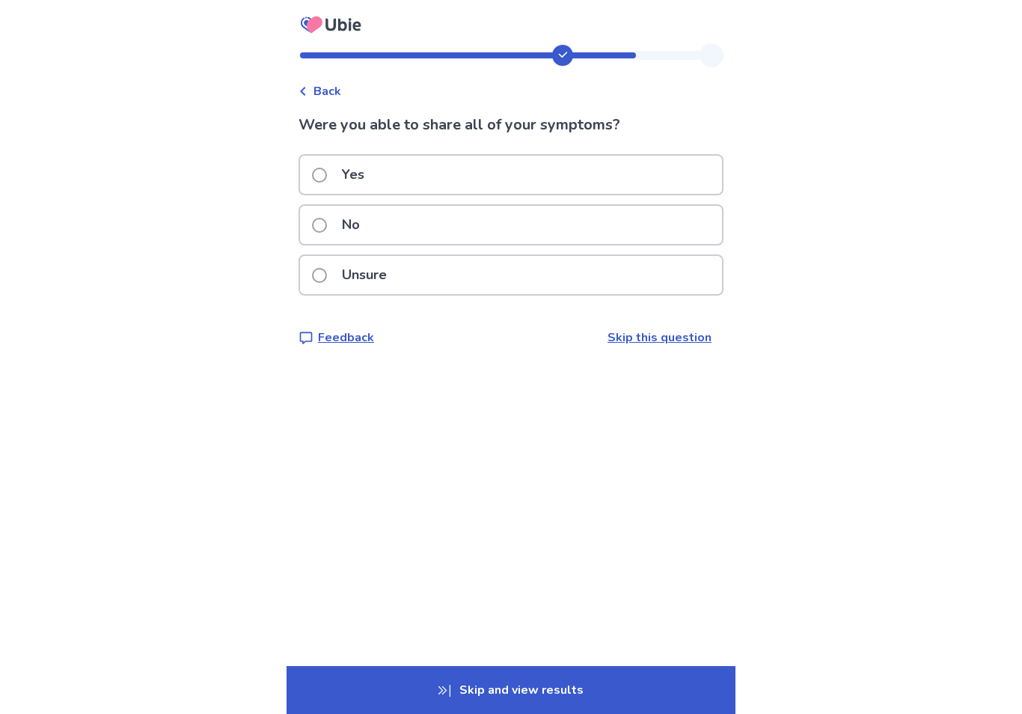
click at [337, 223] on label "No" at bounding box center [340, 225] width 57 height 38
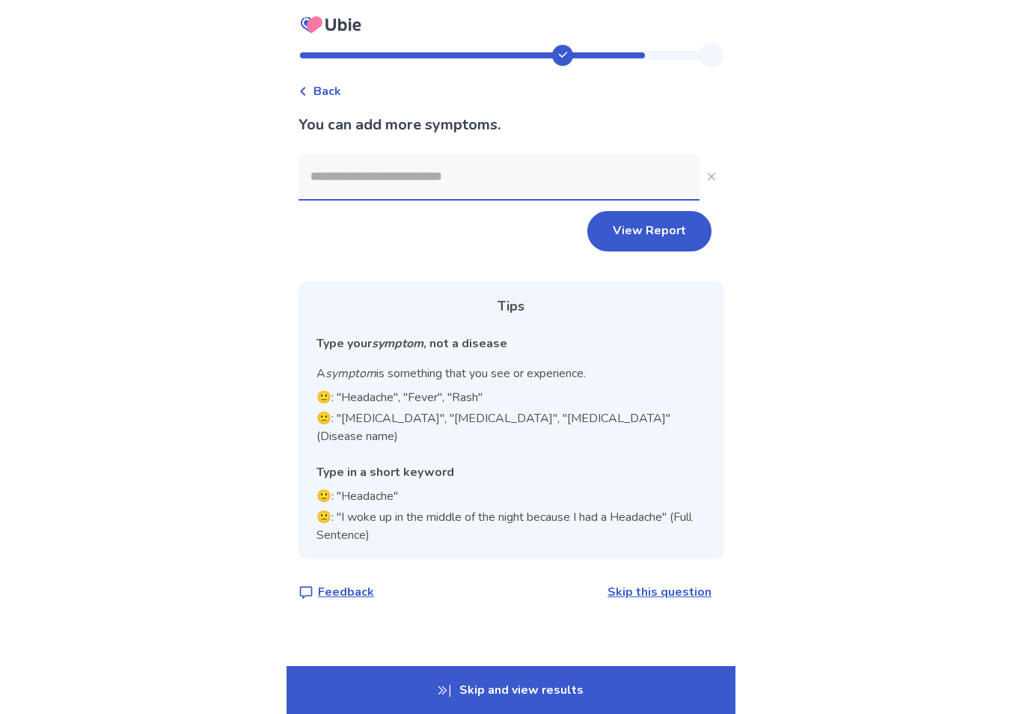
click at [469, 179] on input at bounding box center [498, 176] width 401 height 45
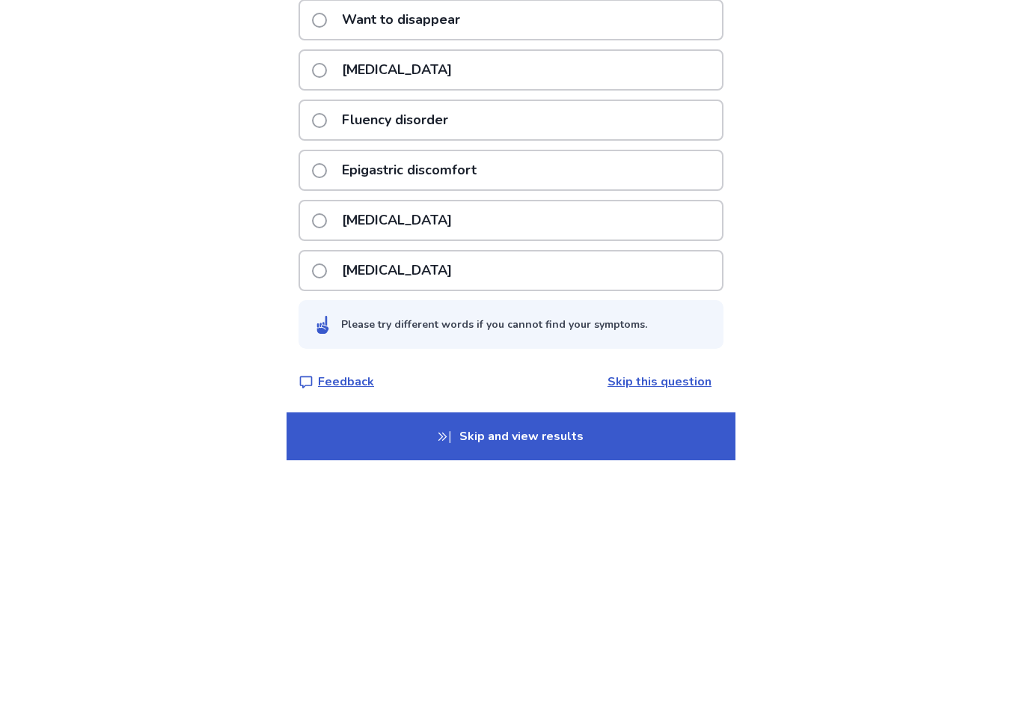
scroll to position [239, 0]
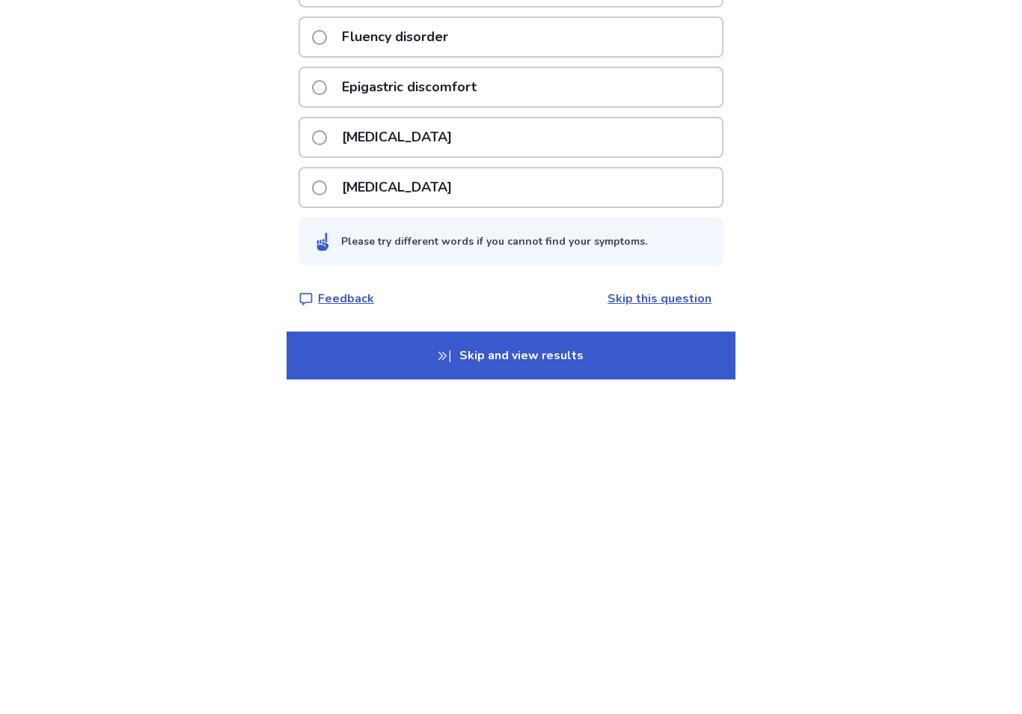
type input "**********"
click at [798, 241] on div "**********" at bounding box center [511, 237] width 1022 height 951
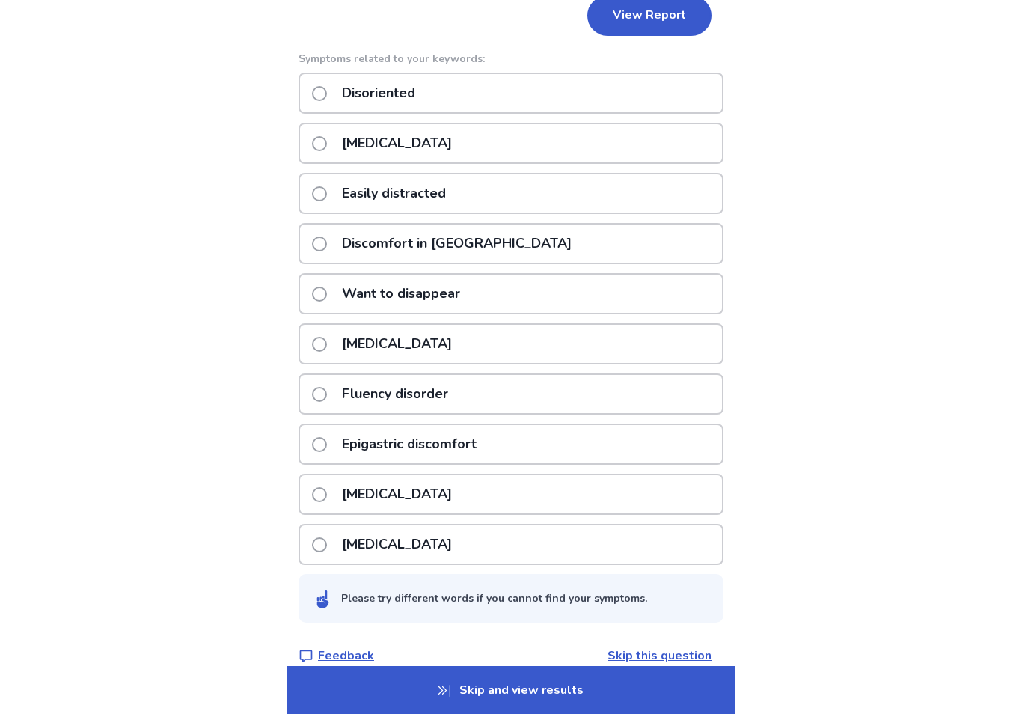
click at [667, 655] on link "Skip this question" at bounding box center [659, 655] width 104 height 16
